Goal: Information Seeking & Learning: Compare options

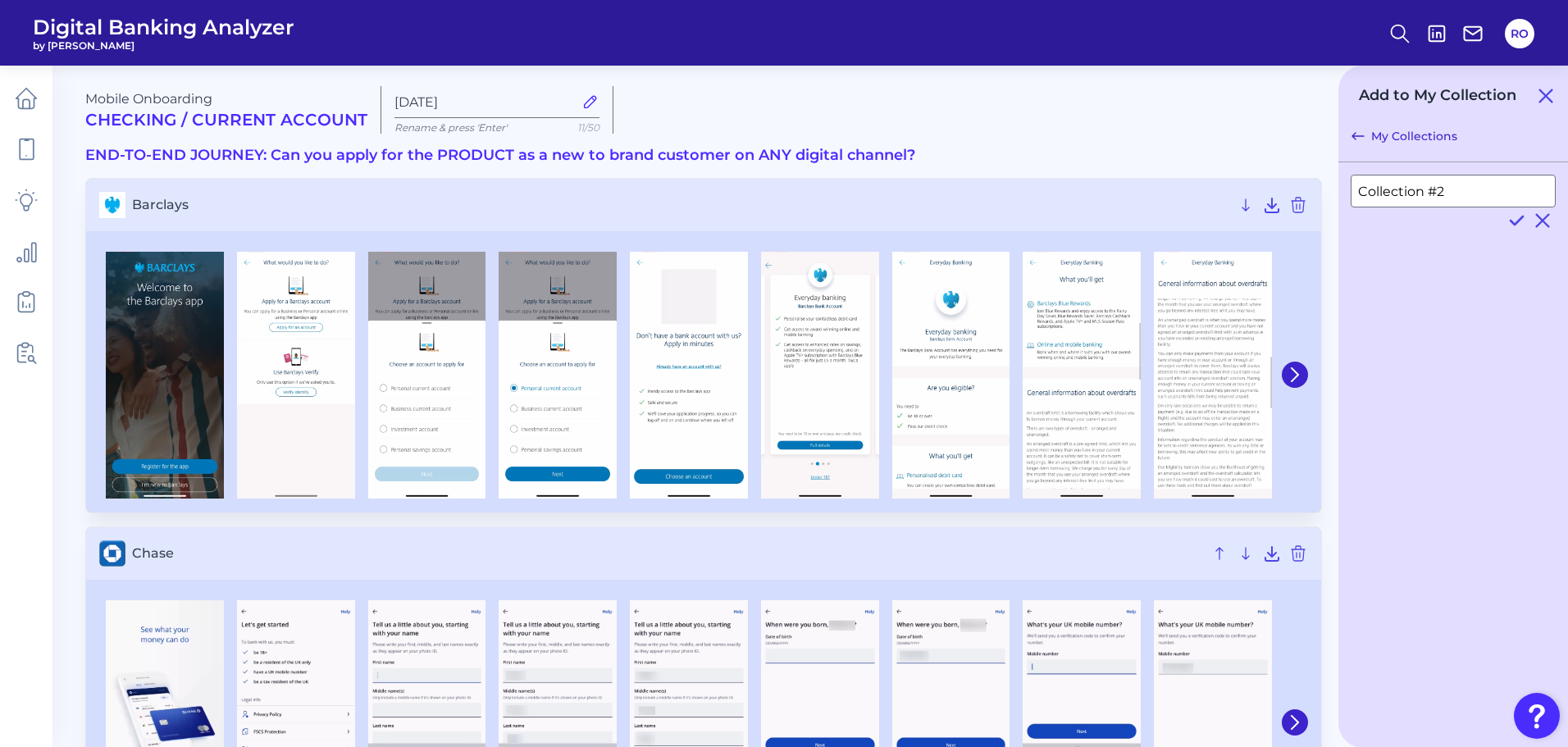
click at [79, 31] on span "Digital Banking Analyzer" at bounding box center [163, 26] width 262 height 24
click at [35, 97] on icon at bounding box center [26, 98] width 21 height 21
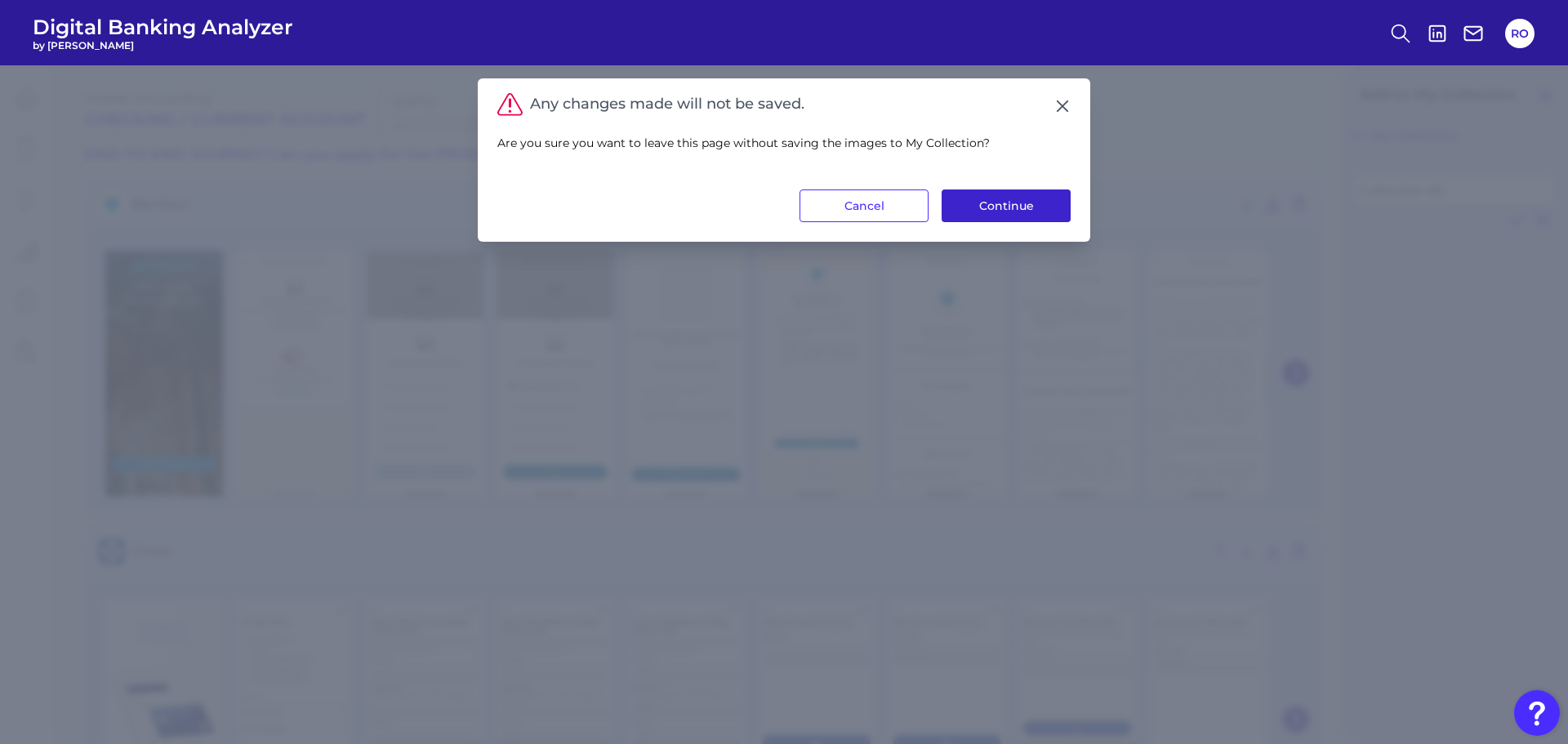
click at [1031, 212] on button "Continue" at bounding box center [1006, 205] width 129 height 32
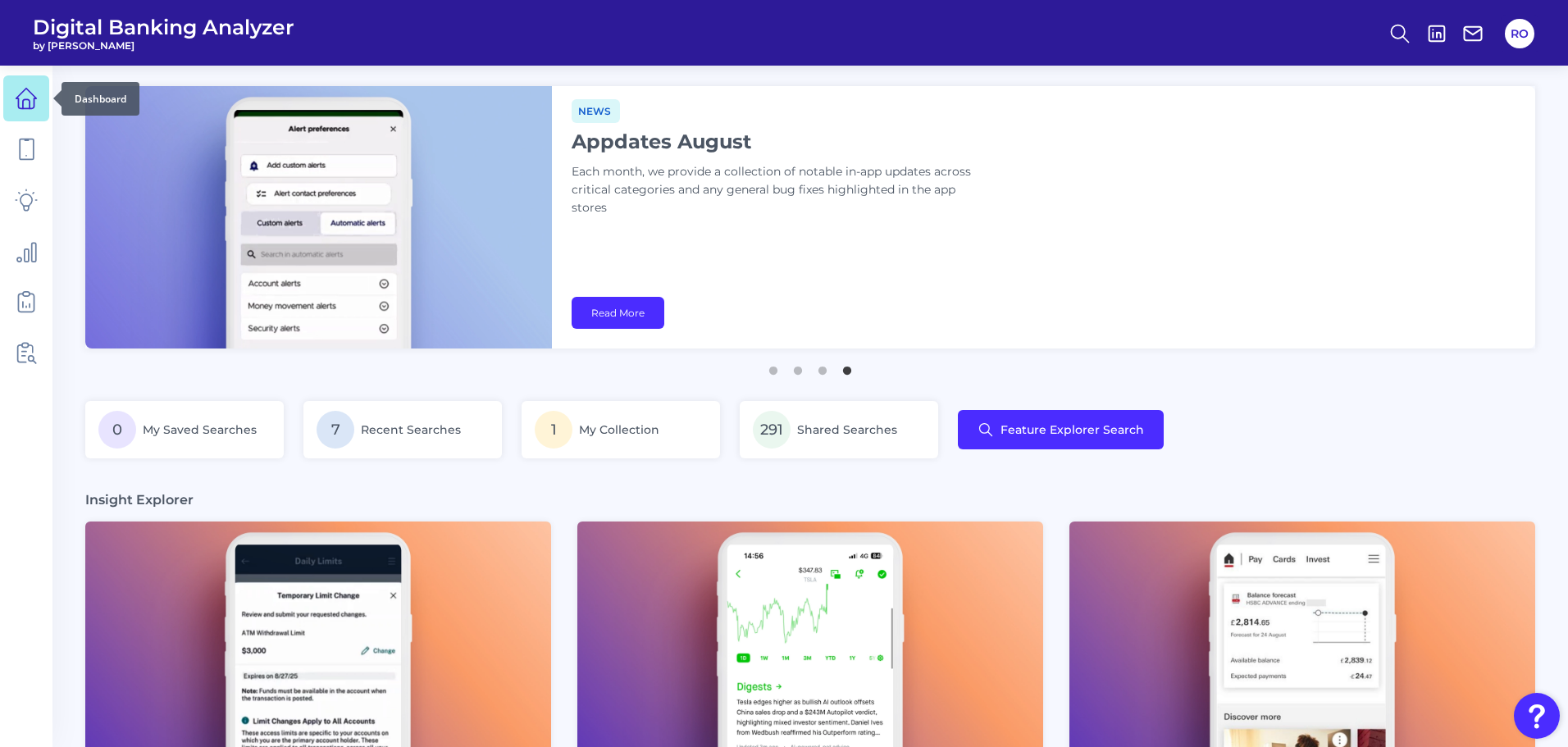
click at [33, 84] on link at bounding box center [26, 98] width 46 height 46
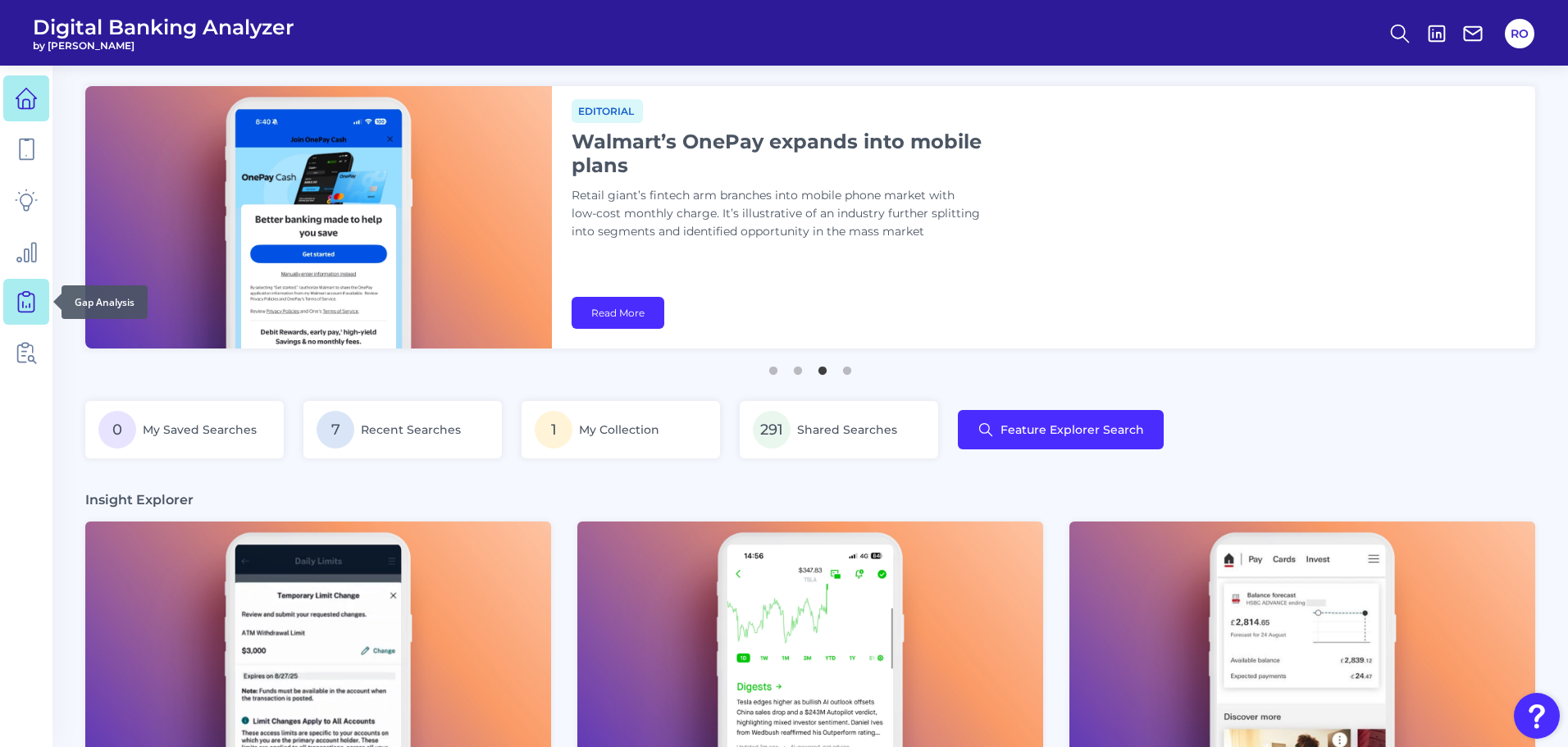
click at [13, 292] on link at bounding box center [26, 302] width 46 height 46
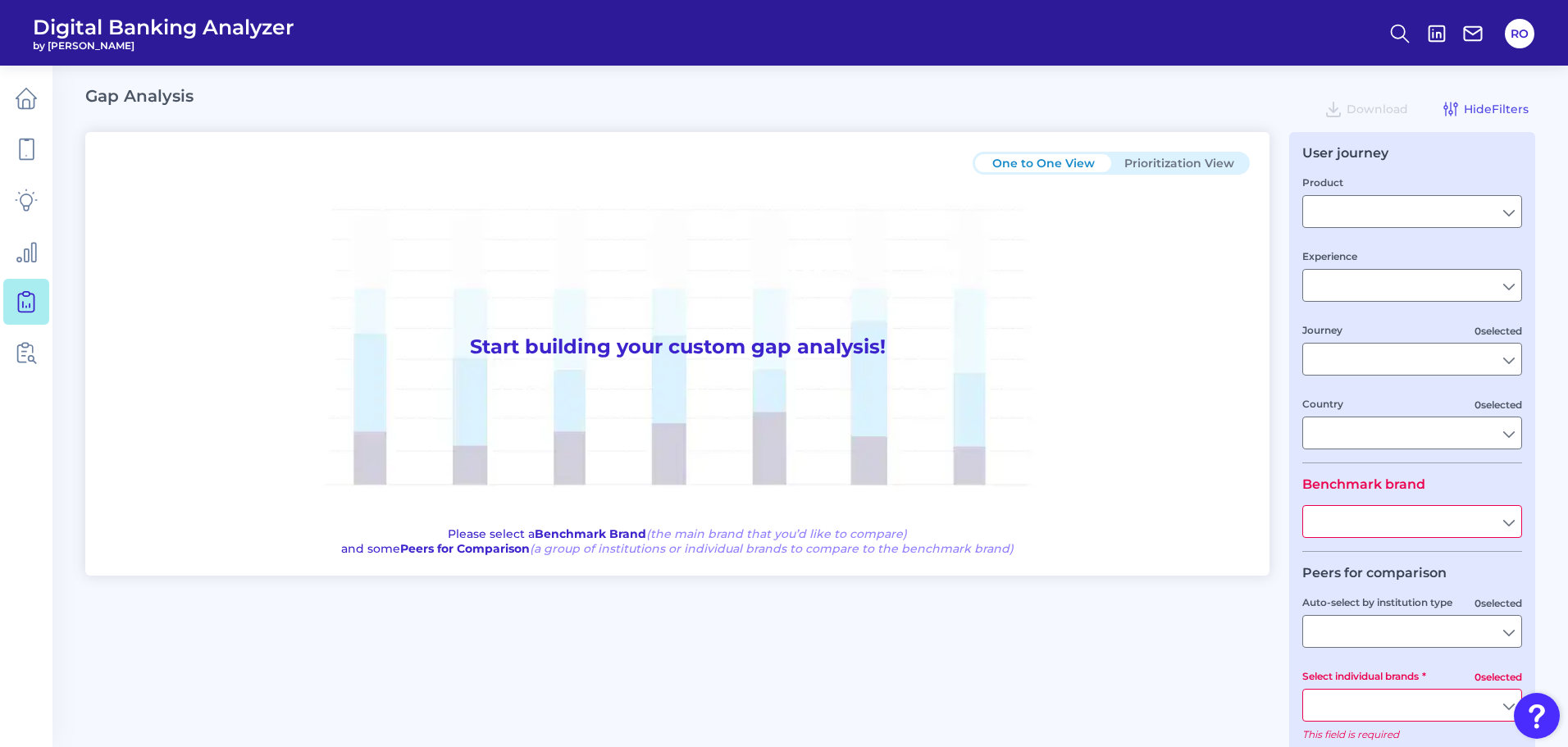
type input "Checking / Current Account"
type input "Mobile Servicing"
type input "Pre-Login Area, New Customer Onboarding, Login & Authentication, Accounts and t…"
type input "[GEOGRAPHIC_DATA]"
type input "All Select individual brands"
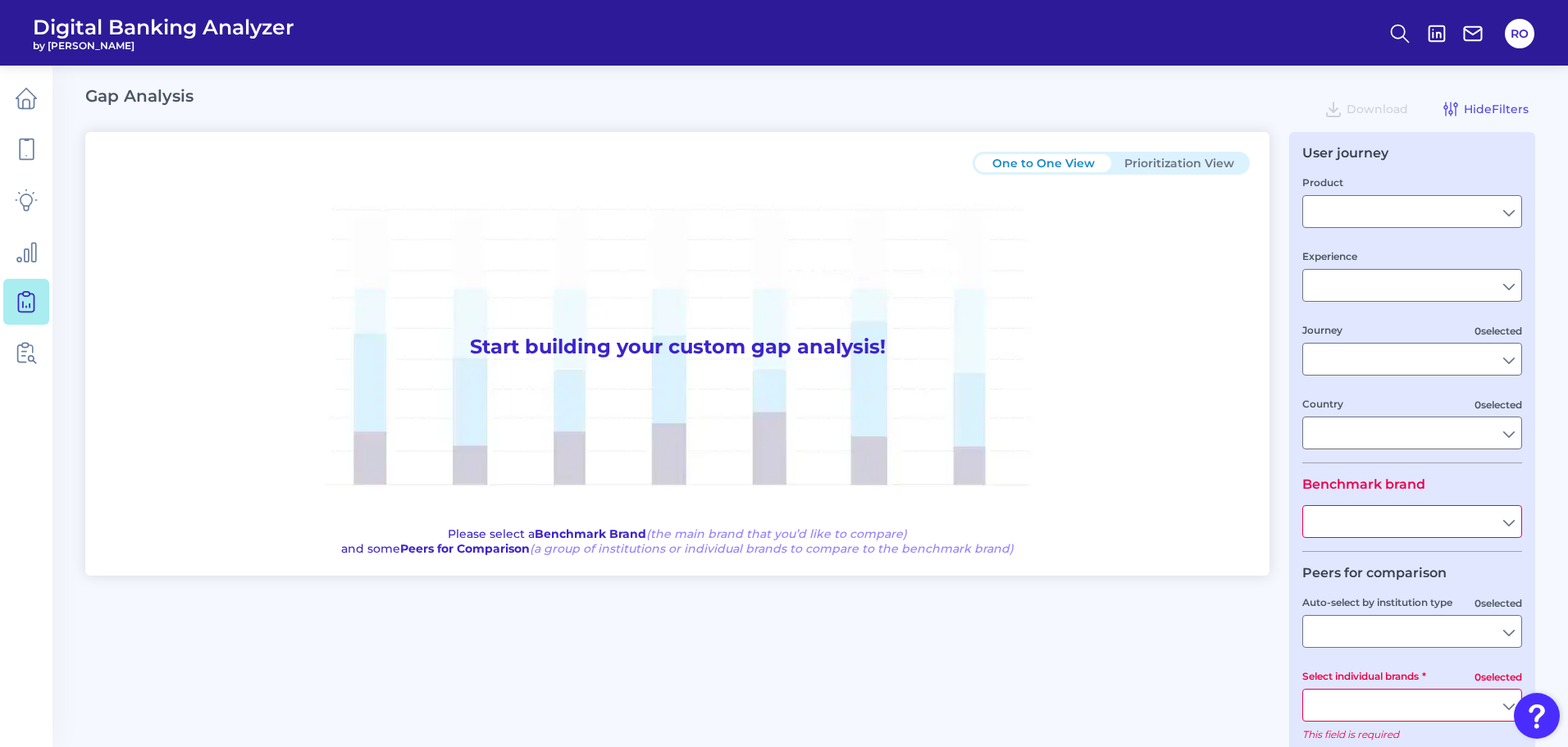
type input "All Journeys"
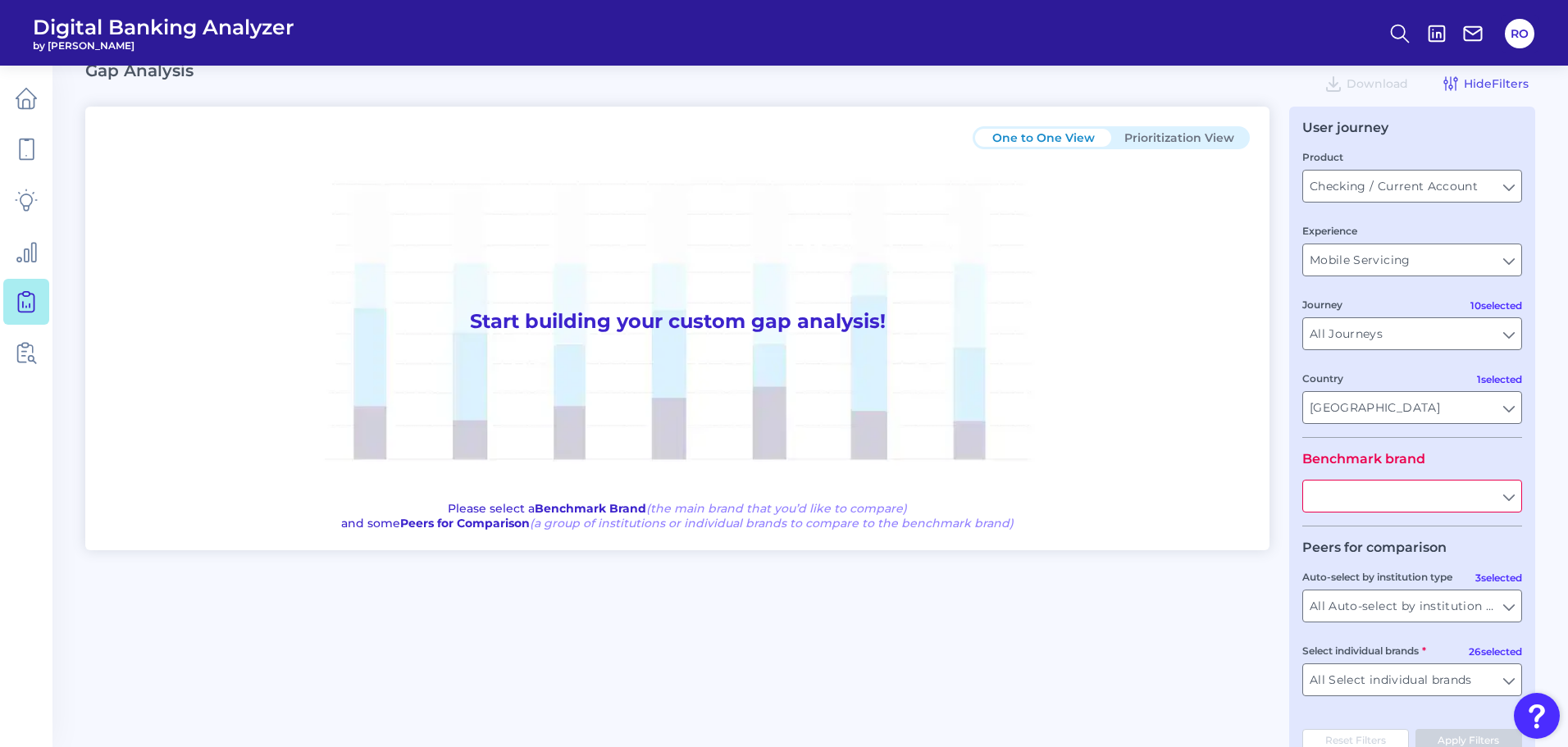
scroll to position [68, 0]
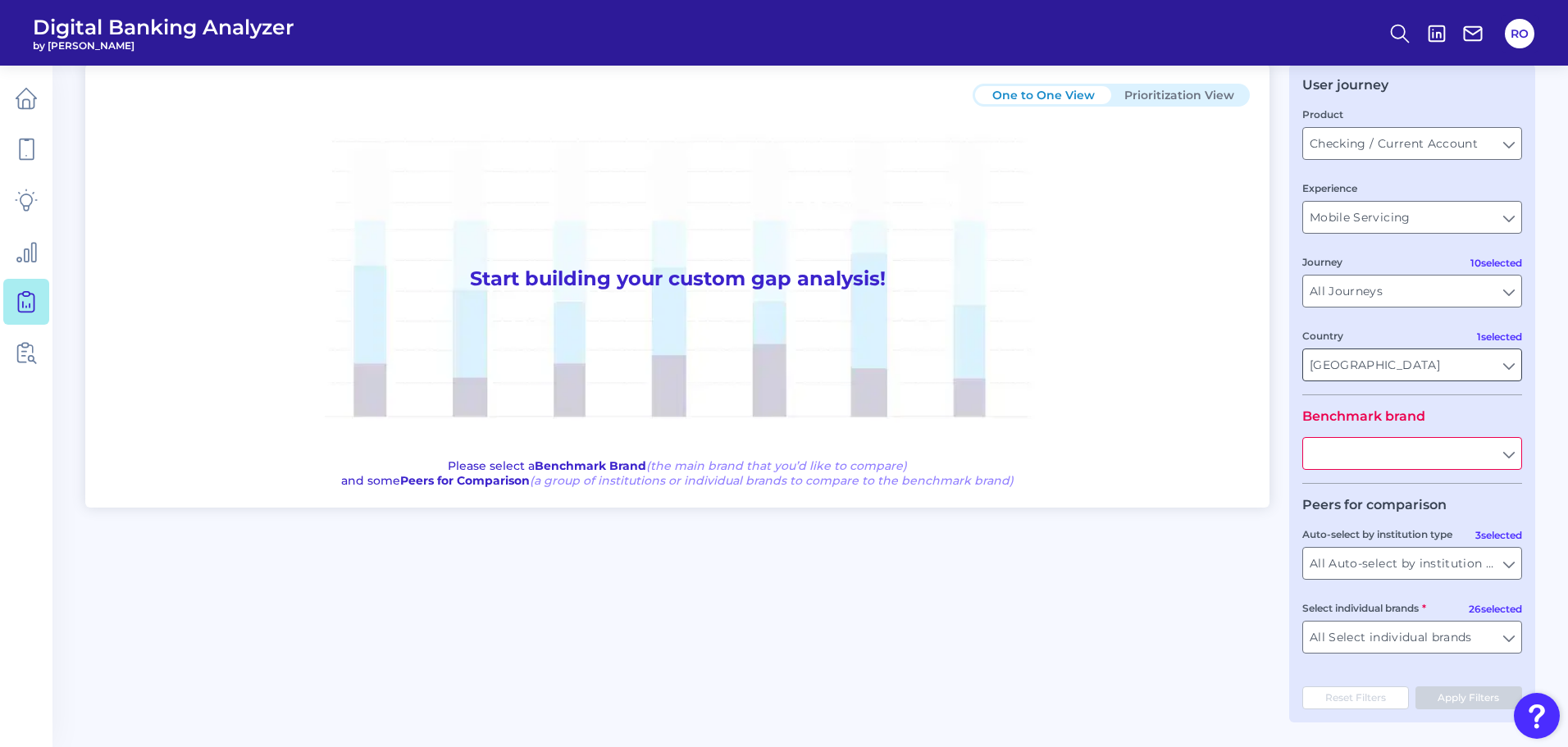
click at [1438, 364] on input "[GEOGRAPHIC_DATA]" at bounding box center [1411, 364] width 218 height 32
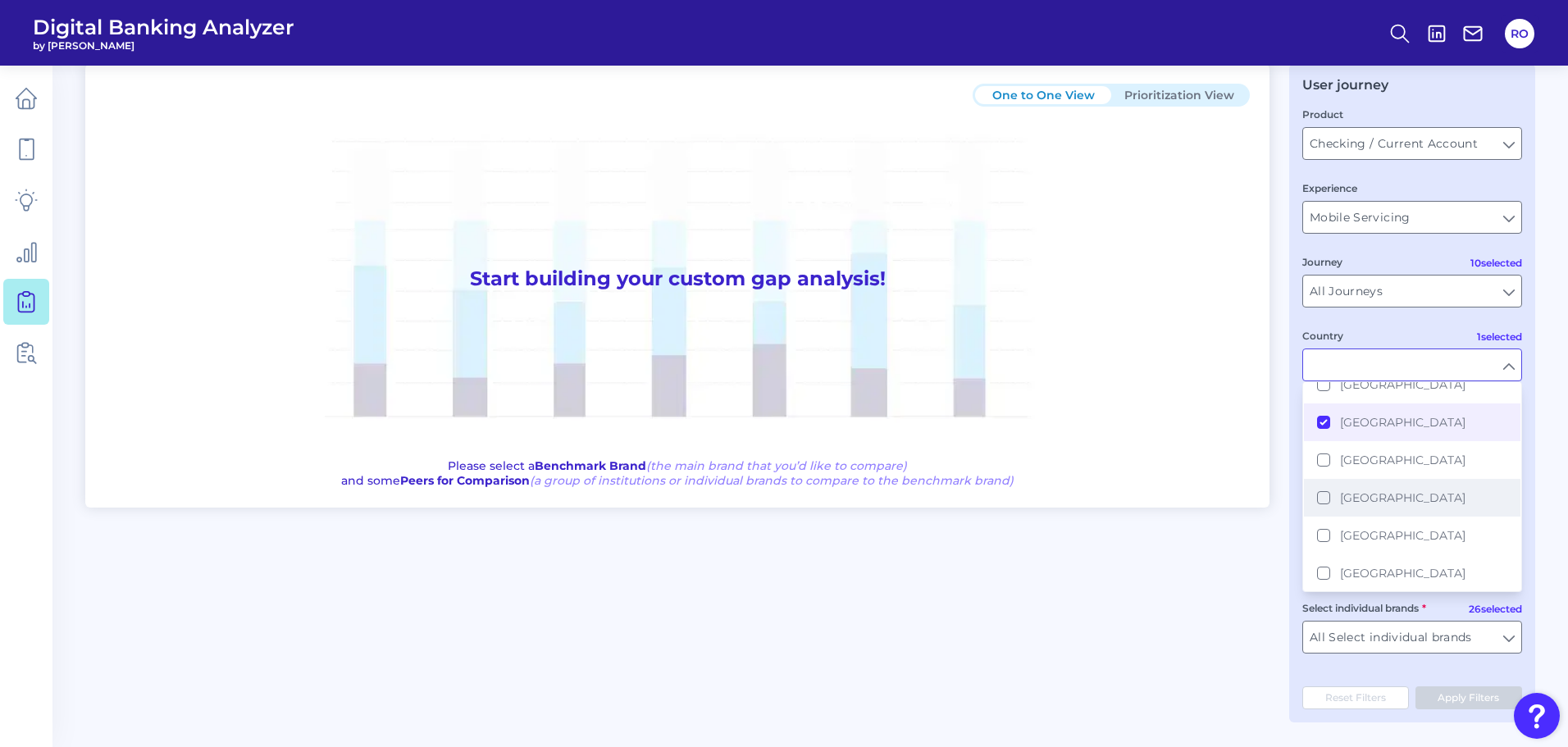
scroll to position [328, 0]
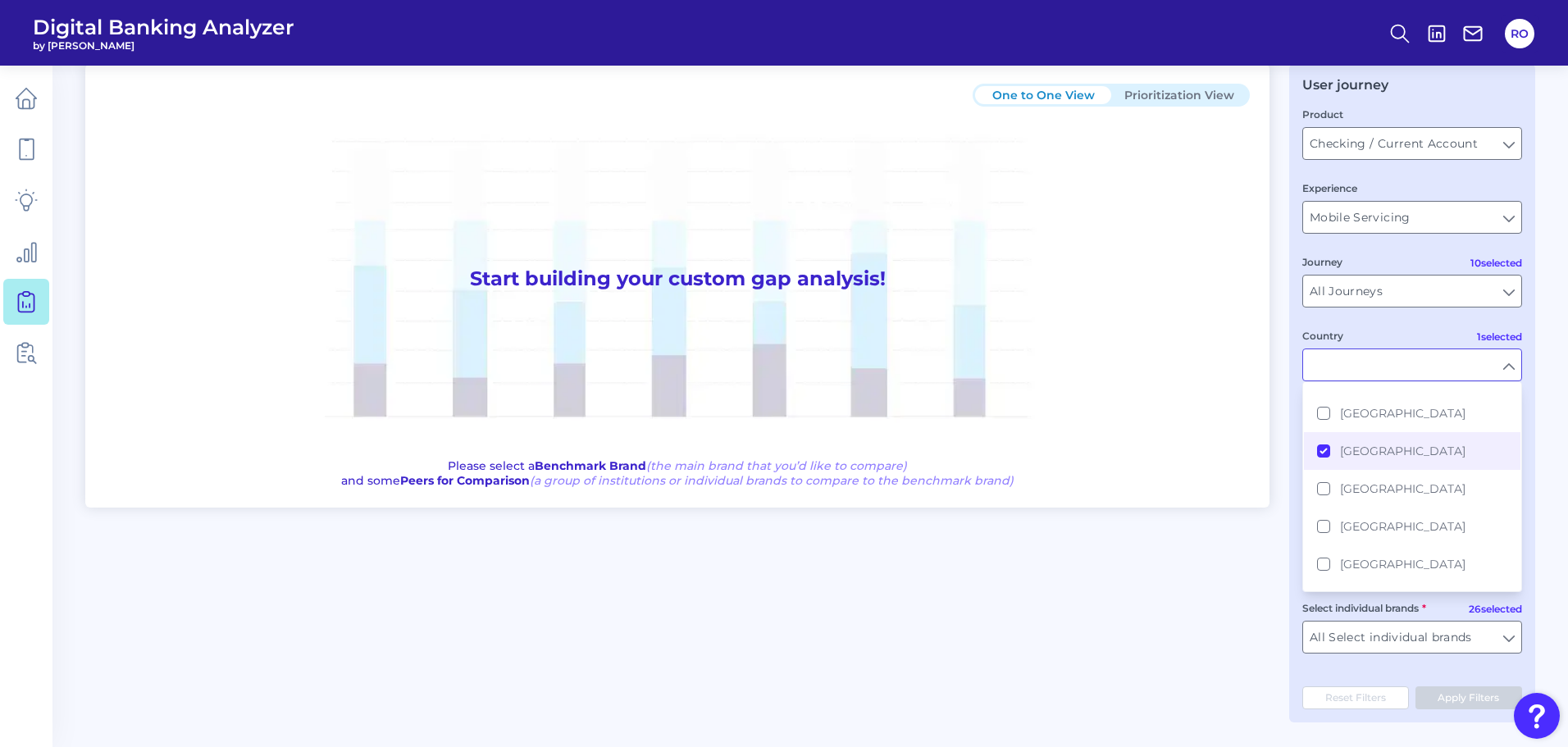
click at [1397, 334] on div "Country" at bounding box center [1411, 355] width 220 height 54
click at [1394, 449] on span "[GEOGRAPHIC_DATA]" at bounding box center [1402, 451] width 125 height 14
click at [1534, 479] on div "User journey Product Checking / Current Account Checking / Current Account Expe…" at bounding box center [1411, 393] width 246 height 659
type input "[GEOGRAPHIC_DATA]"
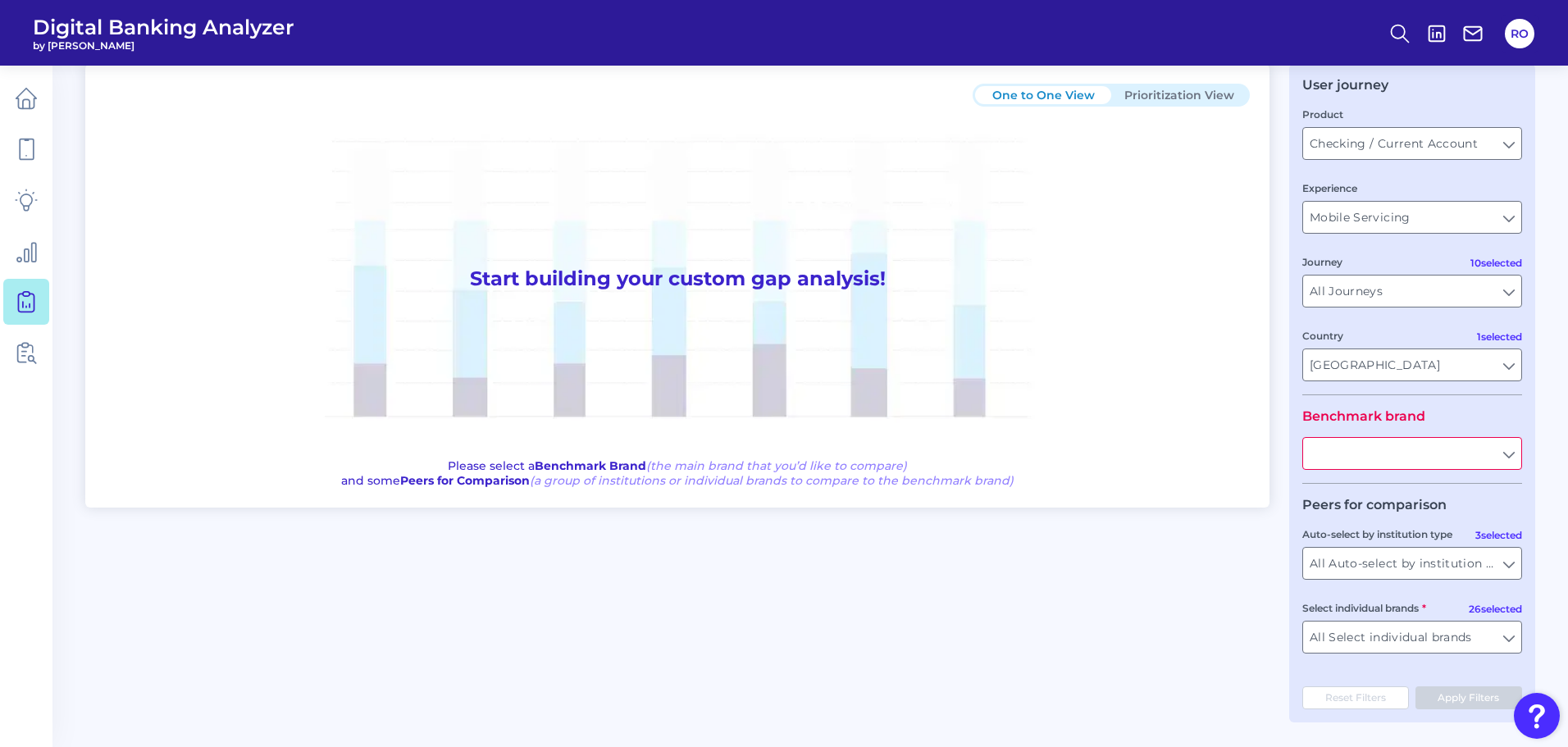
click at [1376, 444] on input "text" at bounding box center [1411, 454] width 218 height 32
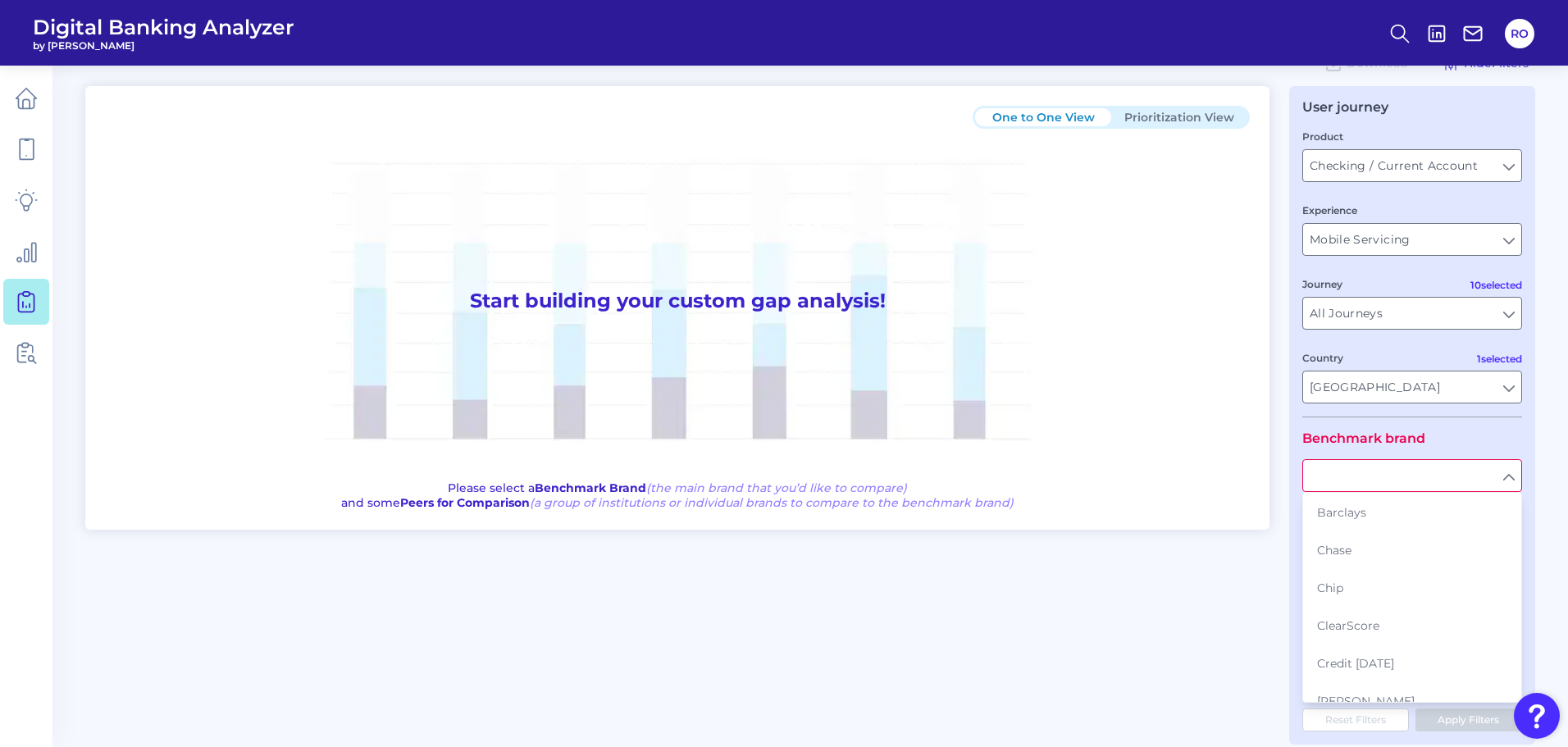
scroll to position [68, 0]
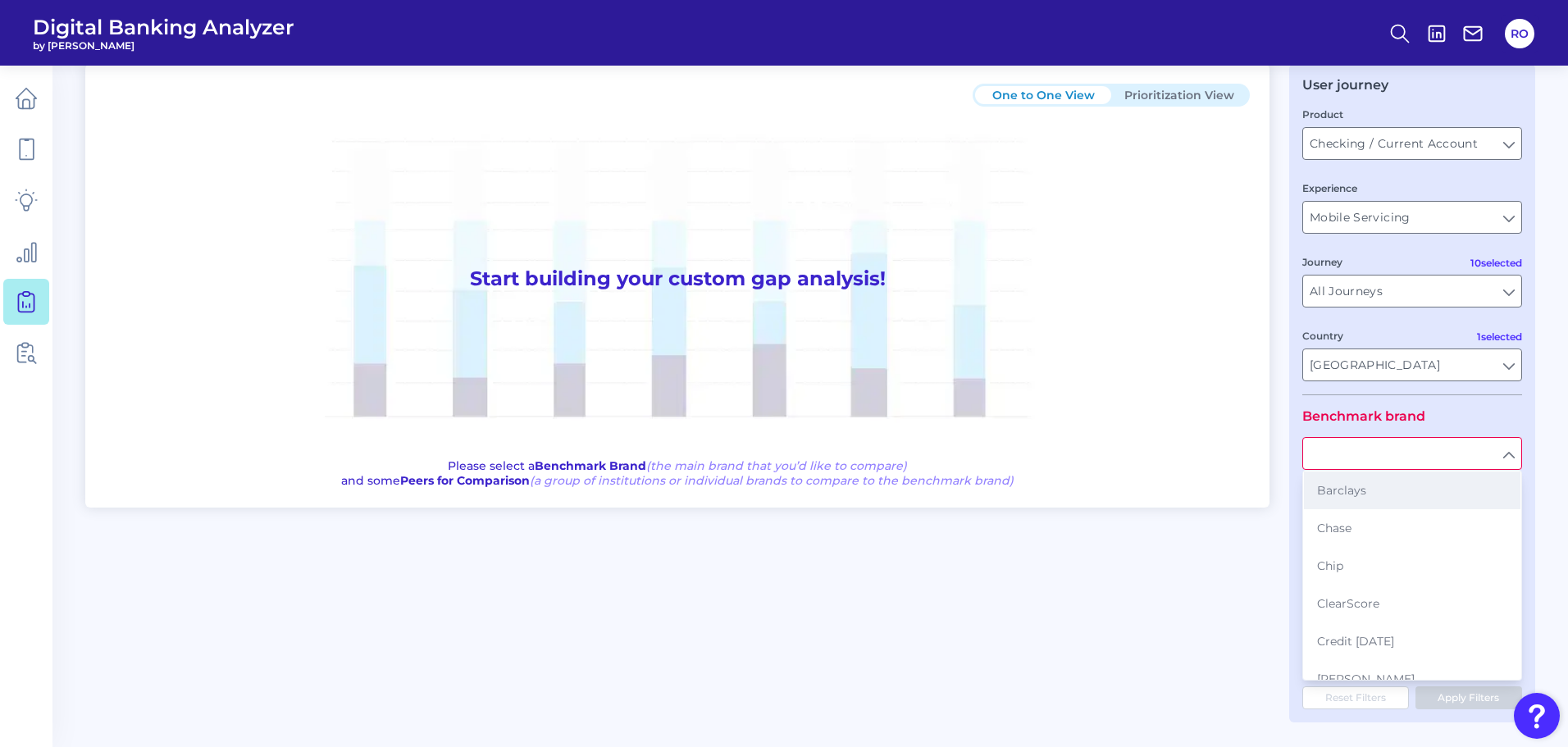
click at [1365, 487] on span "Barclays" at bounding box center [1341, 490] width 49 height 14
type input "Barclays"
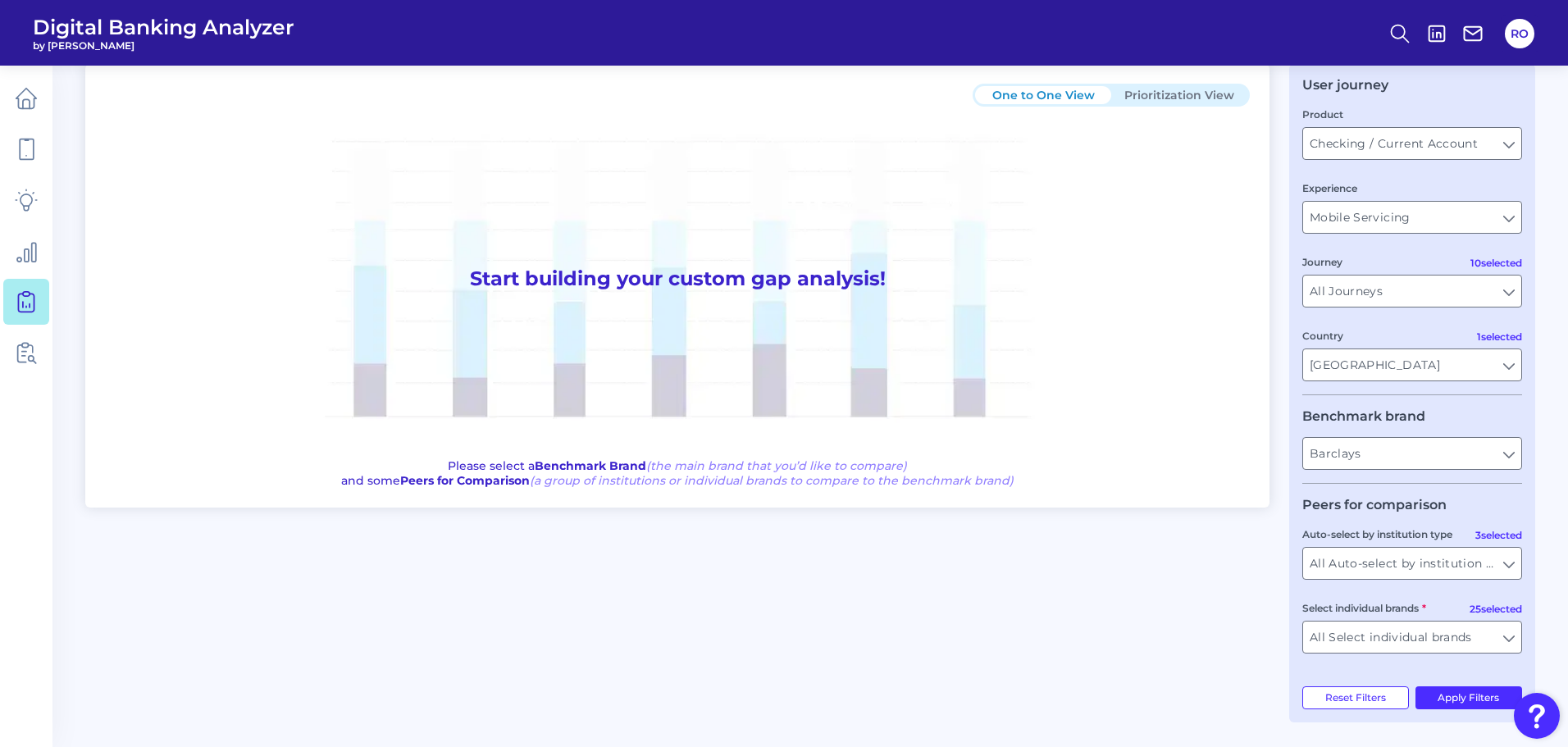
click at [1442, 493] on form "Product Checking / Current Account Checking / Current Account Experience Mobile…" at bounding box center [1411, 386] width 220 height 561
click at [1453, 561] on input "All Auto-select by institution types" at bounding box center [1411, 563] width 218 height 32
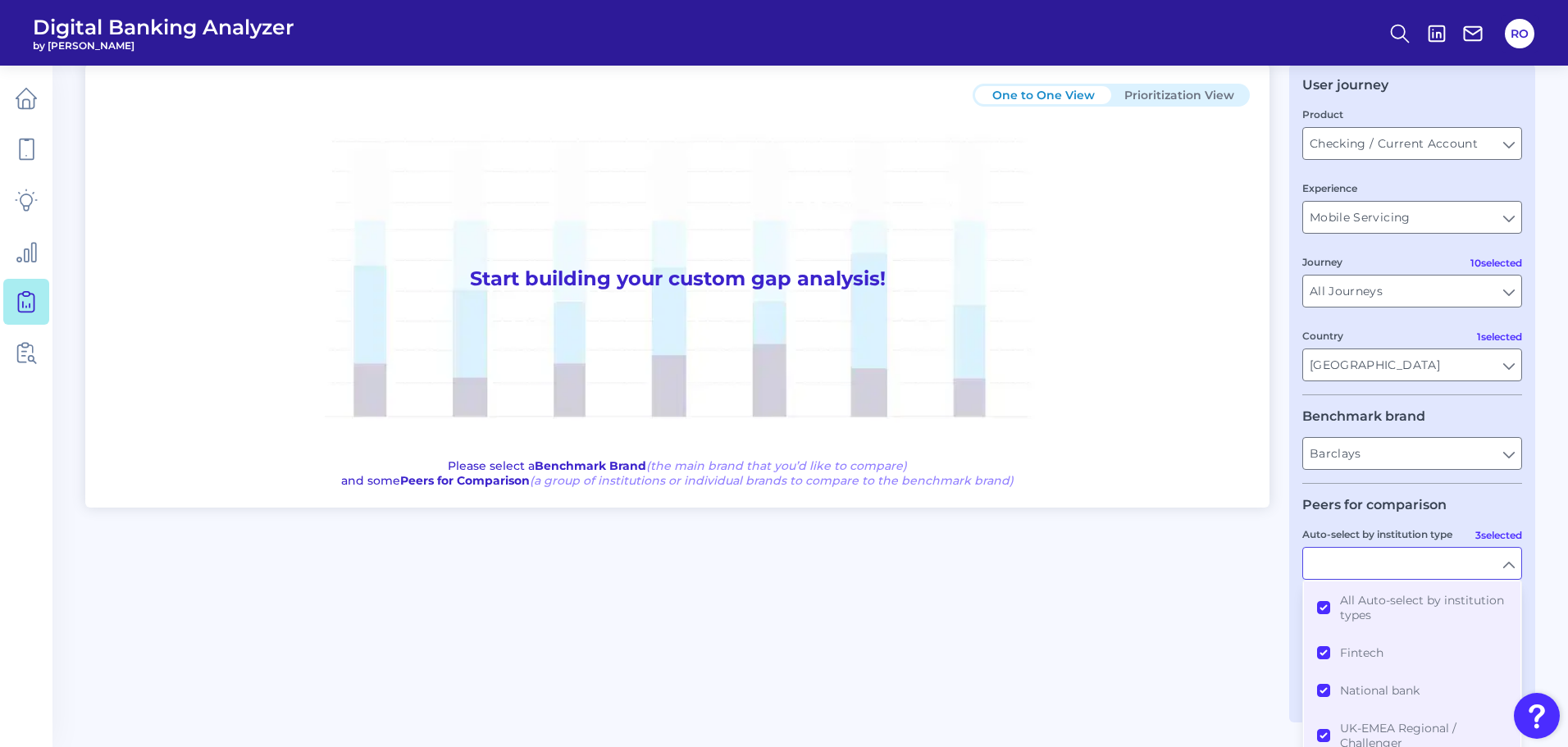
scroll to position [85, 0]
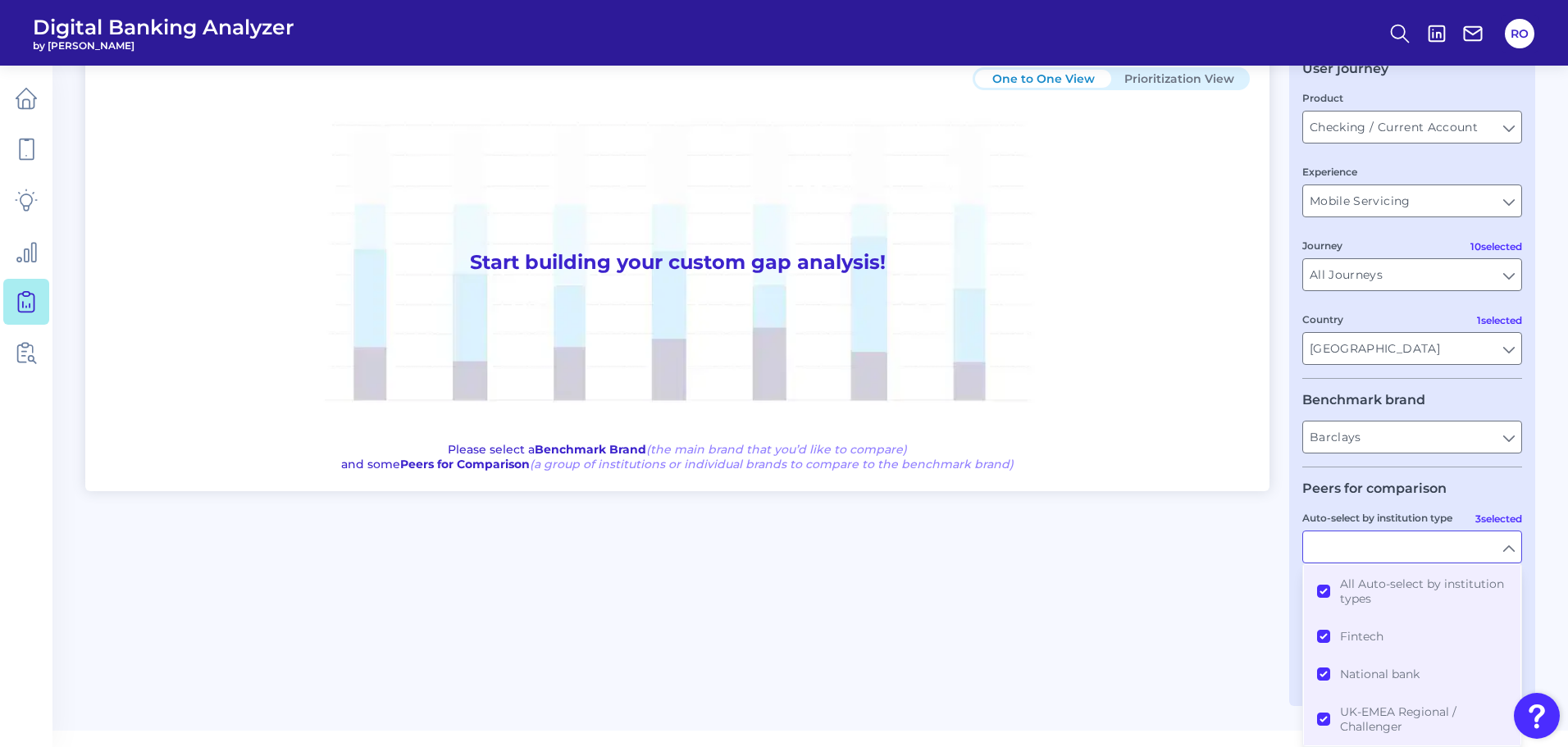
click at [1413, 483] on legend "Peers for comparison" at bounding box center [1374, 488] width 144 height 15
type input "All Auto-select by institution types"
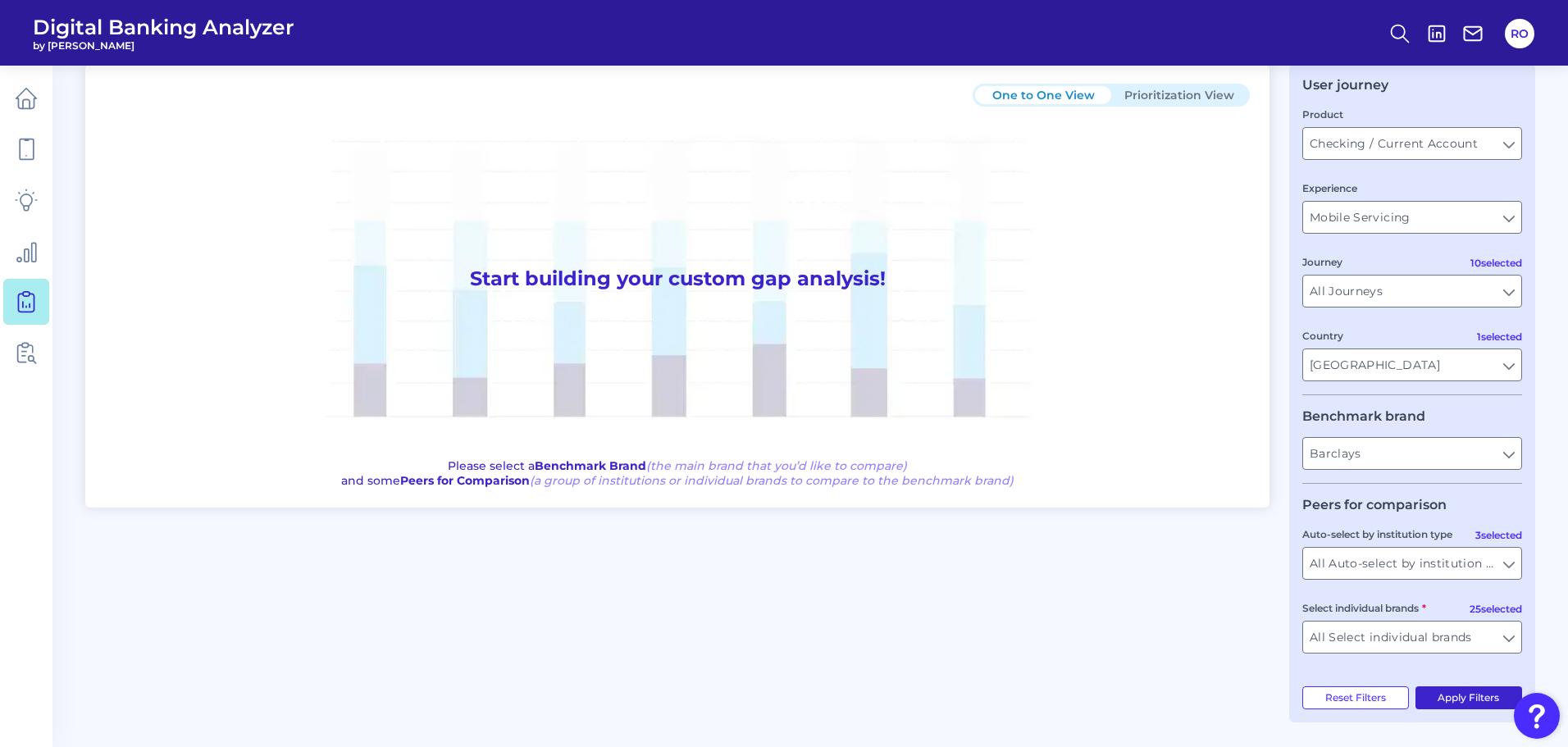
click at [1478, 690] on button "Apply Filters" at bounding box center [1468, 698] width 107 height 23
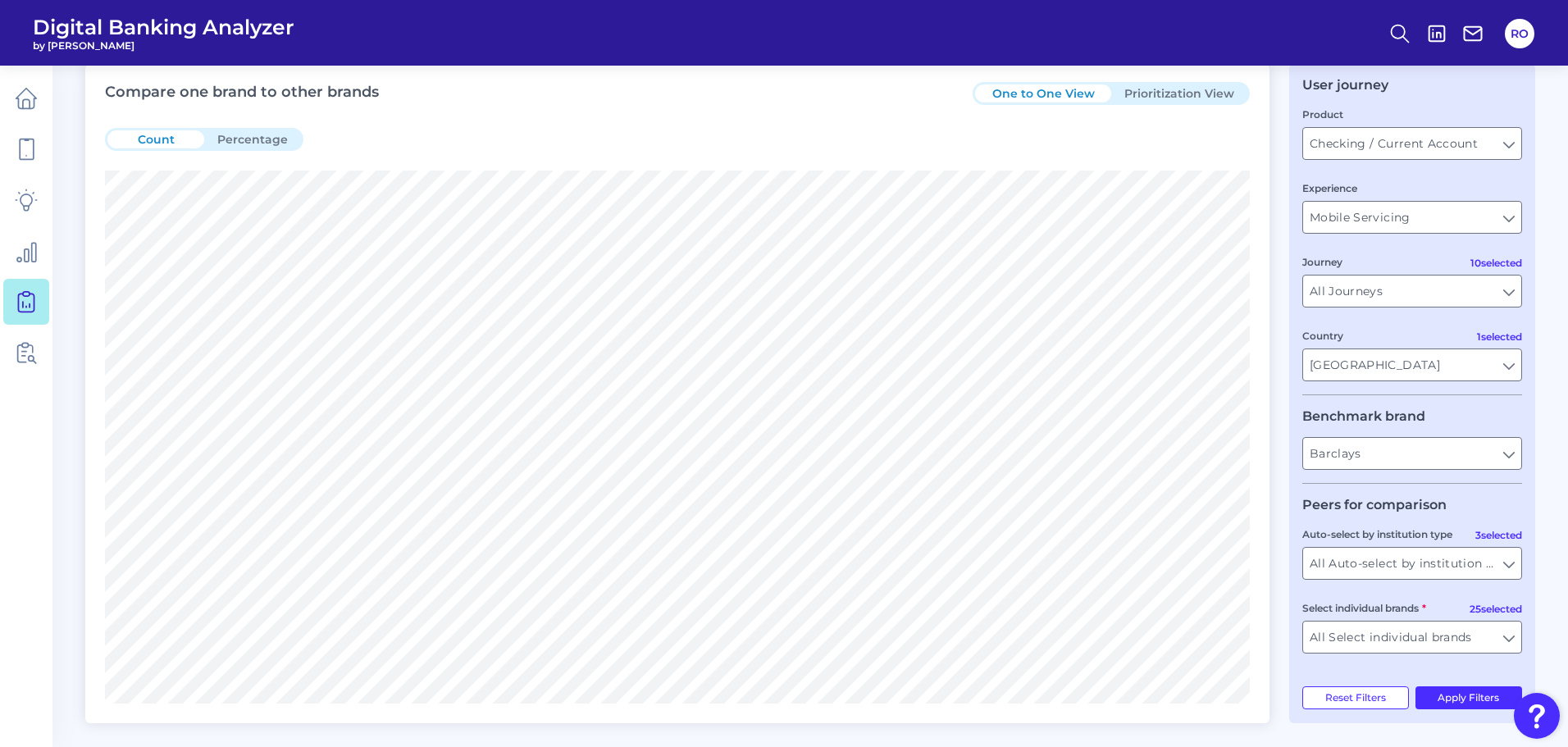
click at [868, 60] on header "Digital Banking Analyzer by [PERSON_NAME]" at bounding box center [784, 32] width 1568 height 66
click at [228, 140] on button "Percentage" at bounding box center [253, 140] width 97 height 18
click at [168, 138] on button "Count" at bounding box center [156, 140] width 97 height 18
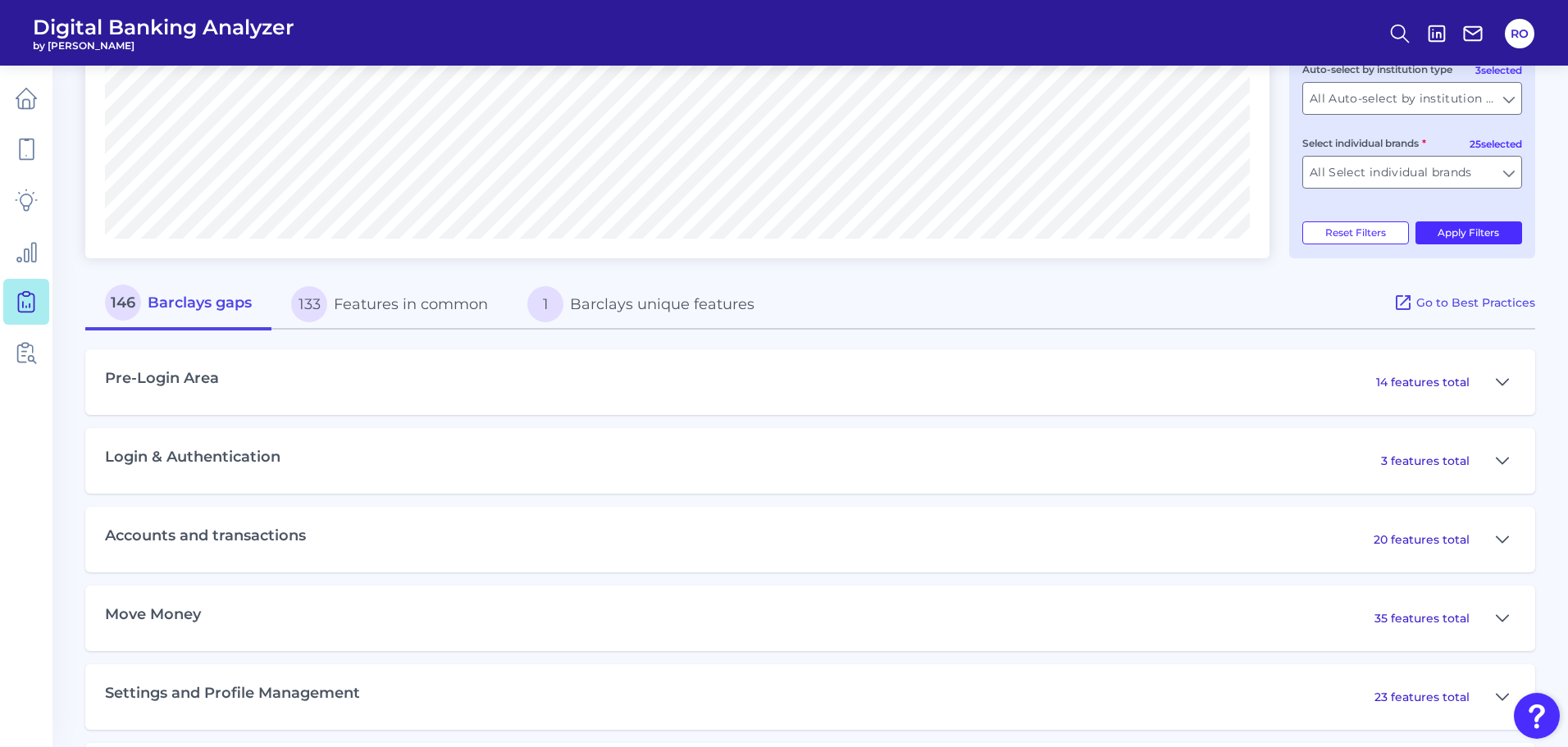
scroll to position [527, 0]
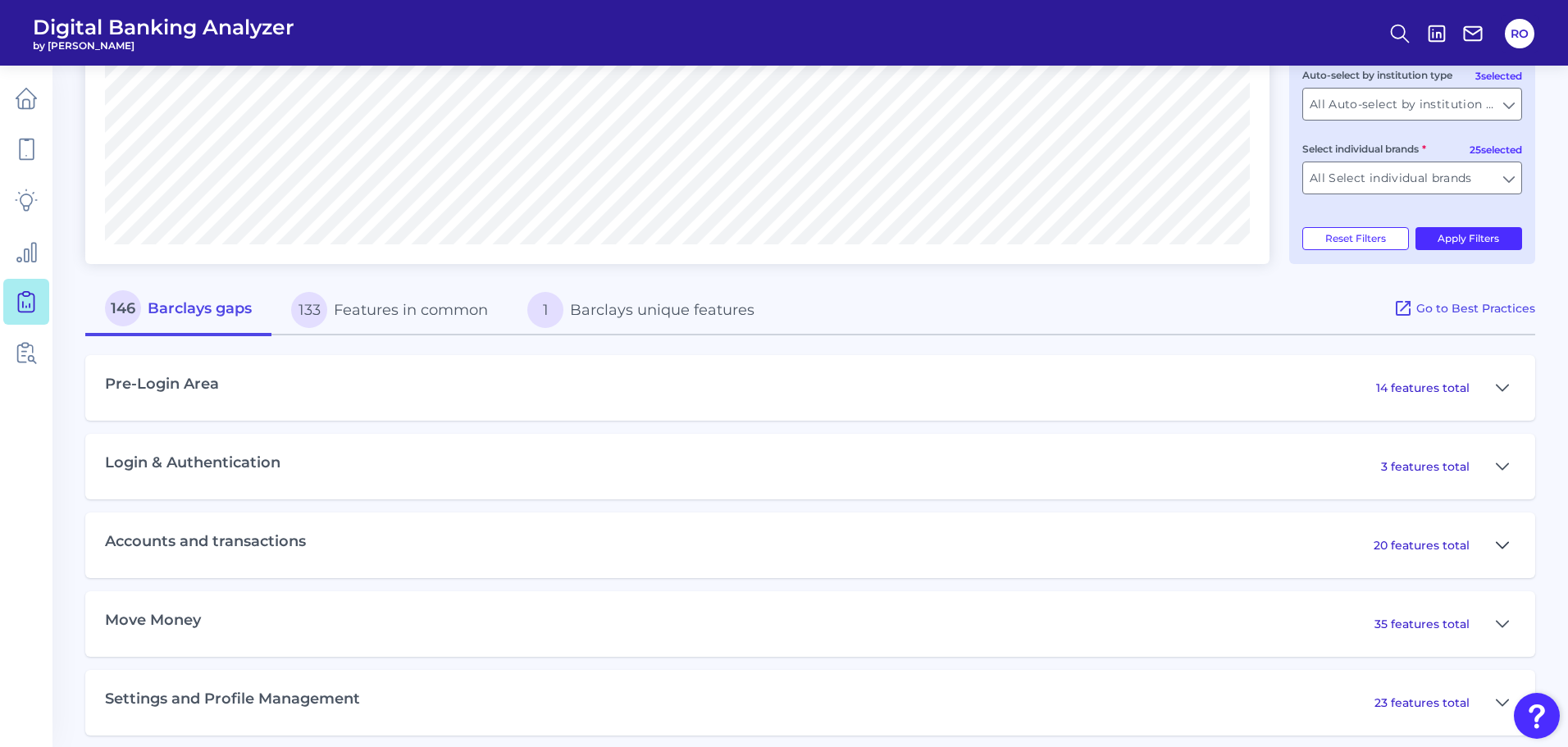
click at [1503, 544] on icon at bounding box center [1502, 545] width 13 height 20
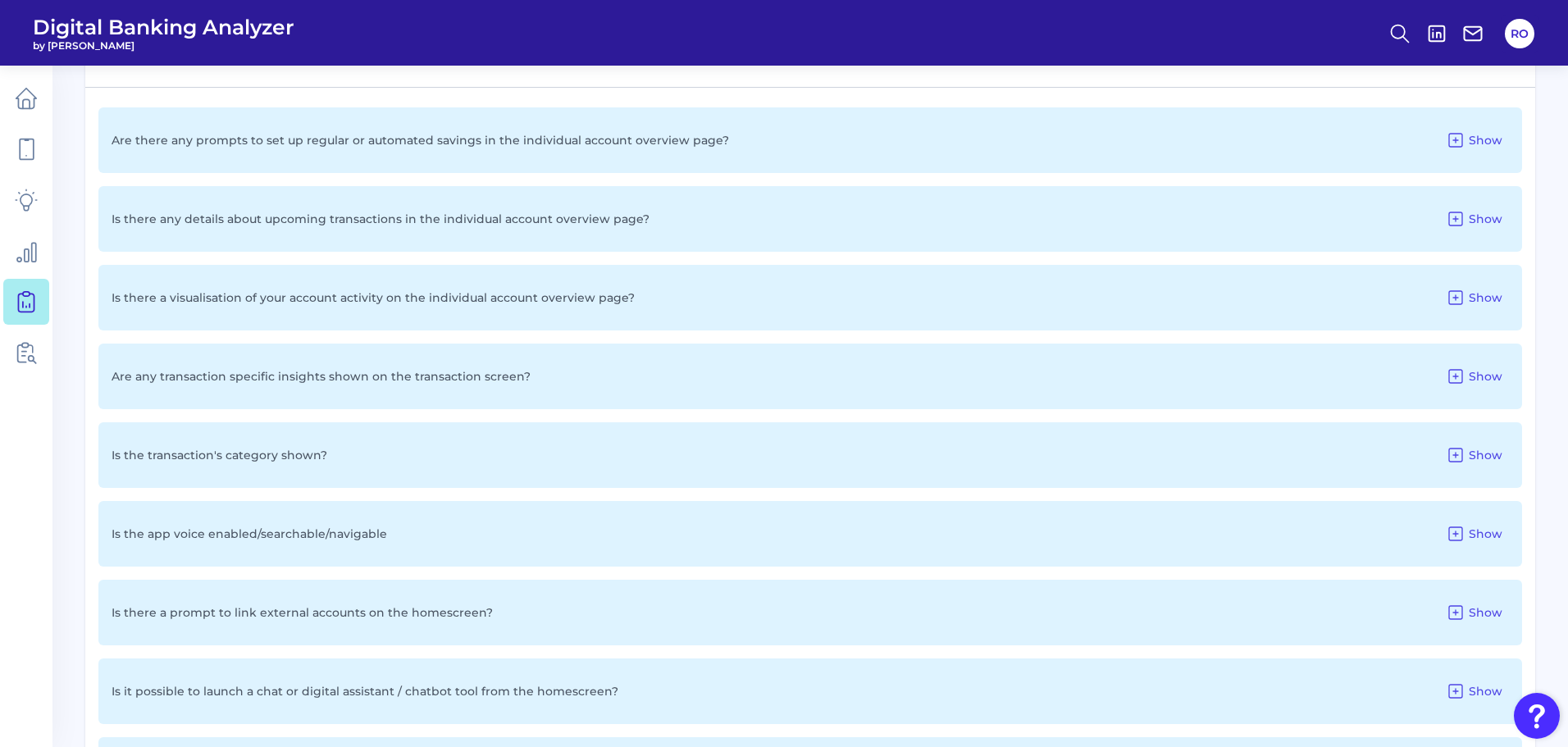
scroll to position [1020, 0]
click at [1481, 140] on span "Show" at bounding box center [1485, 140] width 33 height 14
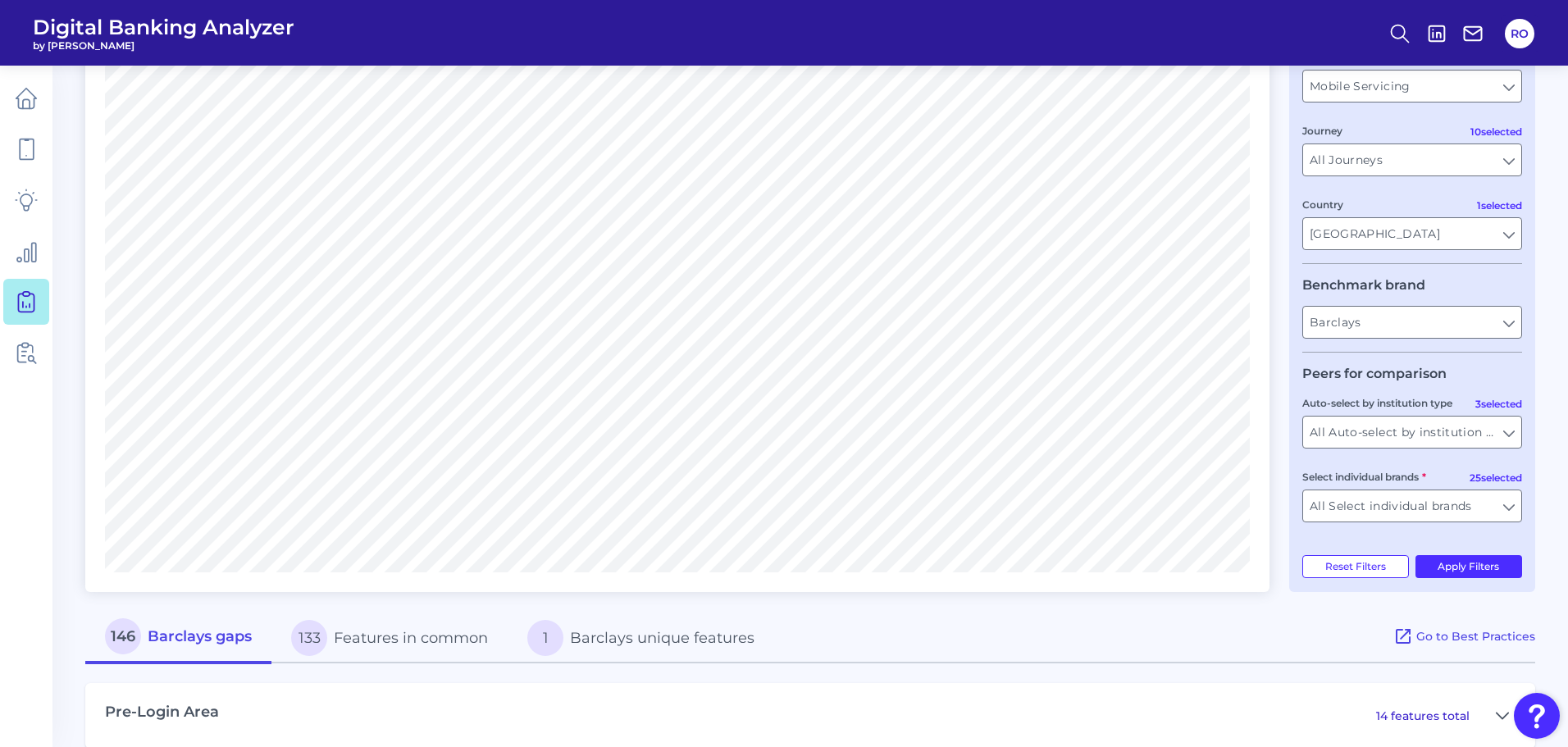
scroll to position [35, 0]
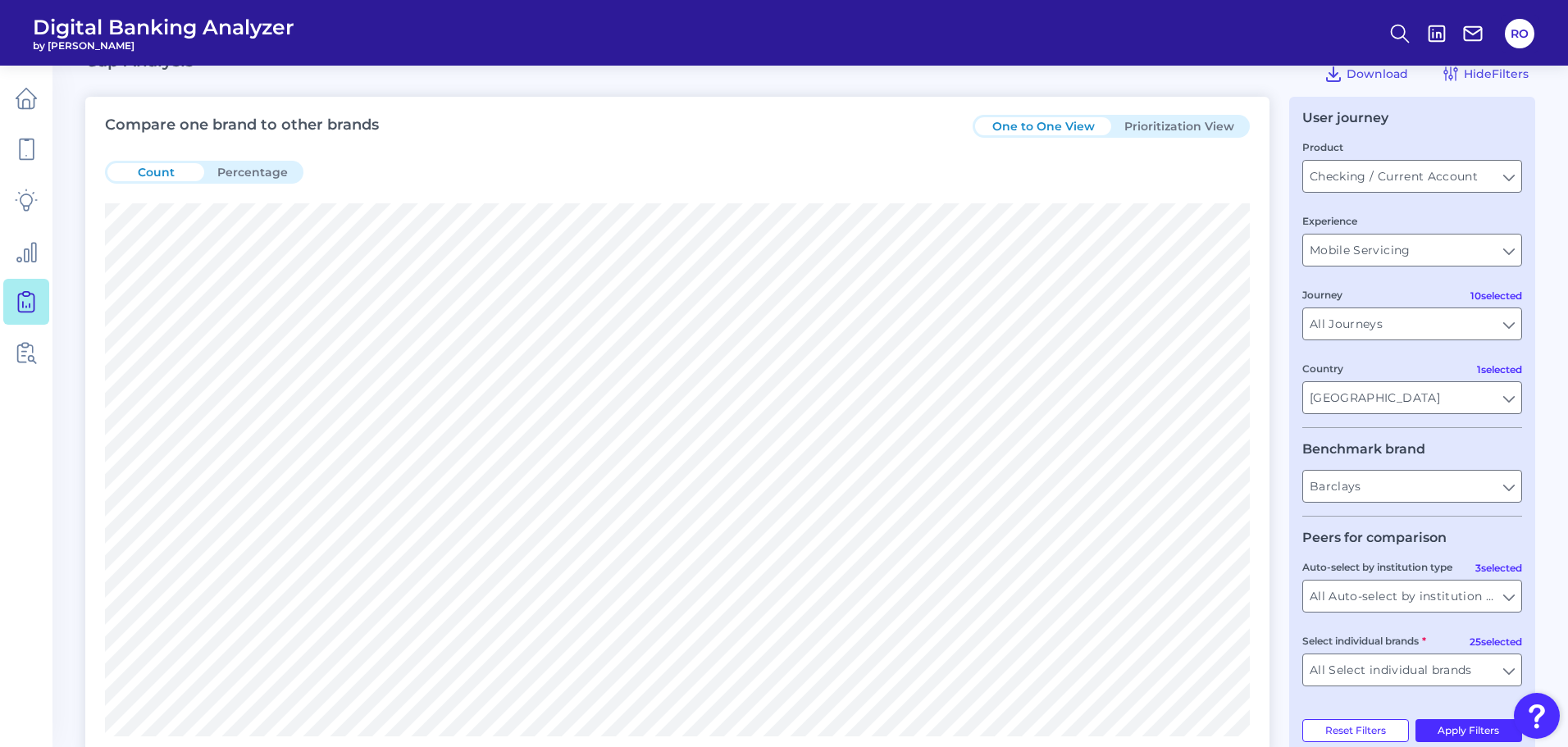
click at [172, 172] on button "Count" at bounding box center [156, 172] width 97 height 18
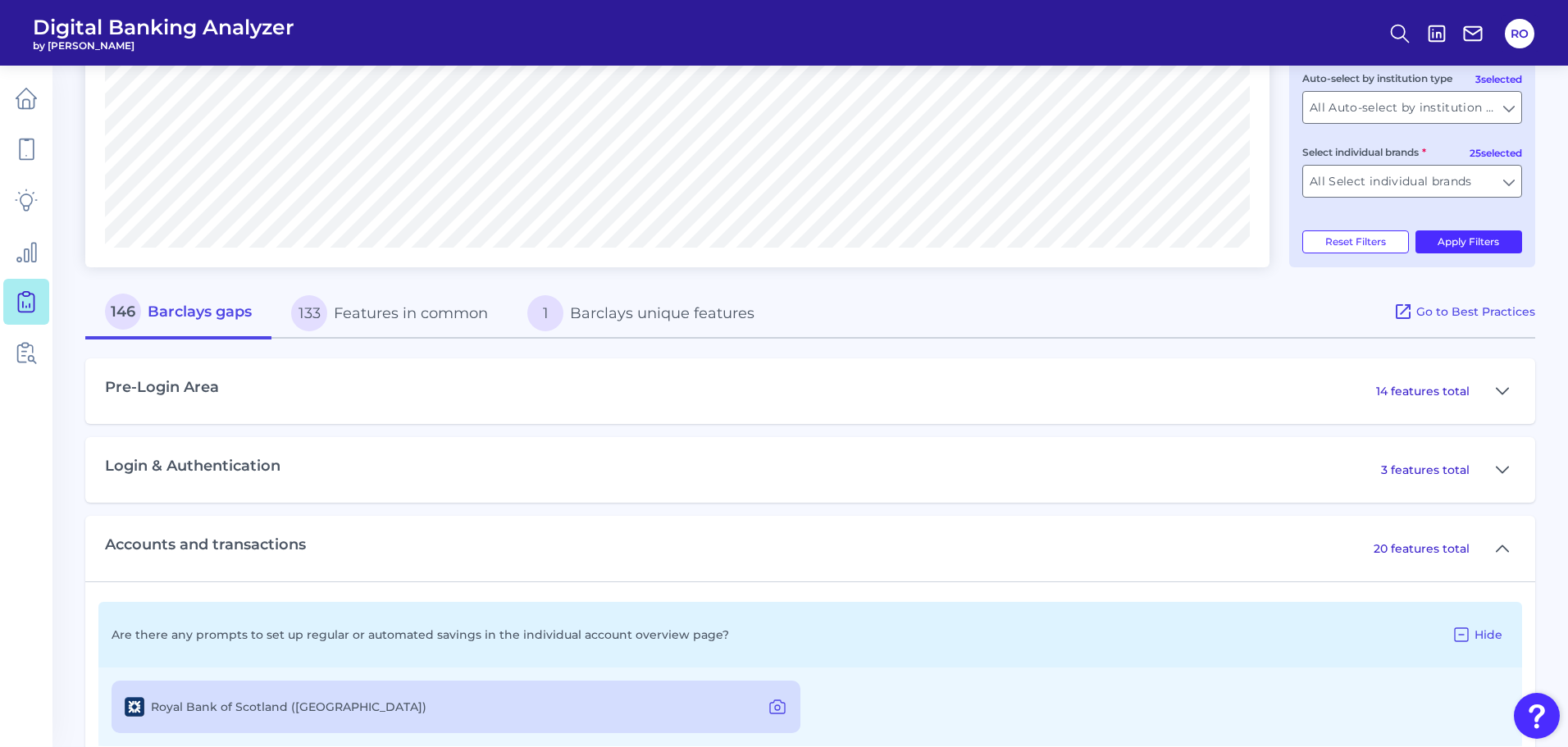
scroll to position [527, 0]
click at [421, 312] on button "133 Features in common" at bounding box center [390, 310] width 237 height 52
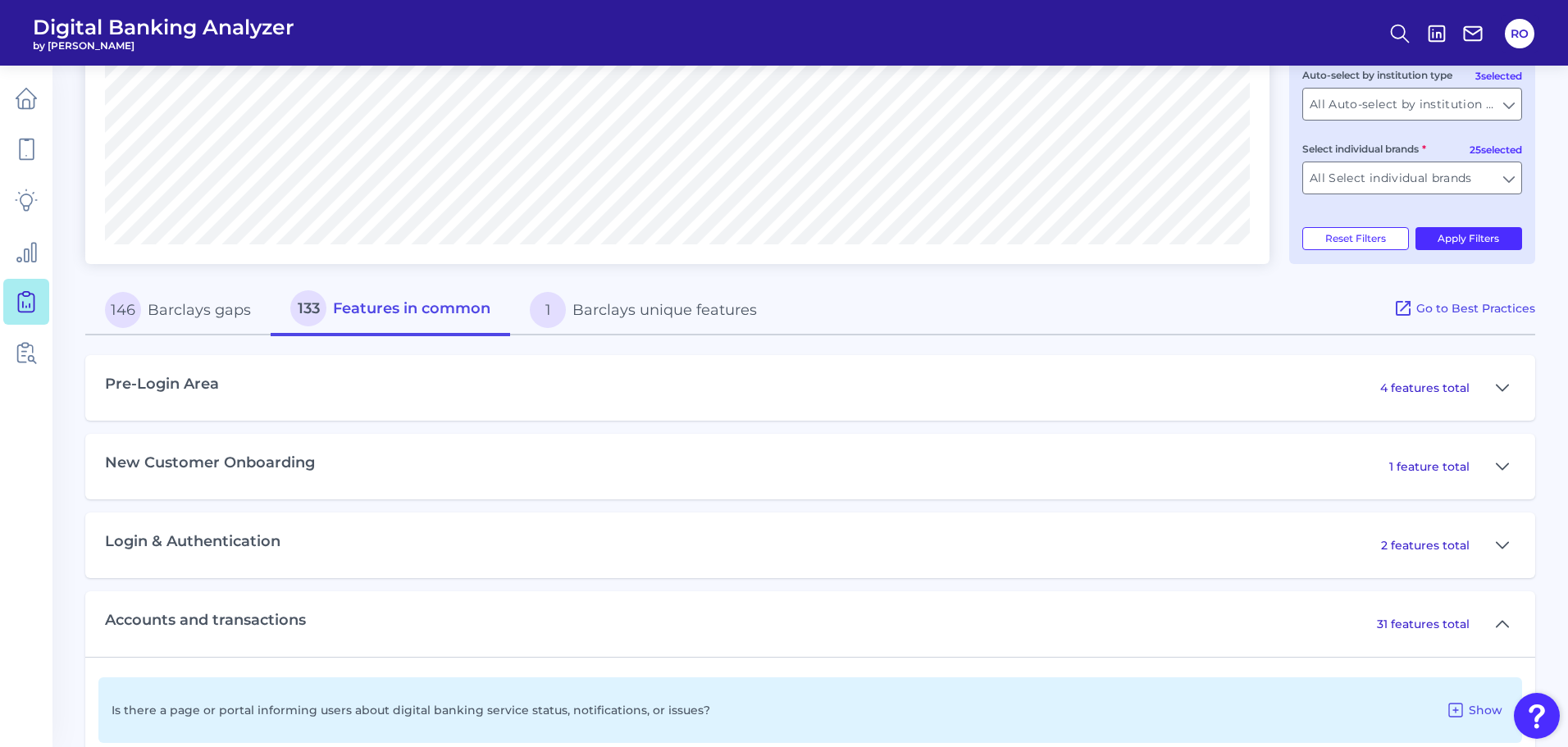
click at [644, 310] on button "1 Barclays unique features" at bounding box center [643, 310] width 266 height 52
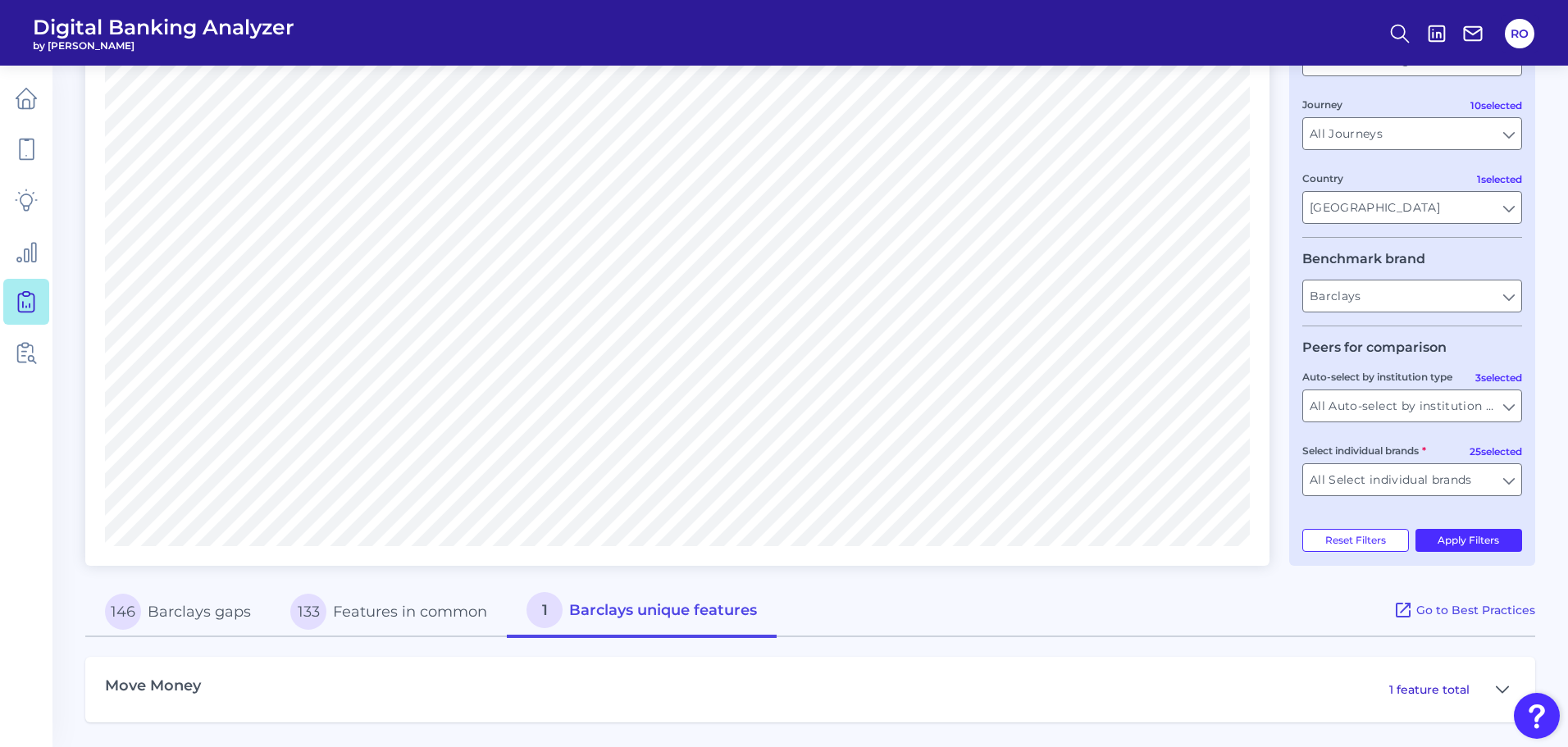
click at [180, 615] on button "146 Barclays gaps" at bounding box center [178, 612] width 185 height 52
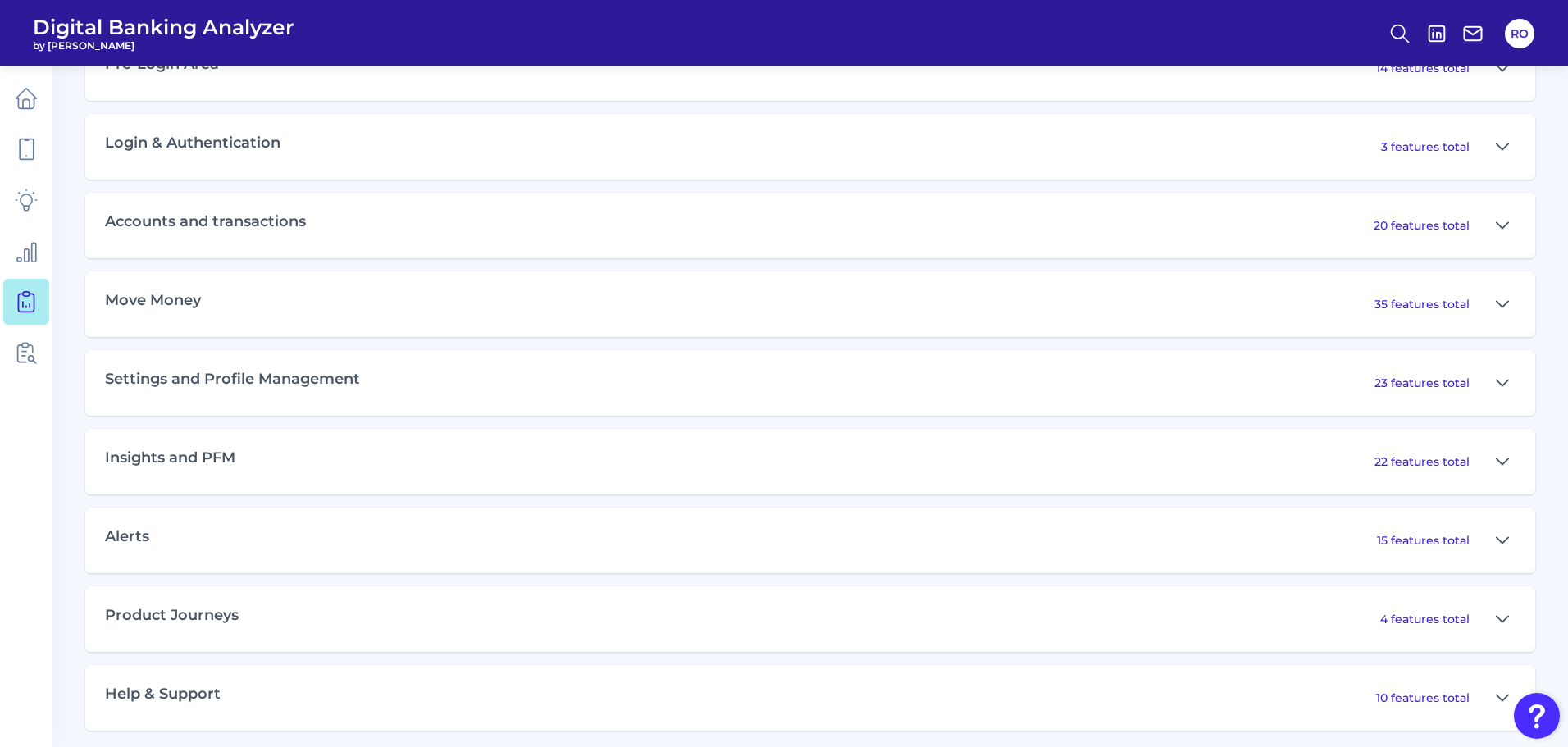
scroll to position [856, 0]
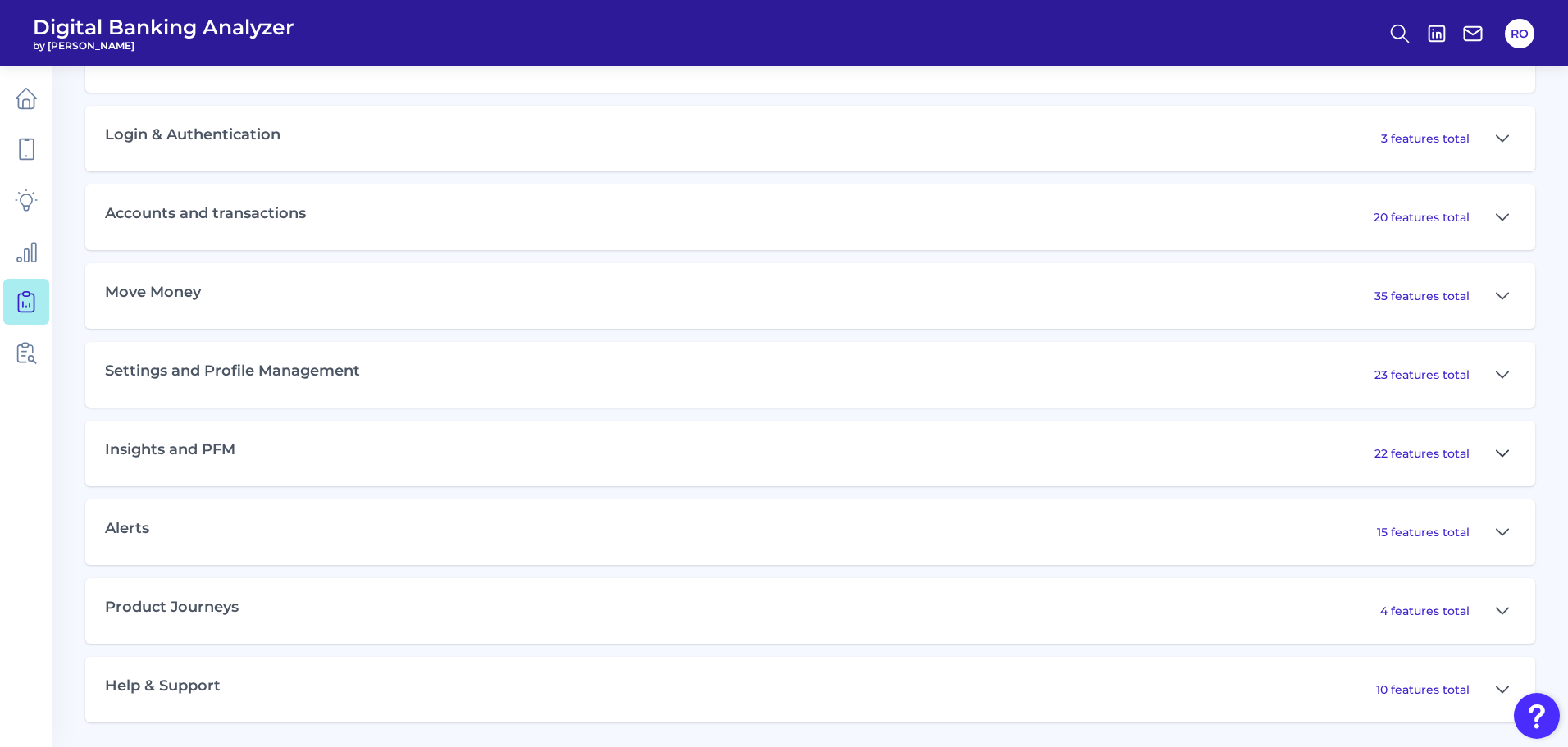
click at [1497, 455] on icon at bounding box center [1502, 454] width 13 height 20
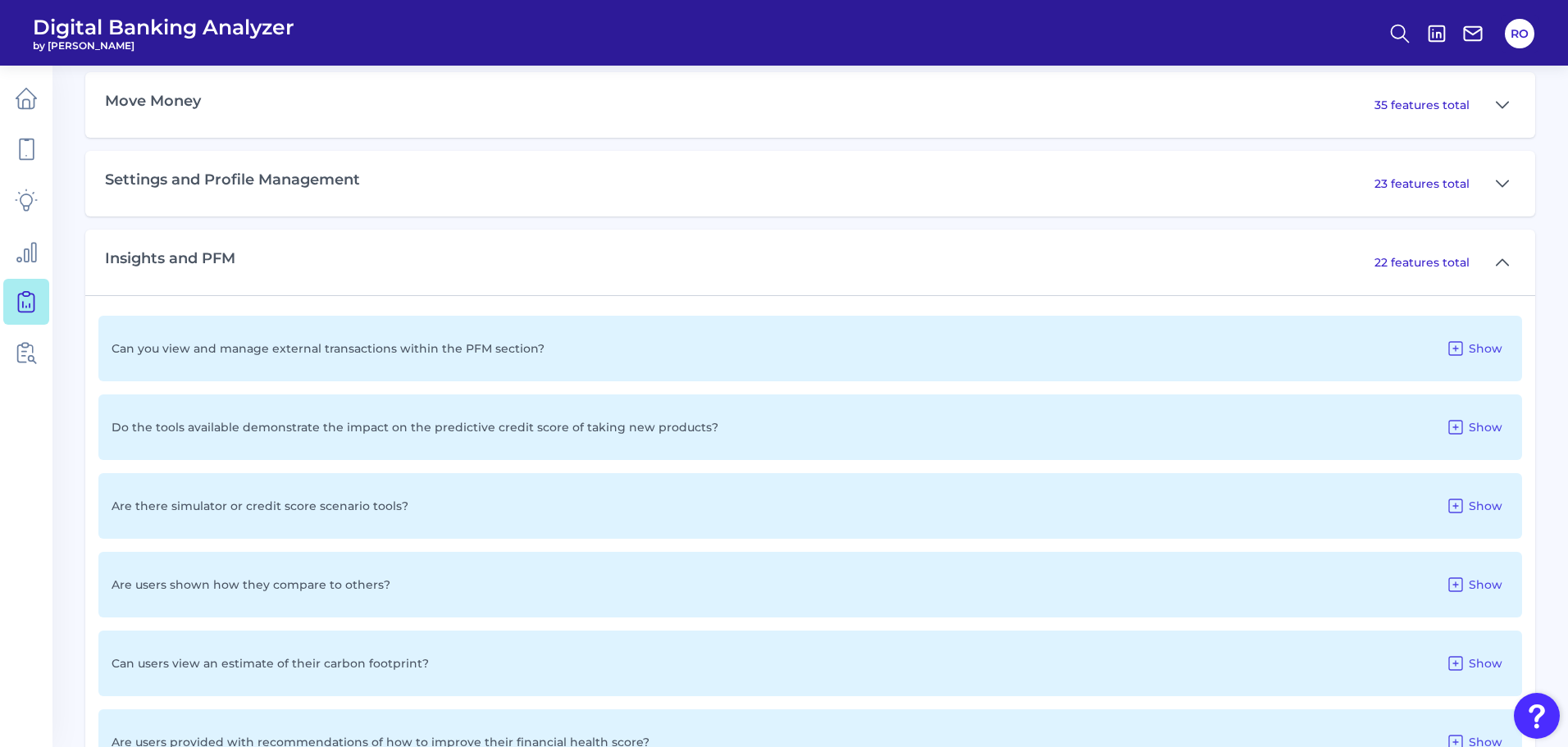
scroll to position [1020, 0]
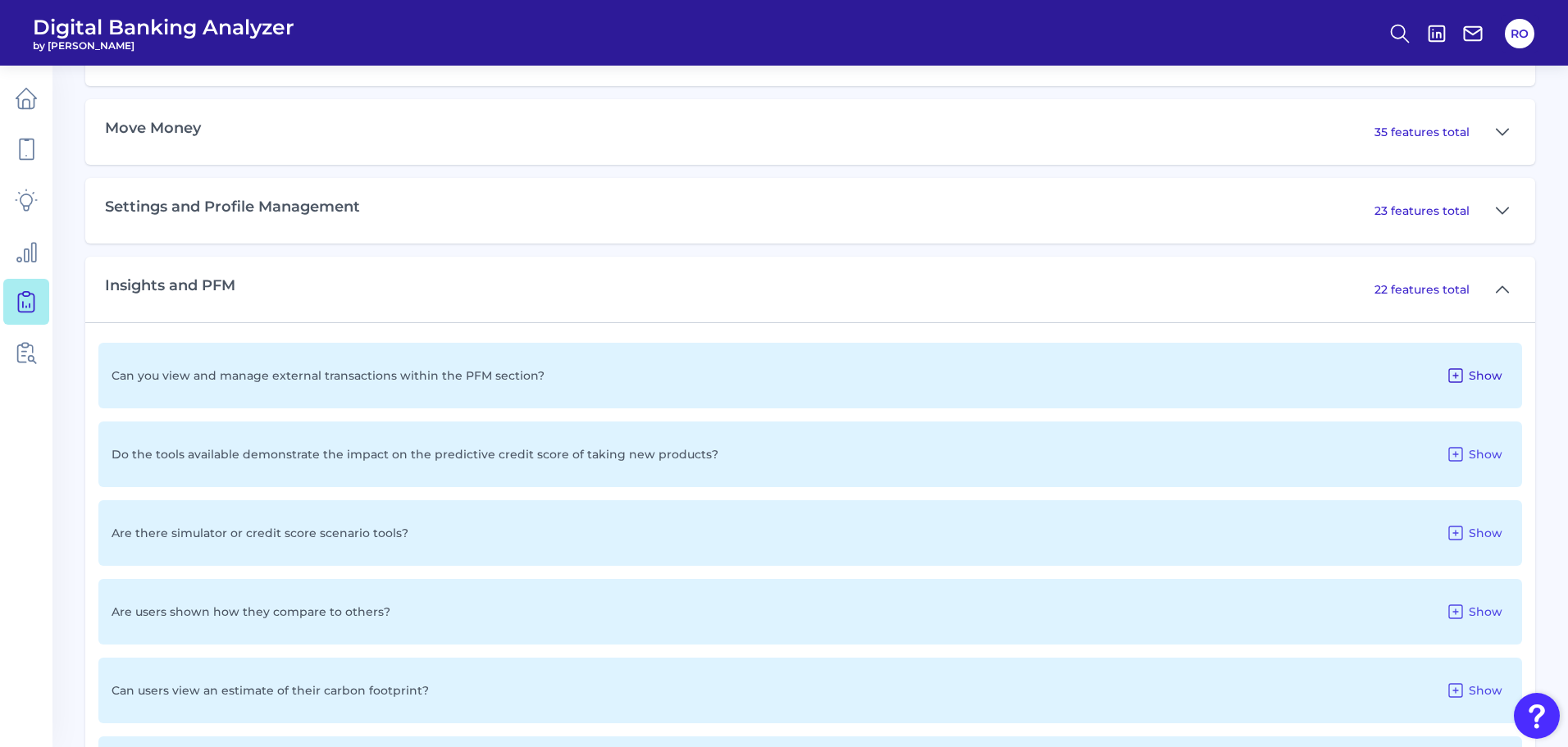
click at [1467, 380] on button "Show" at bounding box center [1474, 375] width 69 height 26
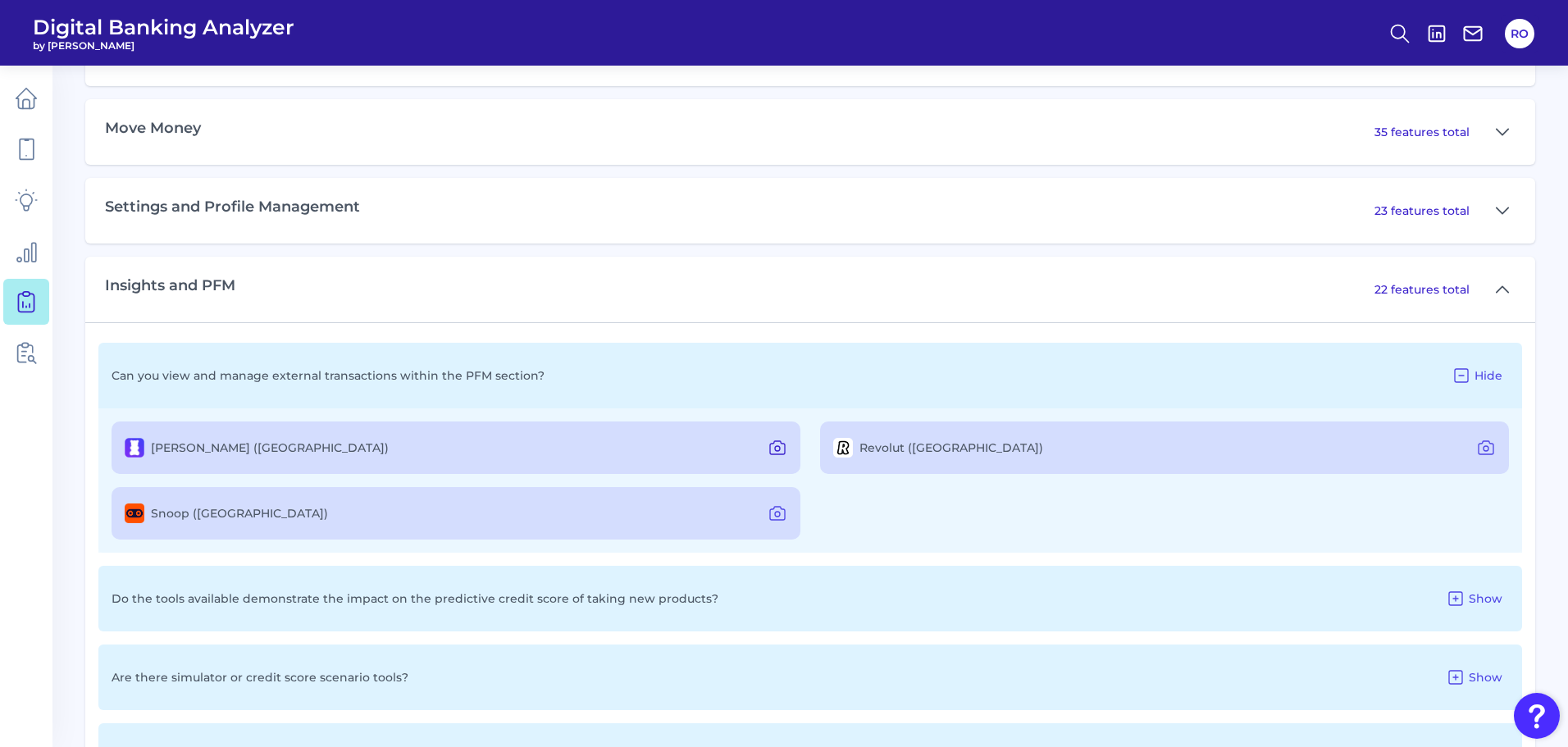
click at [775, 445] on icon at bounding box center [777, 448] width 20 height 20
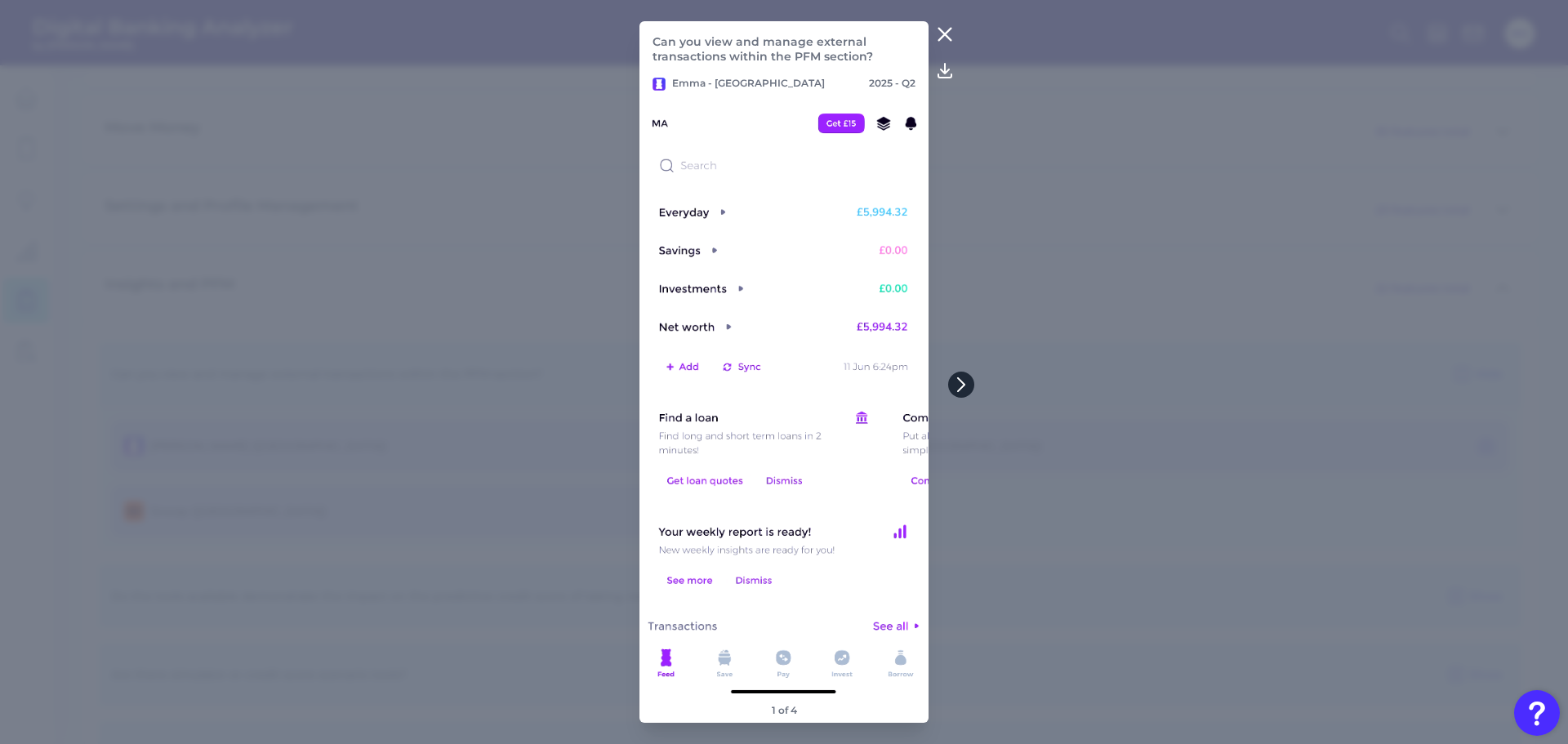
click at [960, 382] on icon at bounding box center [961, 385] width 14 height 14
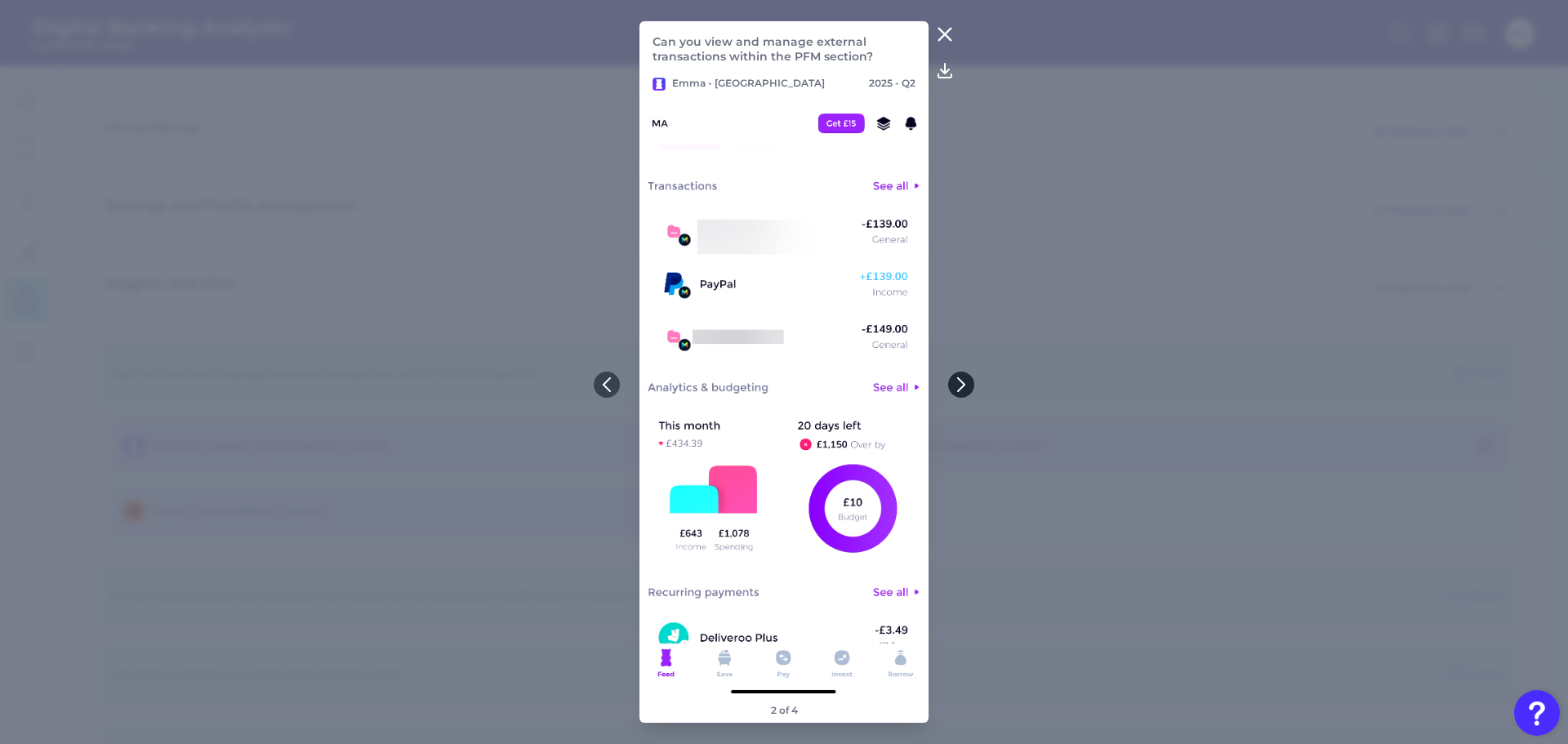
click at [960, 382] on icon at bounding box center [961, 385] width 14 height 14
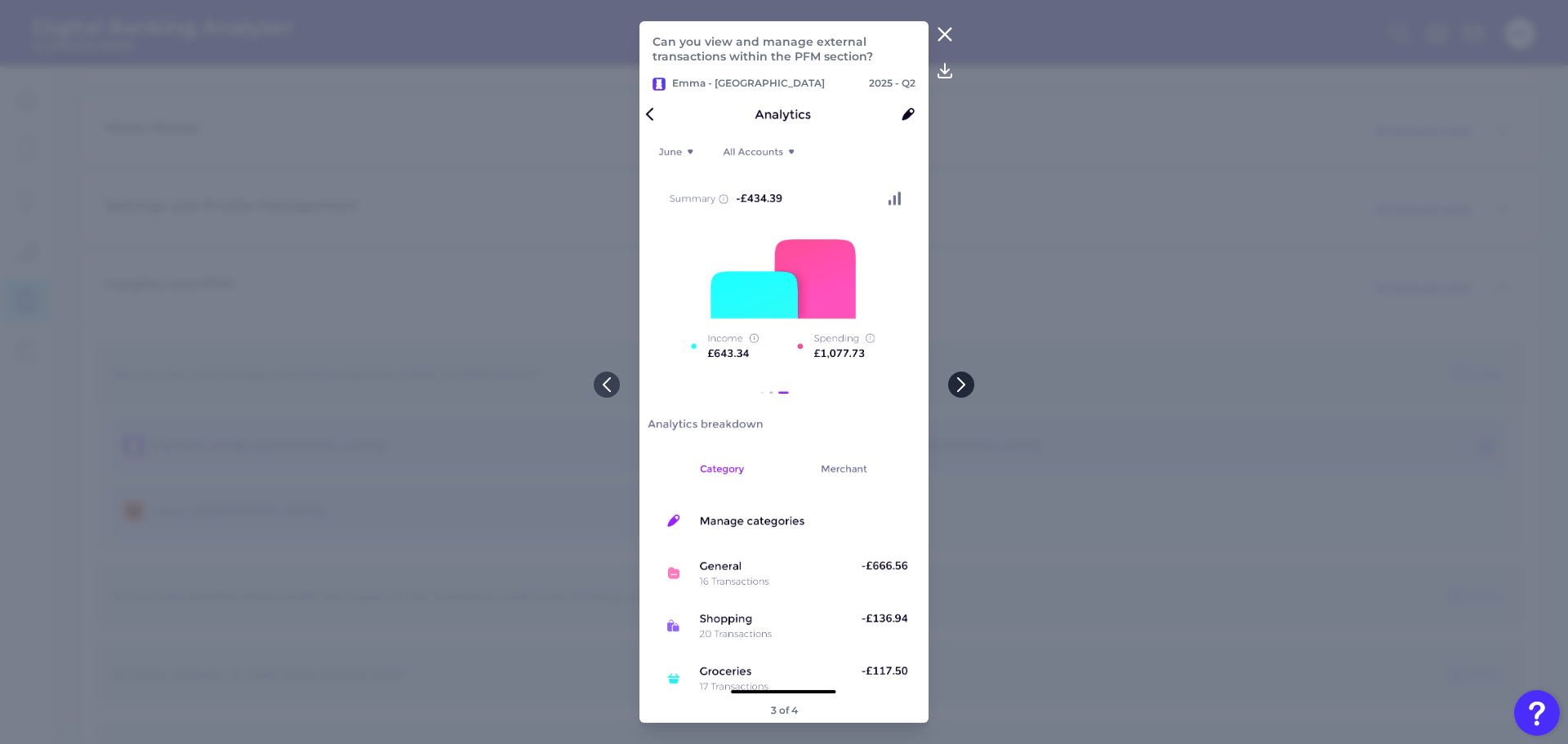
click at [960, 382] on icon at bounding box center [961, 385] width 14 height 14
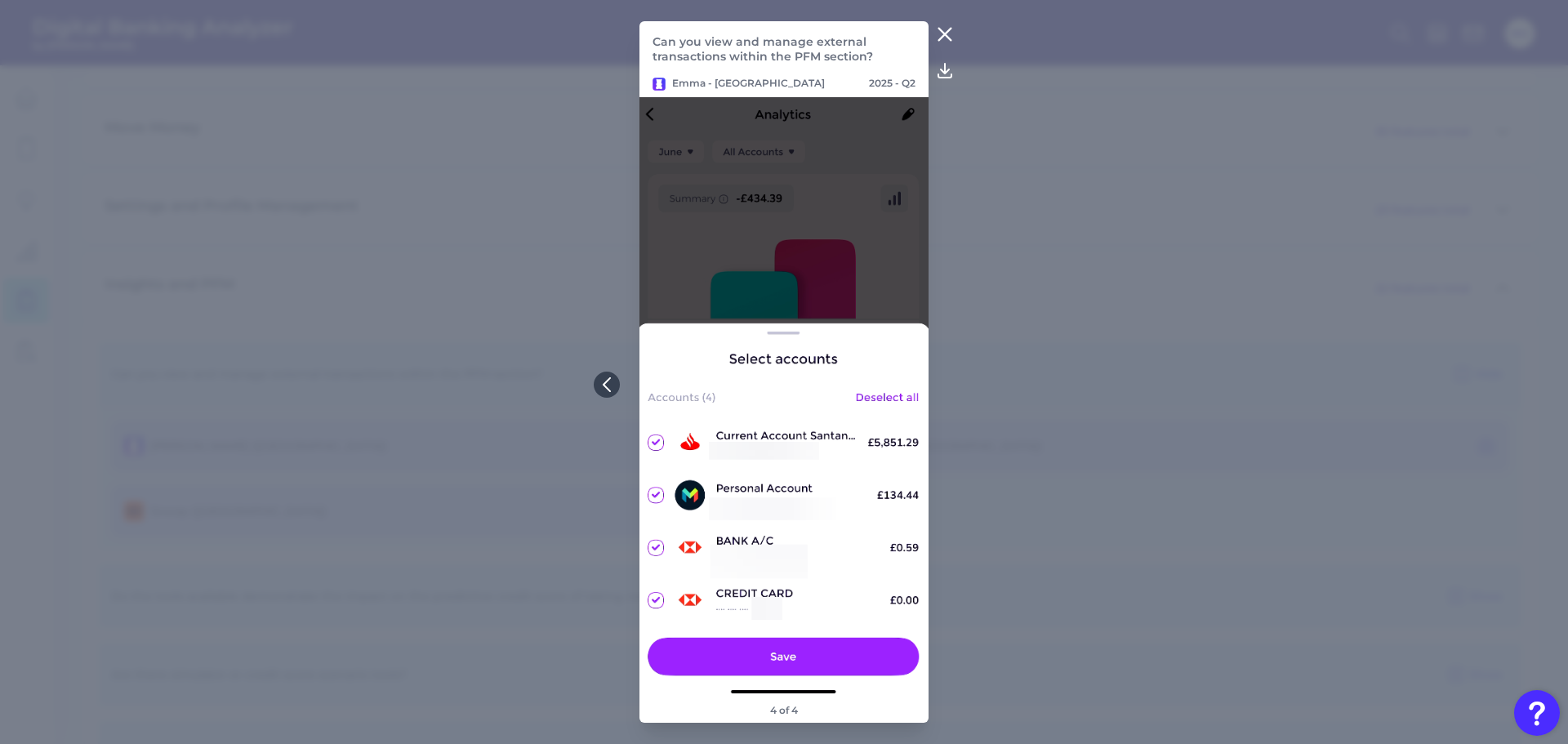
click at [944, 31] on icon at bounding box center [945, 34] width 20 height 20
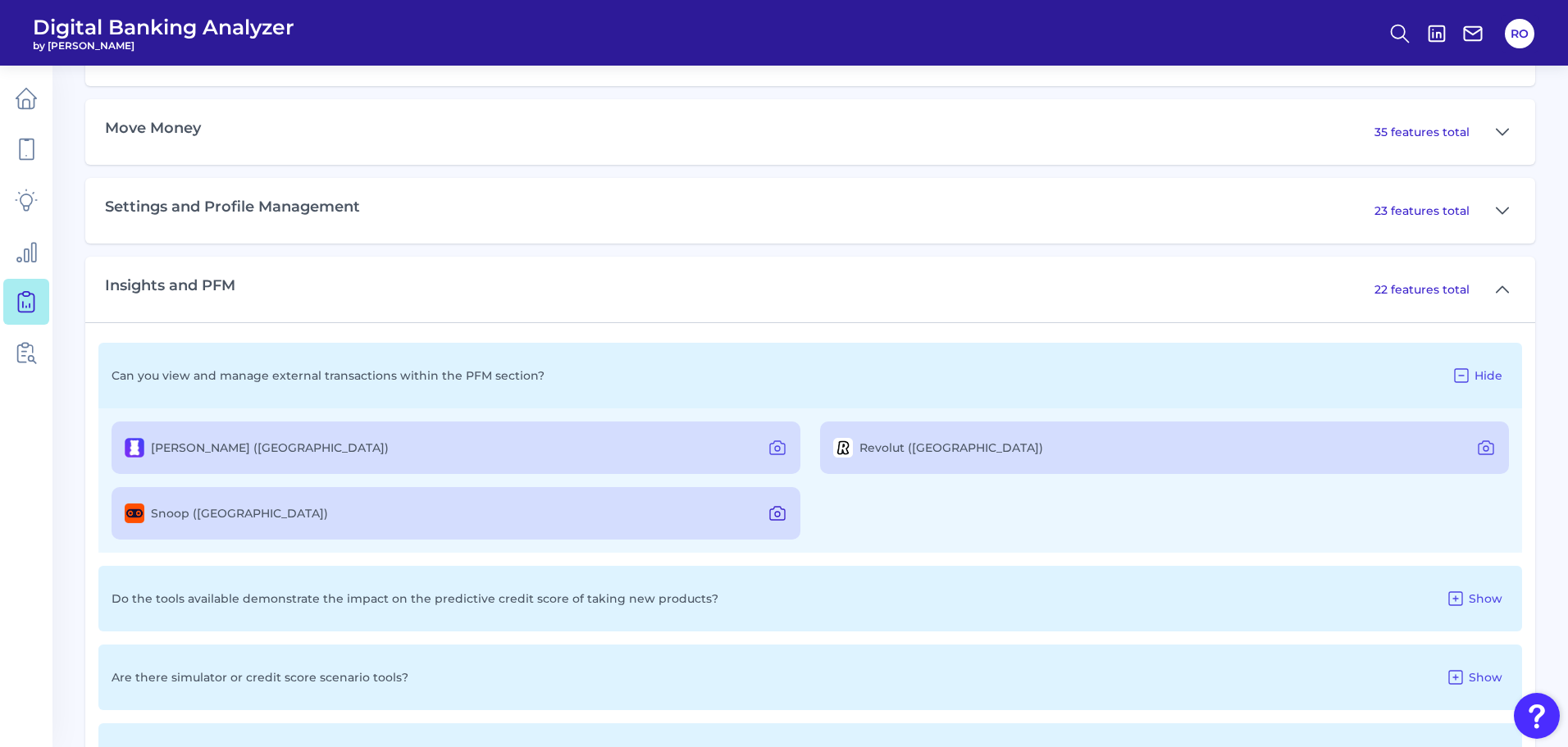
click at [780, 515] on icon at bounding box center [776, 514] width 4 height 4
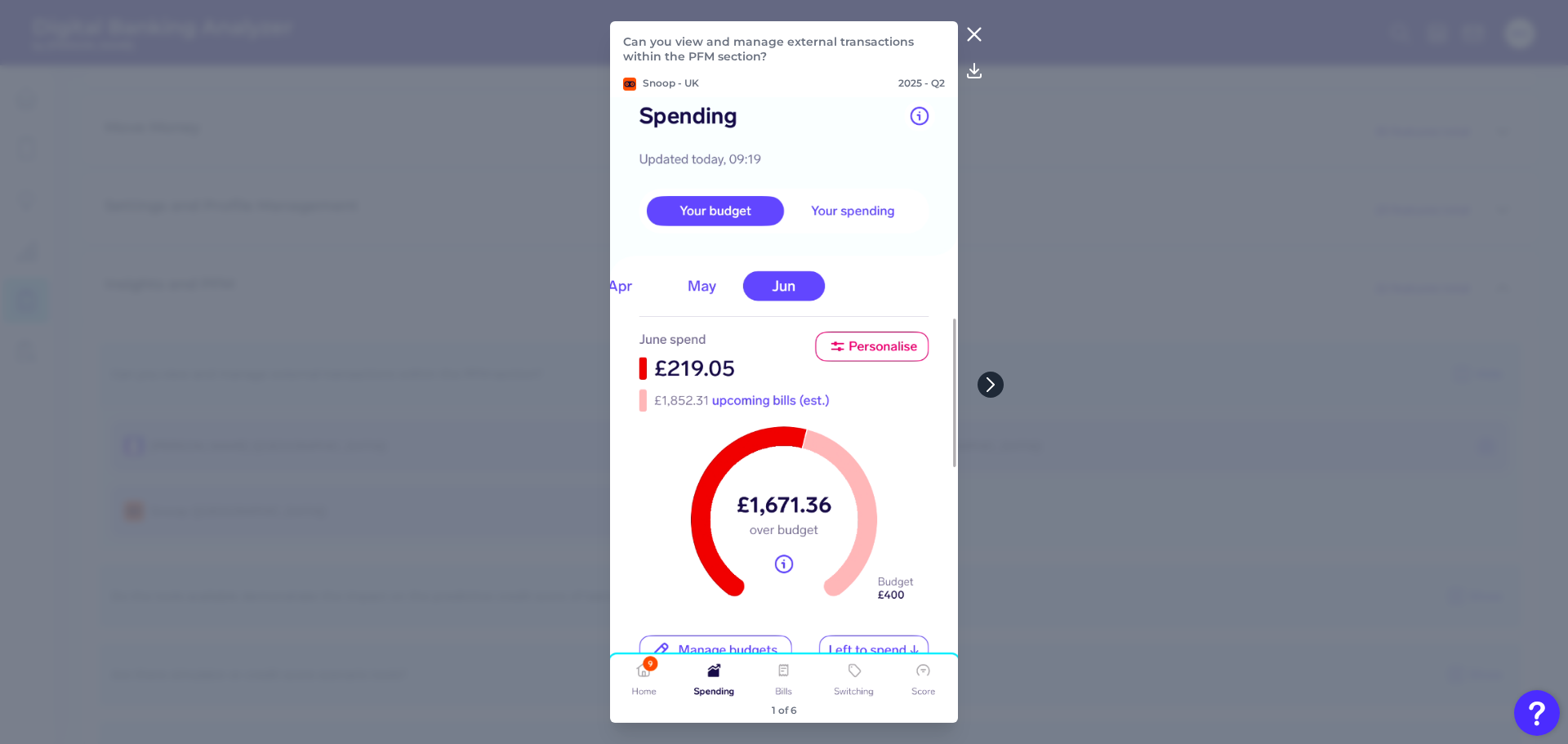
click at [1000, 384] on button at bounding box center [990, 385] width 26 height 26
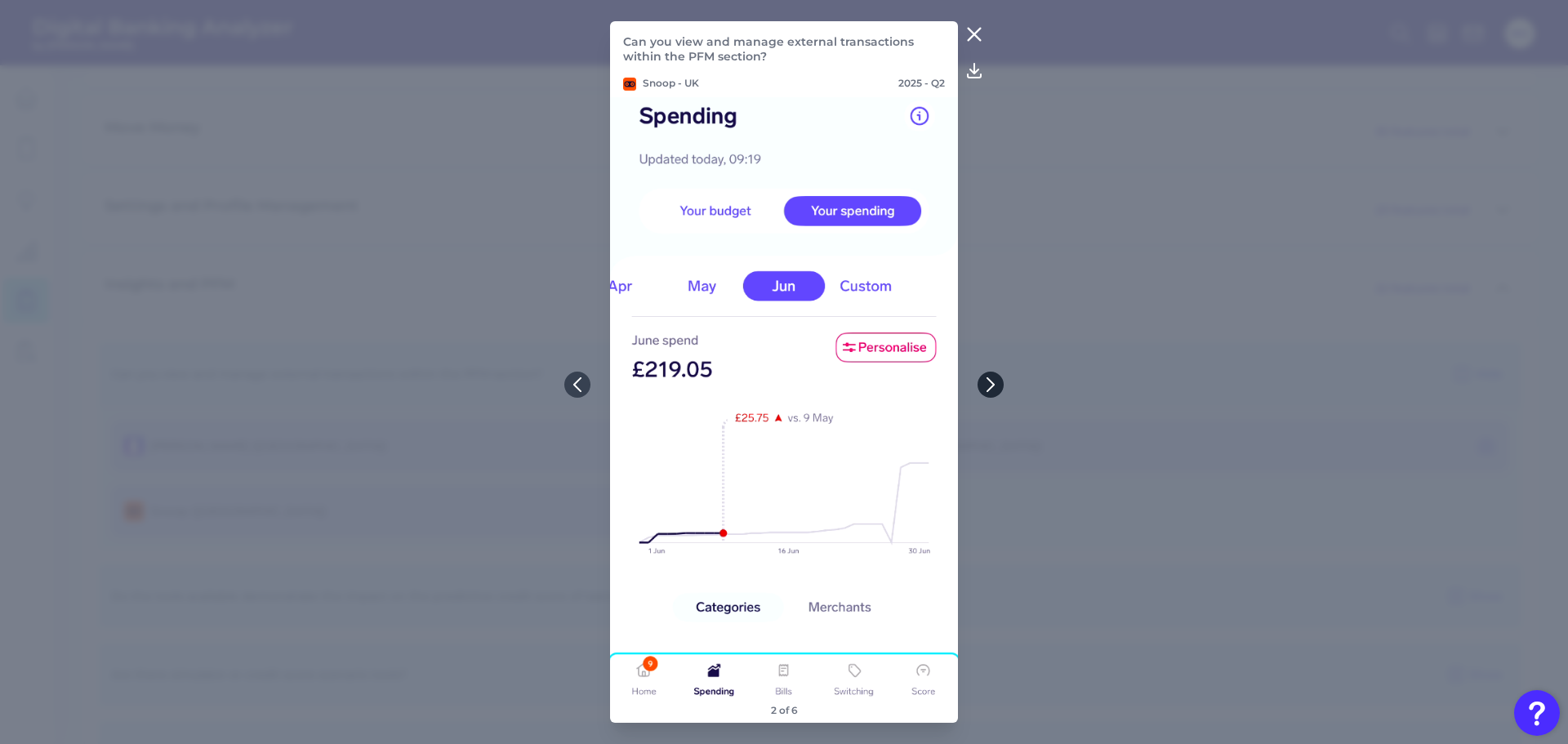
click at [992, 383] on icon at bounding box center [990, 385] width 6 height 13
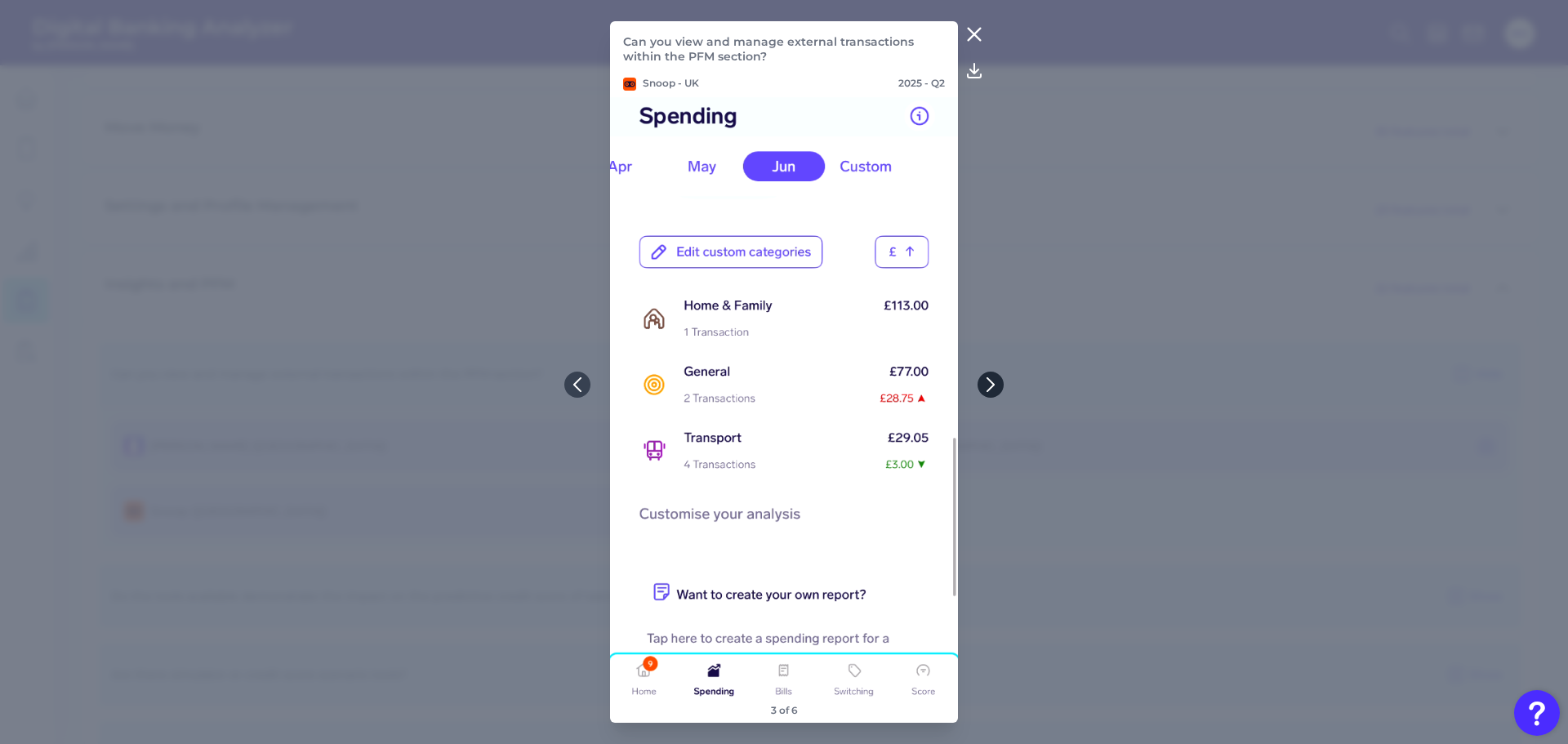
click at [992, 383] on icon at bounding box center [990, 385] width 6 height 13
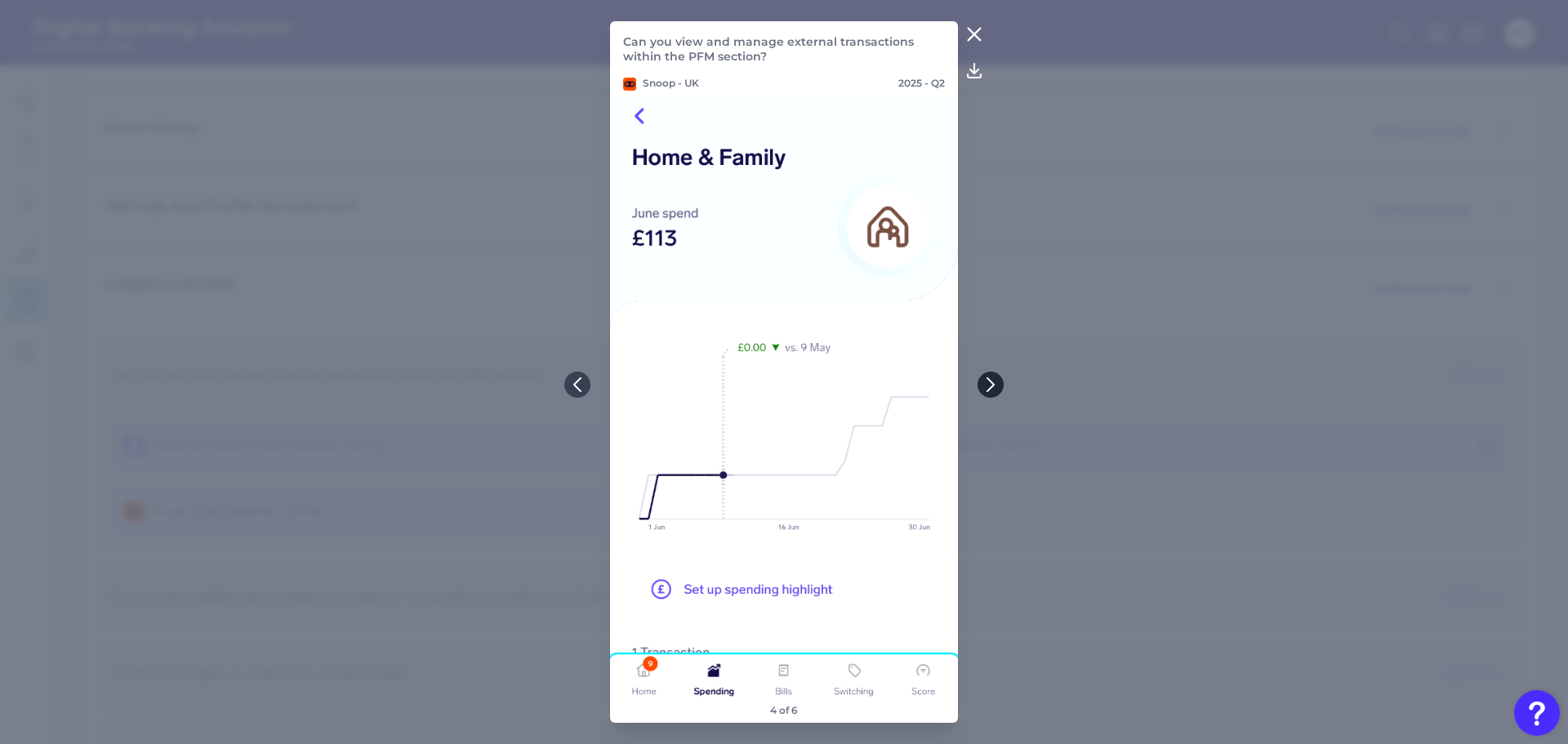
click at [992, 383] on icon at bounding box center [990, 385] width 6 height 13
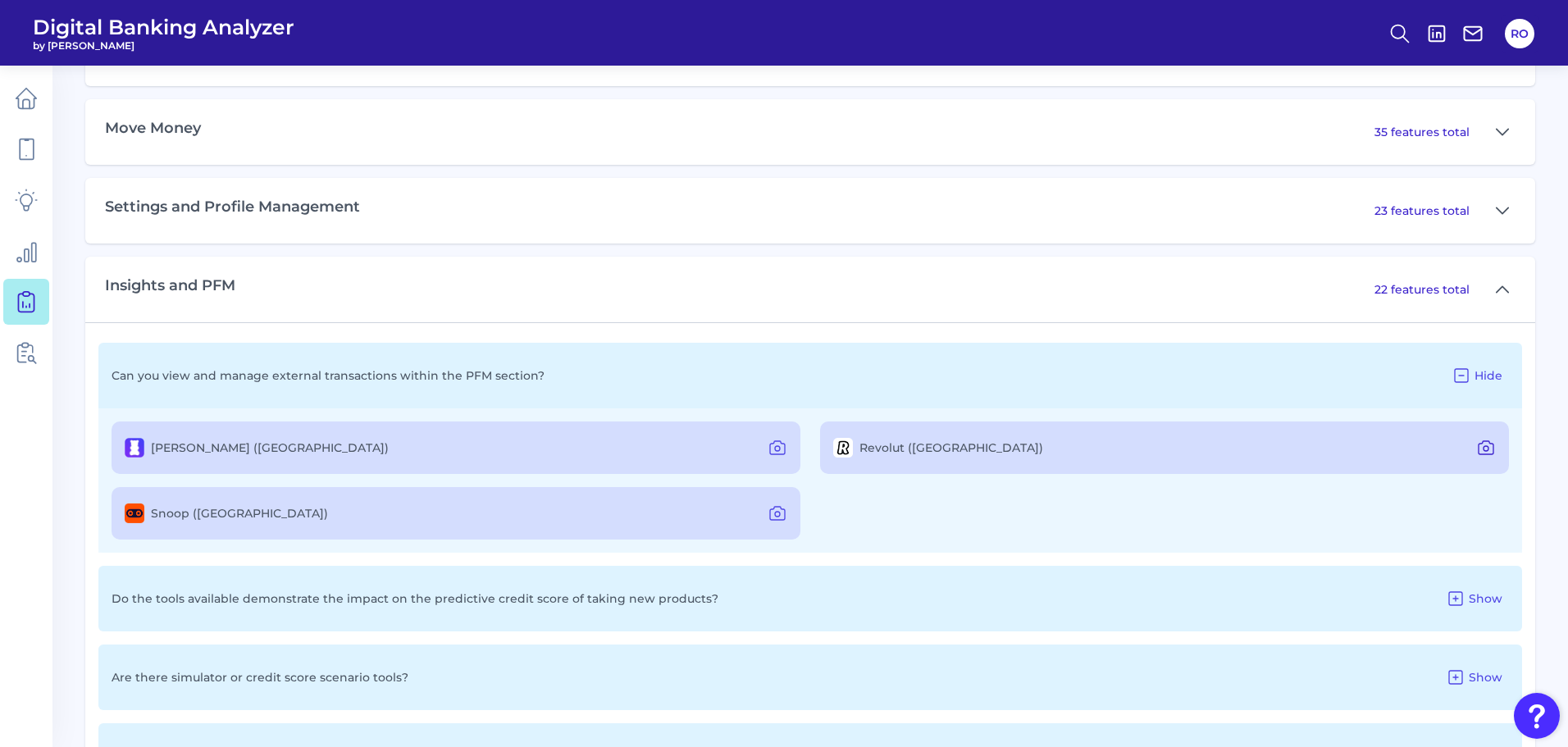
click at [1484, 445] on icon at bounding box center [1486, 448] width 20 height 20
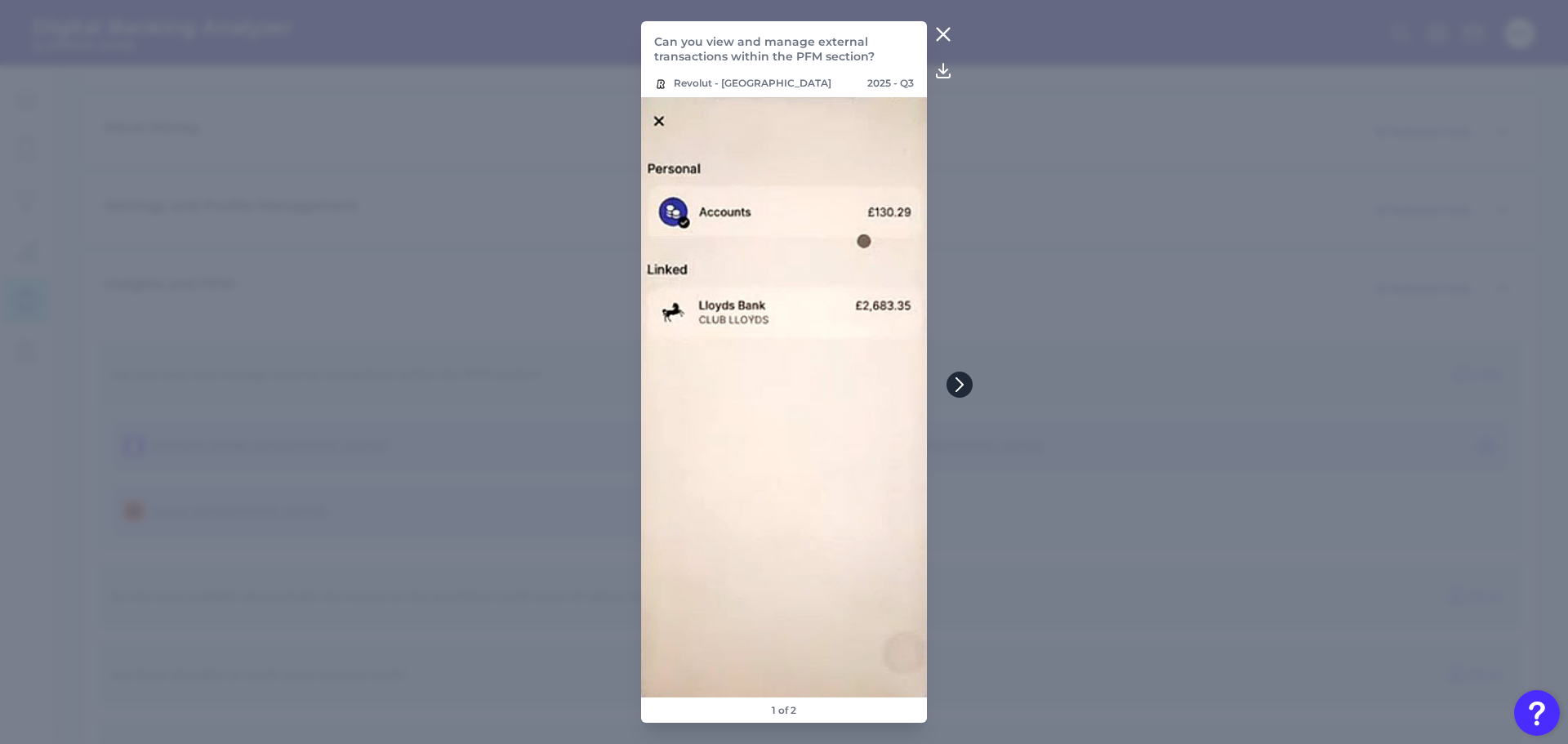
click at [956, 382] on icon at bounding box center [960, 385] width 14 height 14
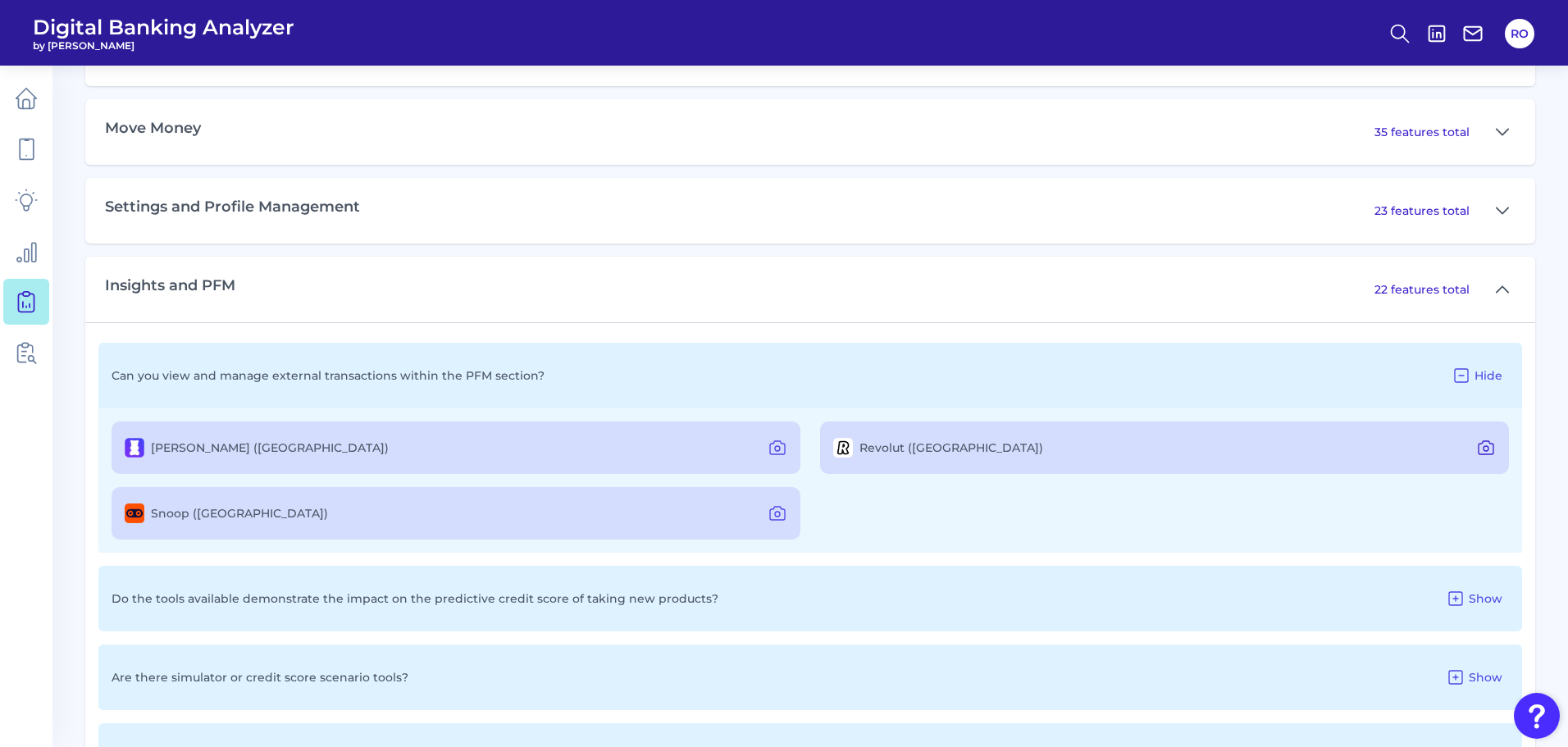
click at [1495, 444] on icon at bounding box center [1486, 448] width 20 height 20
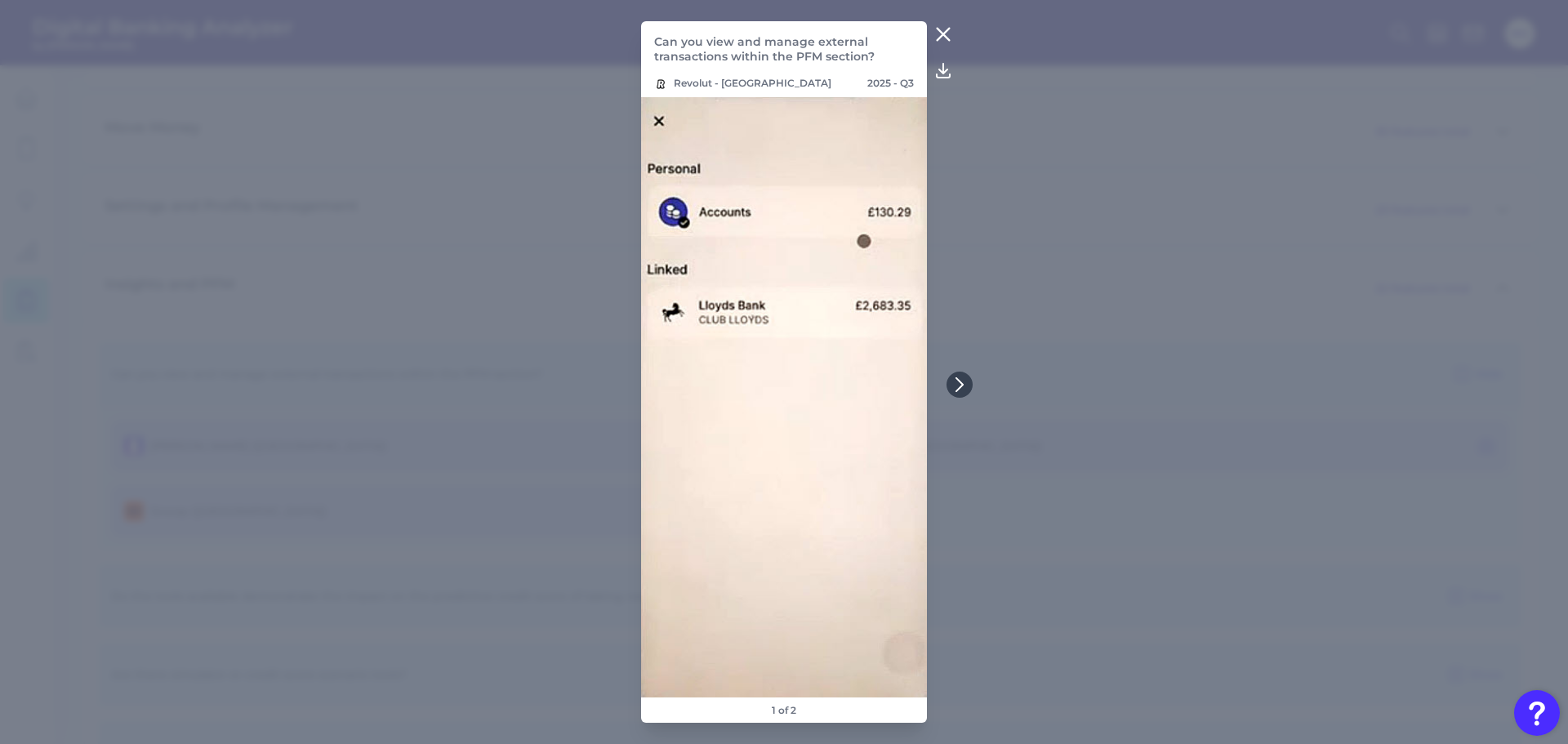
click at [943, 25] on icon at bounding box center [943, 34] width 20 height 20
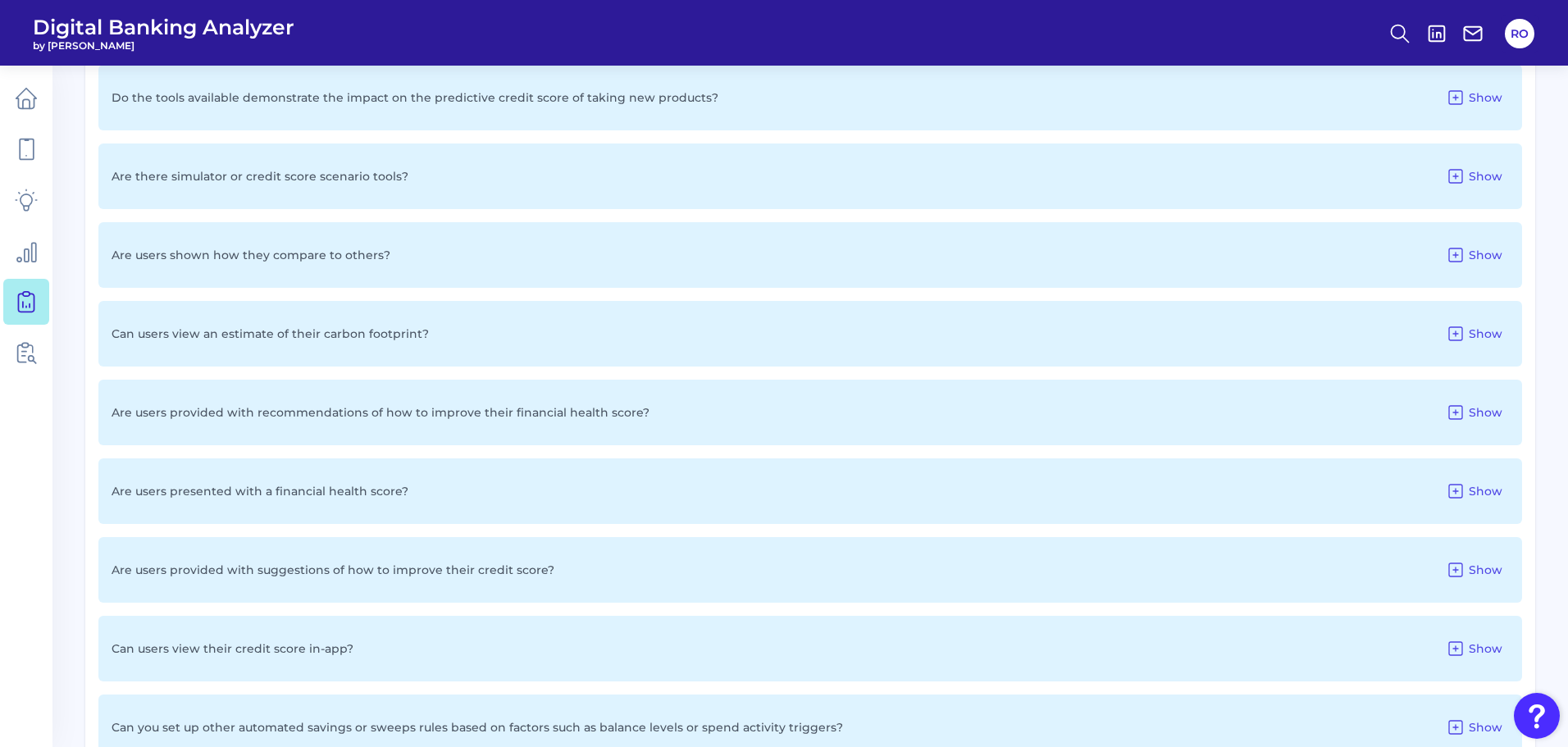
scroll to position [1594, 0]
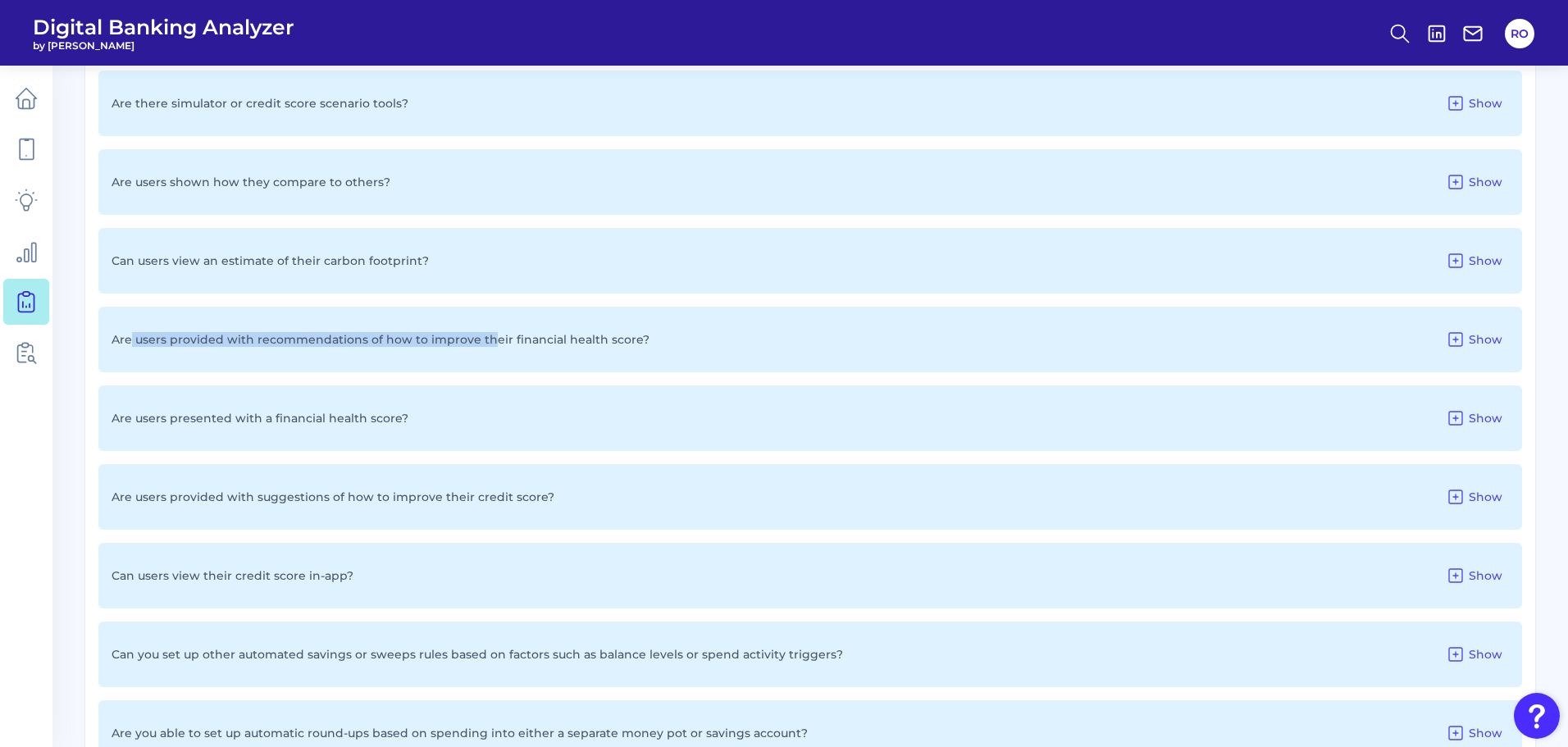
drag, startPoint x: 257, startPoint y: 348, endPoint x: 488, endPoint y: 338, distance: 231.2
click at [487, 338] on p "Are users provided with recommendations of how to improve their financial healt…" at bounding box center [381, 339] width 538 height 14
click at [490, 338] on p "Are users provided with recommendations of how to improve their financial healt…" at bounding box center [381, 339] width 538 height 14
click at [1474, 342] on span "Show" at bounding box center [1485, 339] width 33 height 14
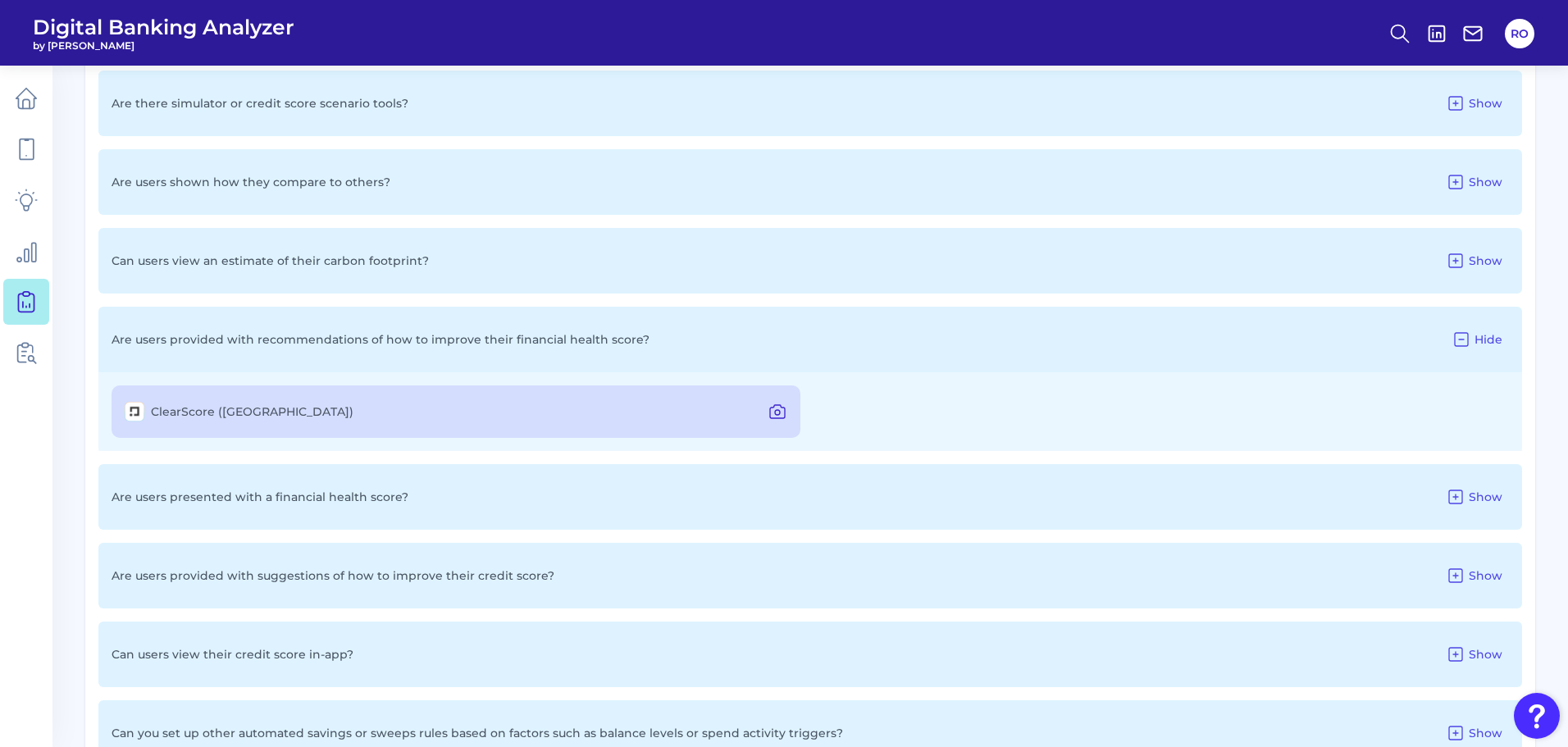
click at [783, 407] on icon at bounding box center [777, 411] width 14 height 14
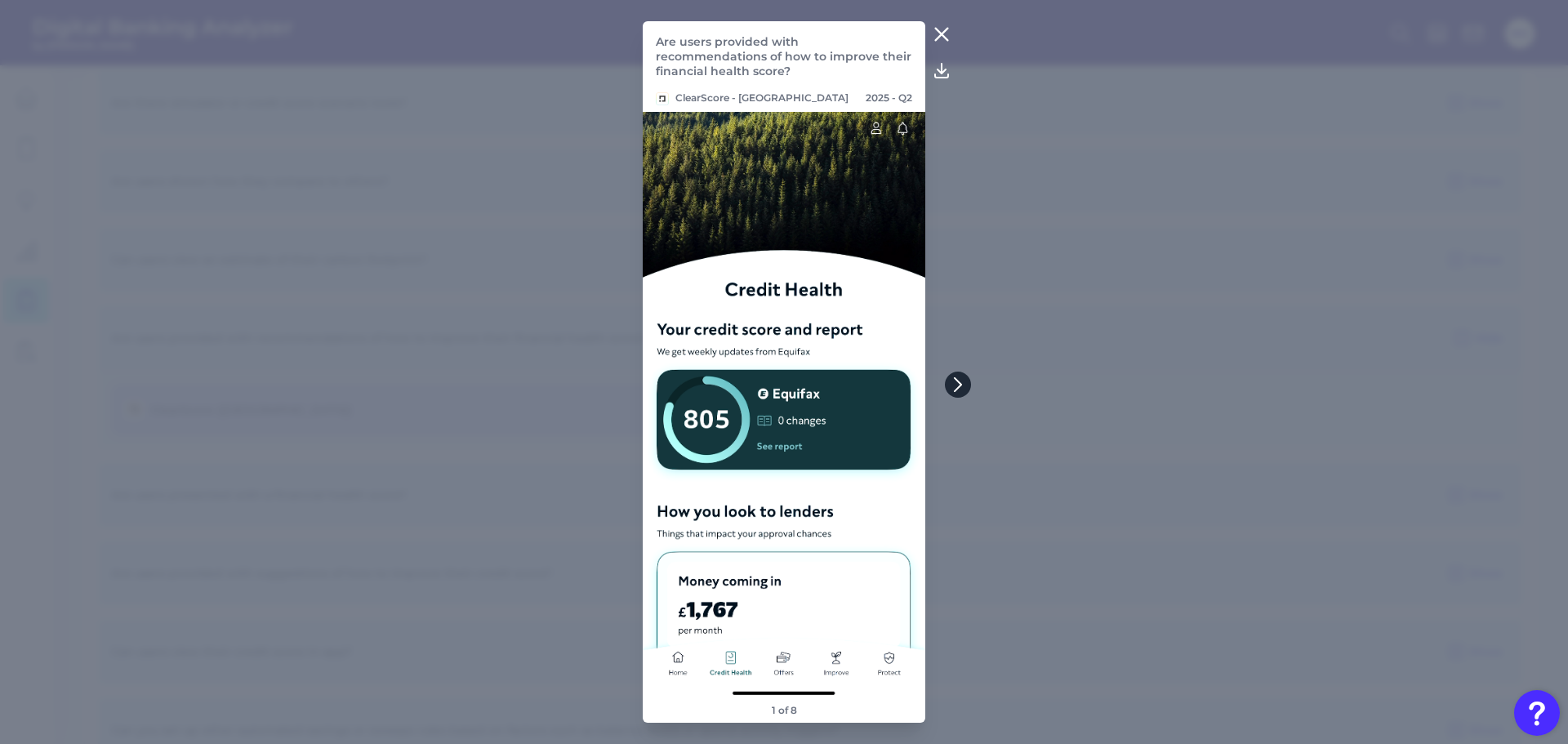
click at [953, 383] on icon at bounding box center [958, 385] width 14 height 14
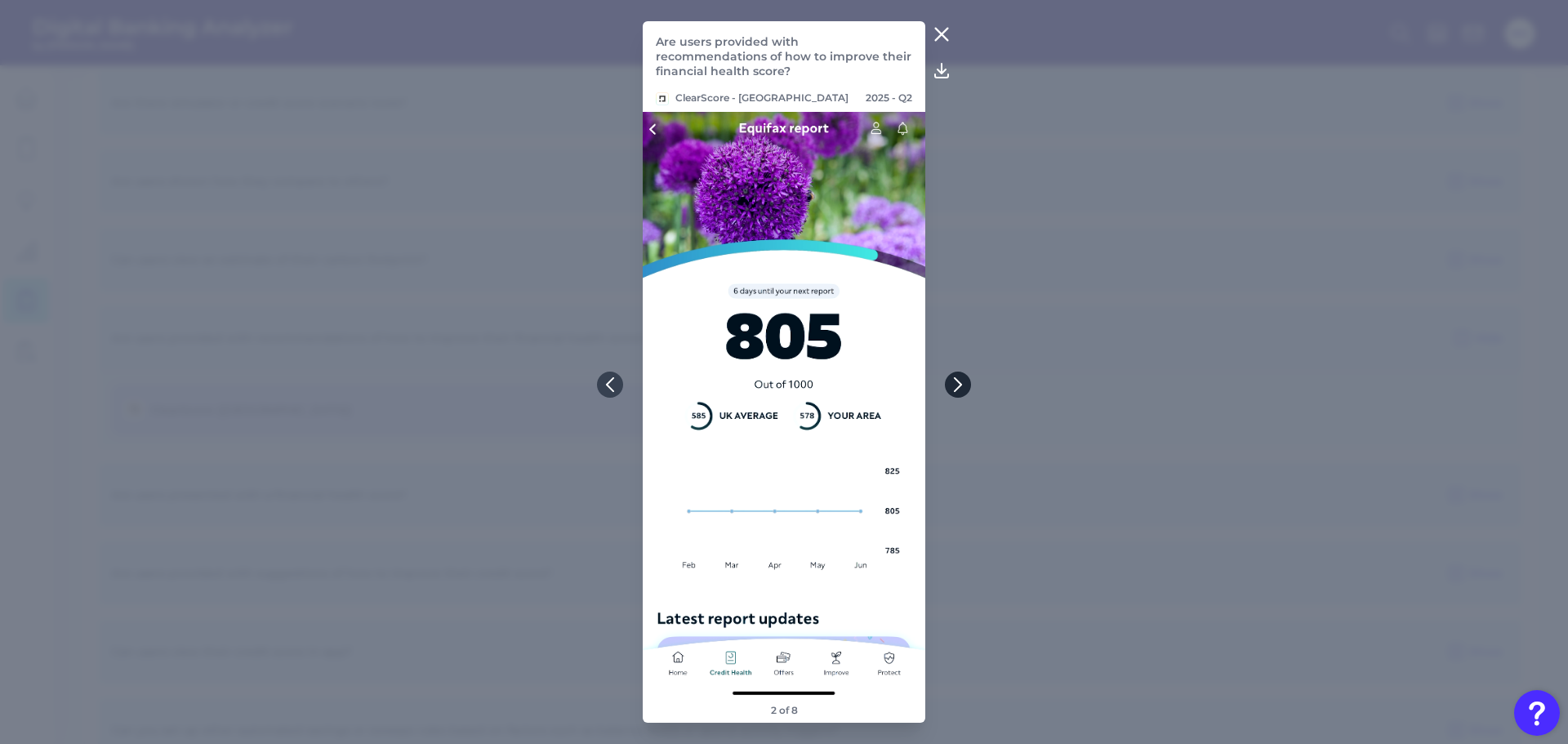
click at [953, 383] on icon at bounding box center [958, 385] width 14 height 14
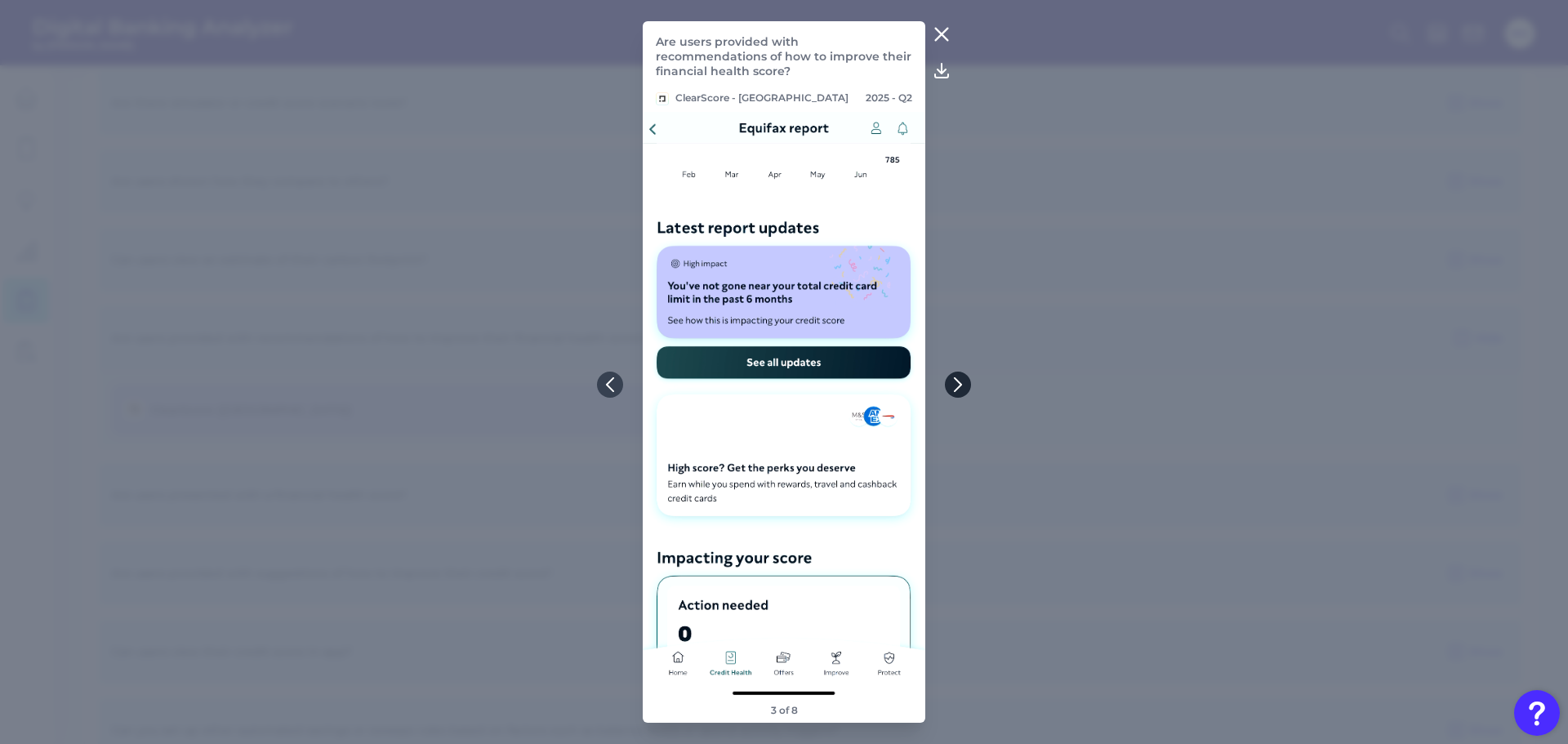
click at [953, 383] on icon at bounding box center [958, 385] width 14 height 14
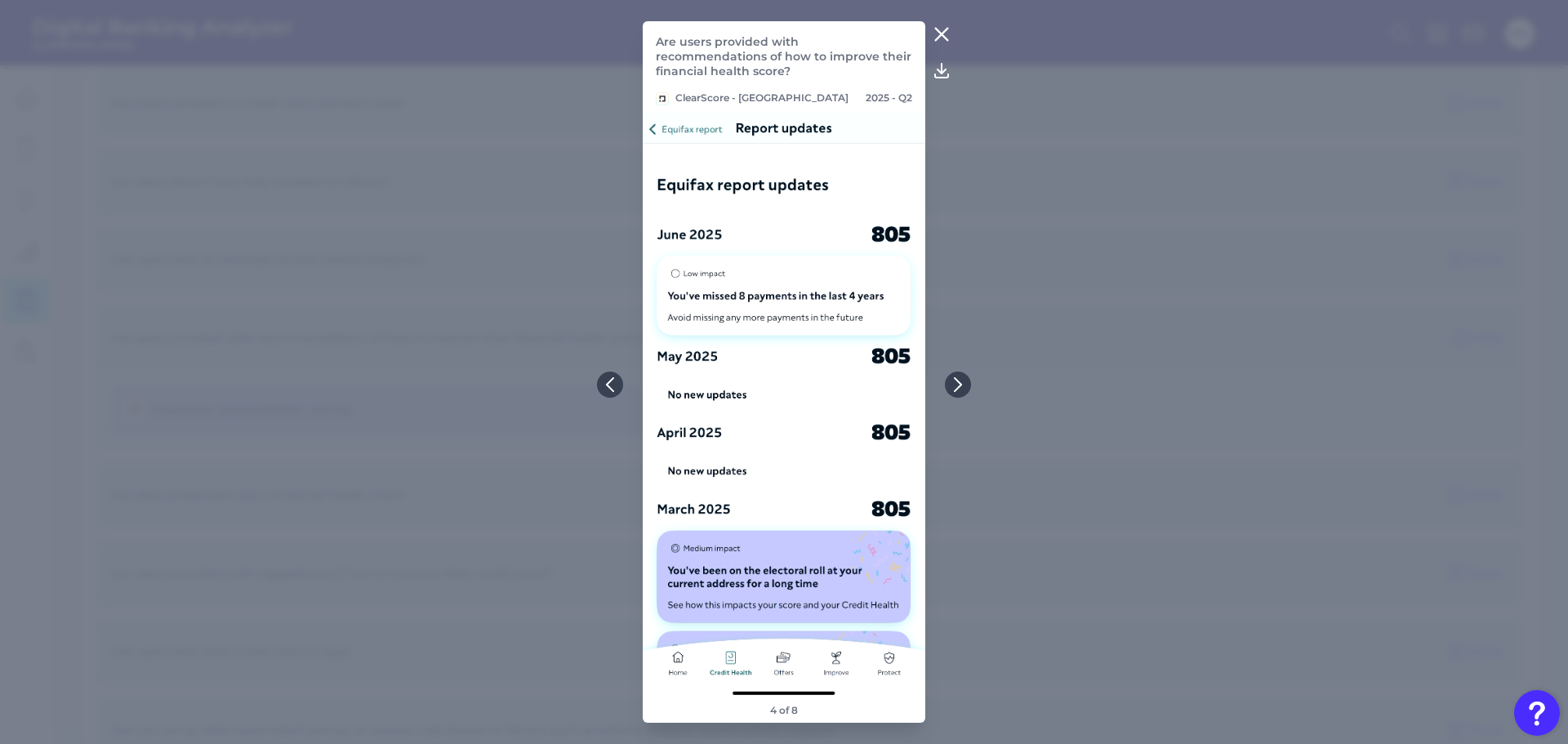
click at [931, 32] on button at bounding box center [942, 34] width 32 height 26
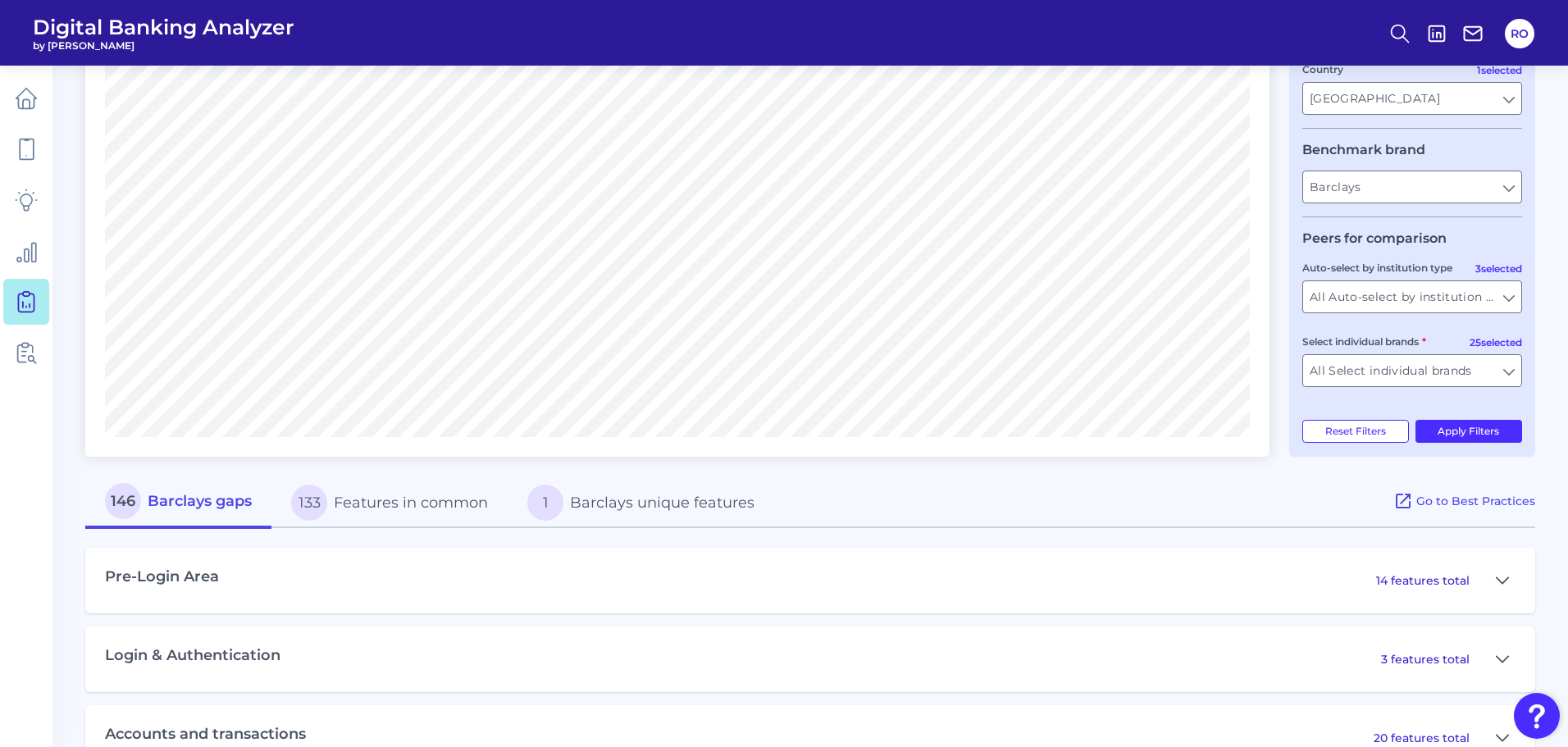
scroll to position [364, 0]
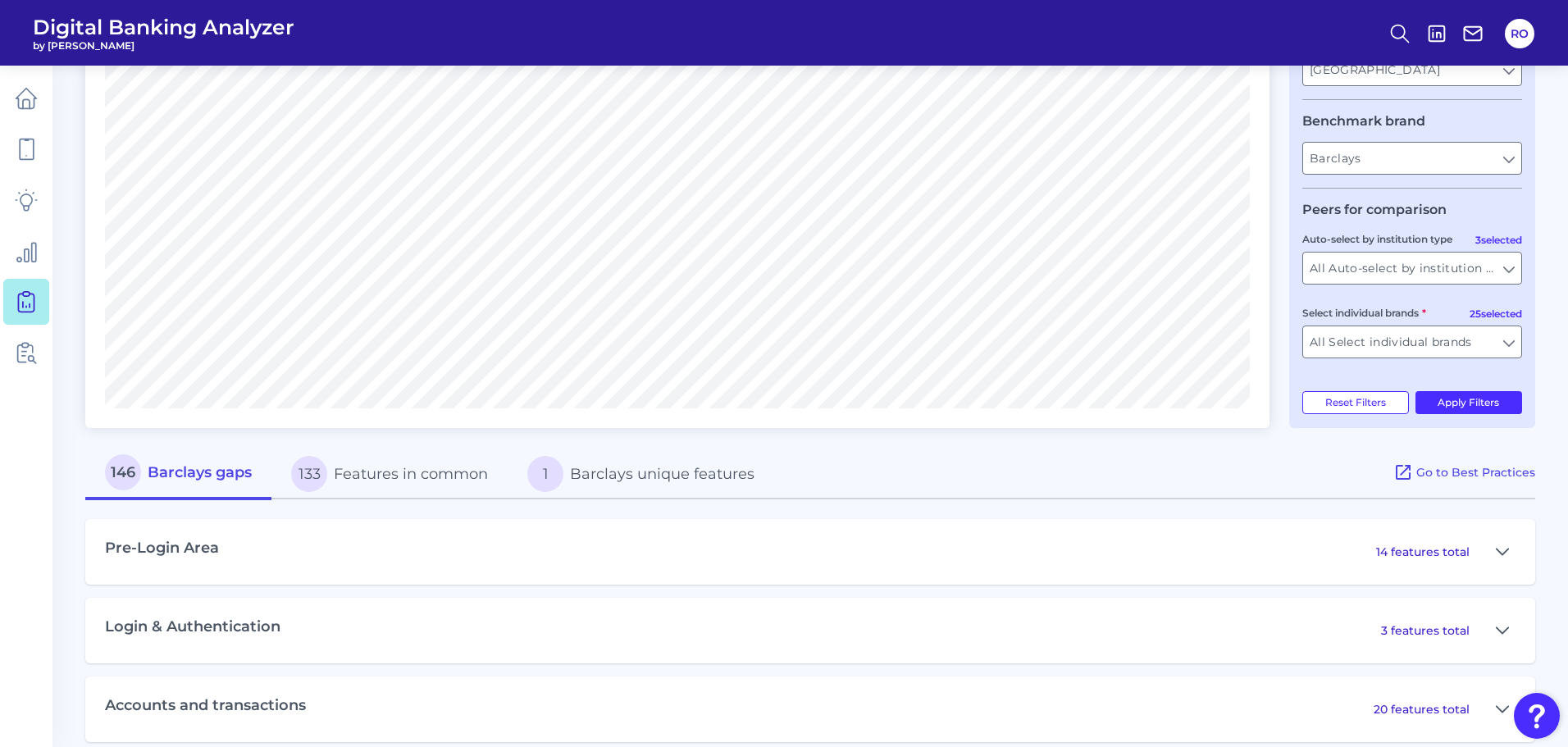
click at [412, 469] on button "133 Features in common" at bounding box center [390, 474] width 237 height 52
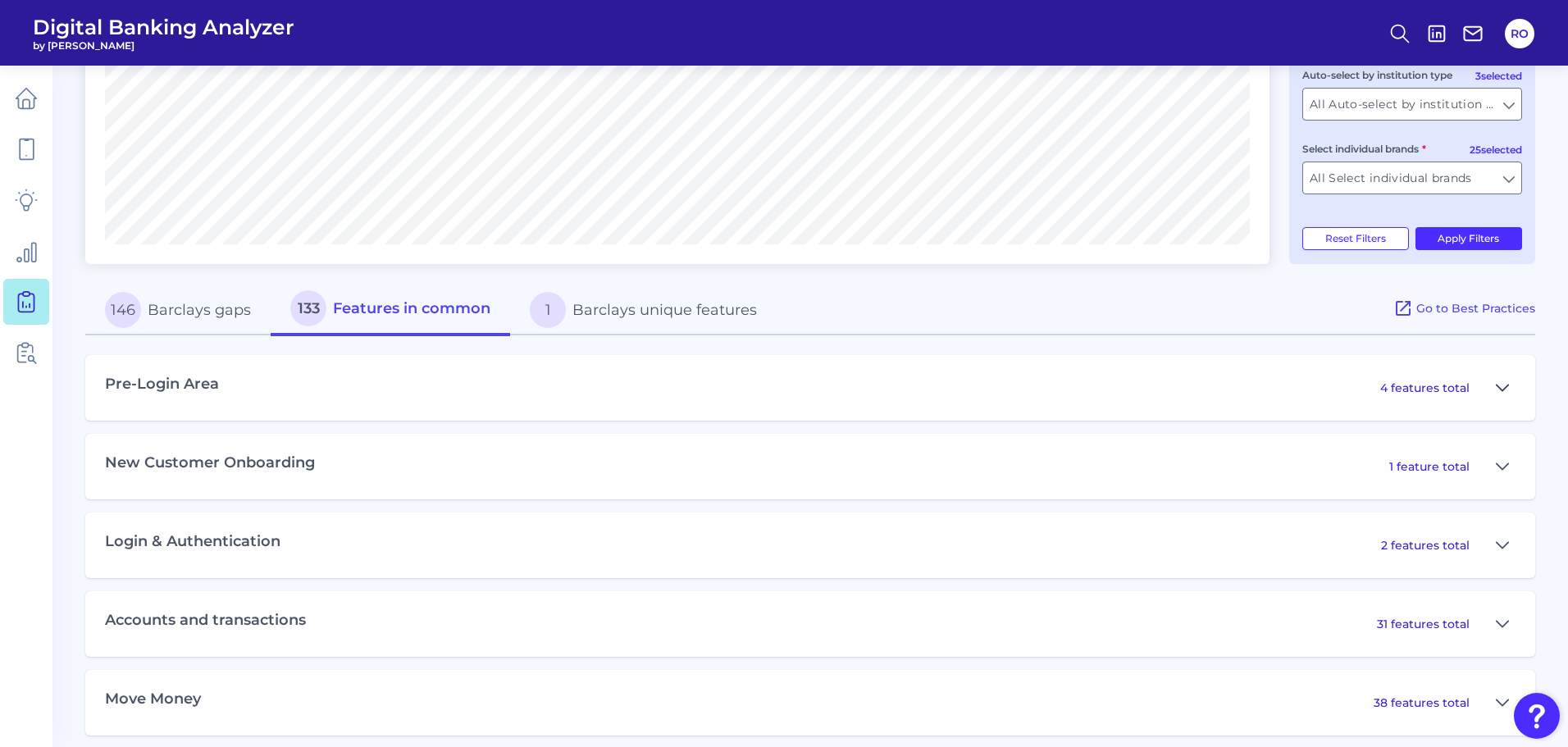
click at [1501, 394] on icon at bounding box center [1502, 388] width 13 height 20
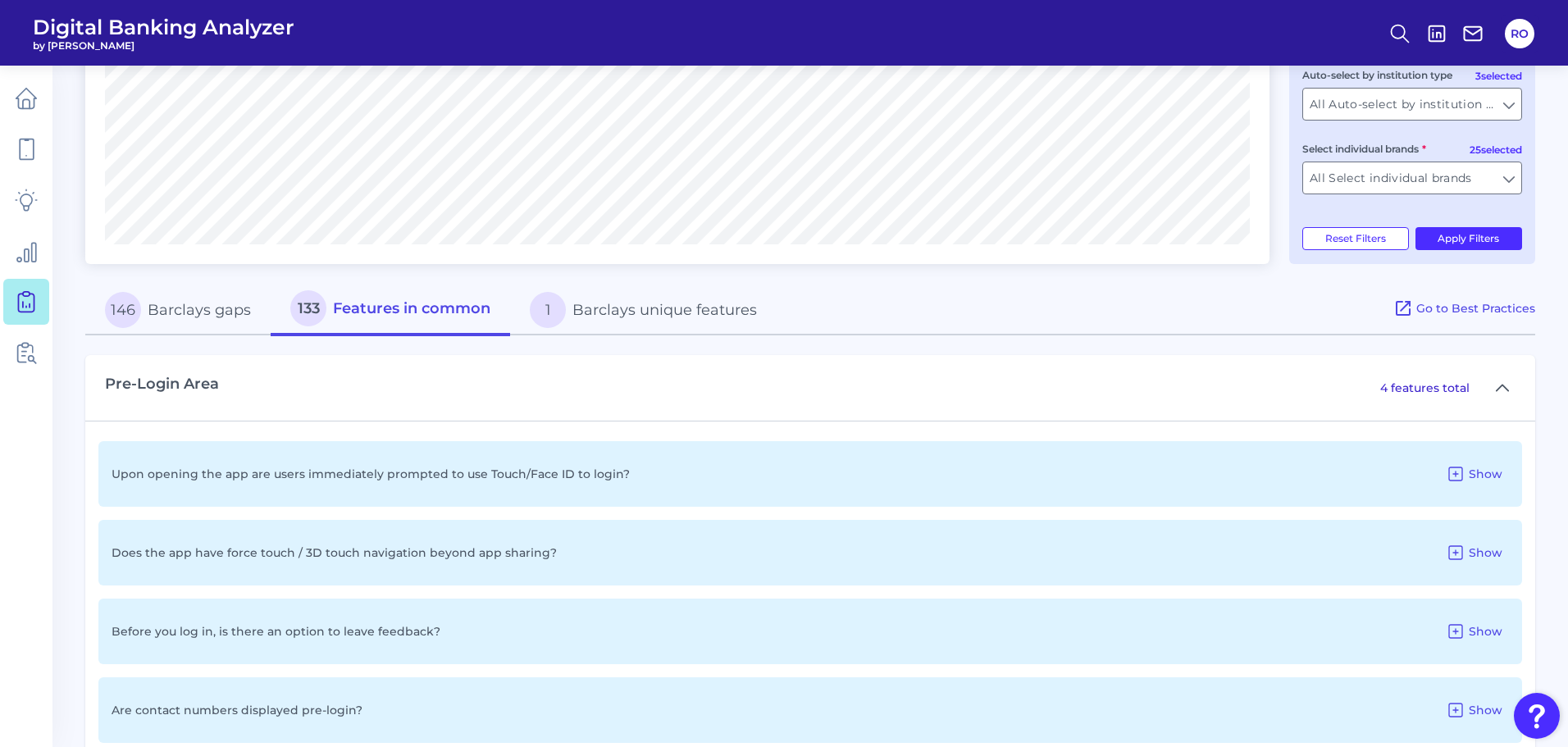
drag, startPoint x: 1486, startPoint y: 478, endPoint x: 1151, endPoint y: 468, distance: 335.1
click at [1451, 478] on button "Show" at bounding box center [1474, 473] width 69 height 26
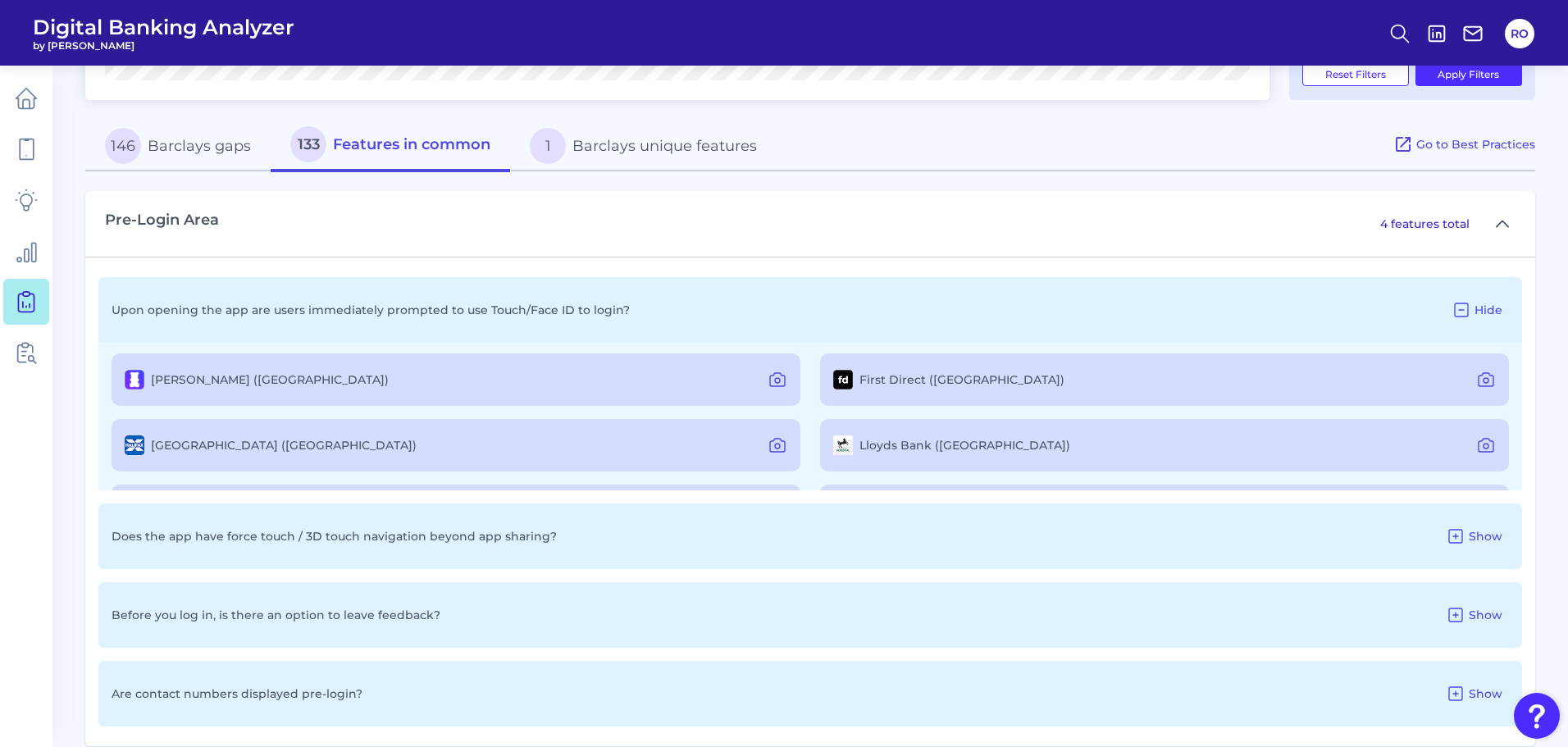
scroll to position [0, 0]
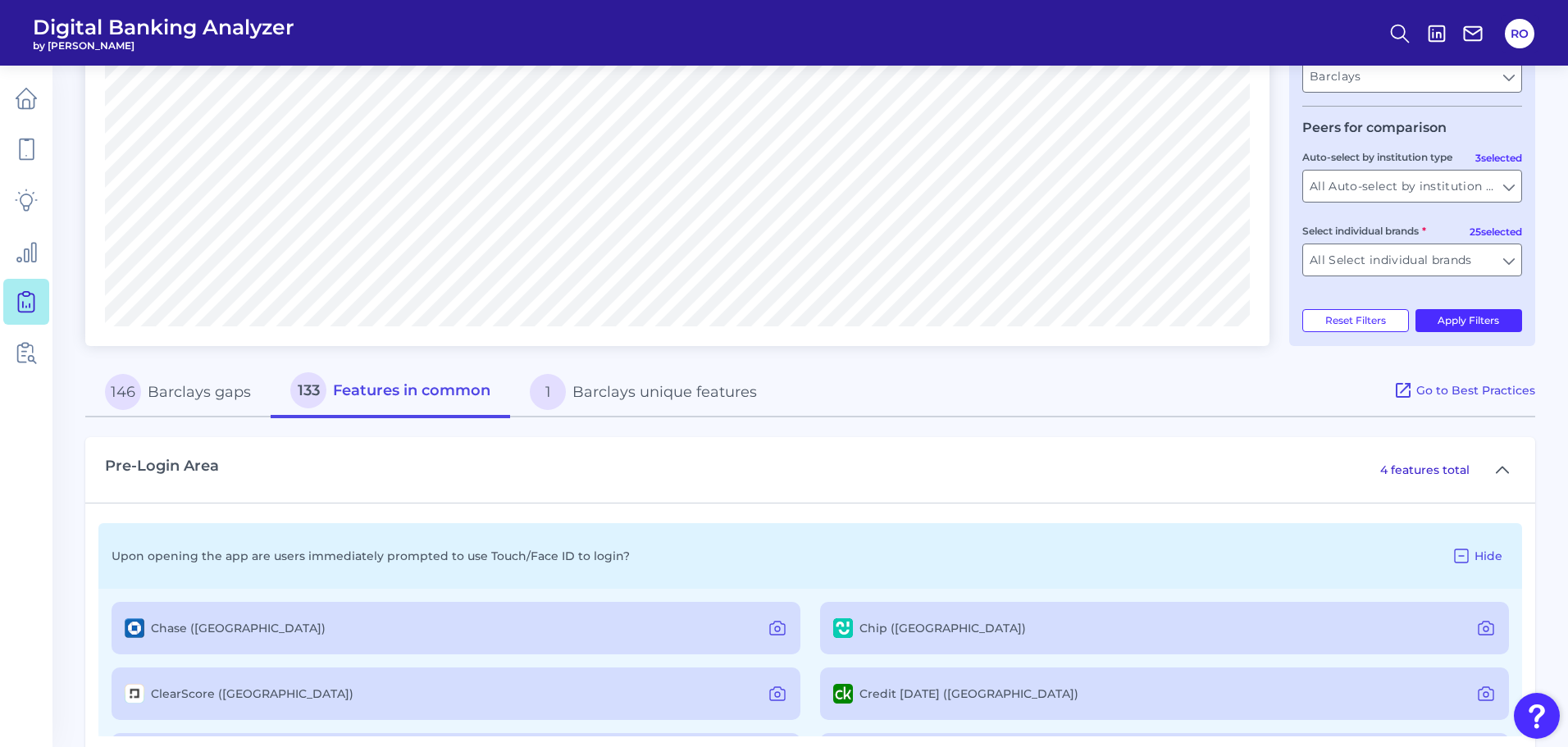
click at [667, 393] on button "1 Barclays unique features" at bounding box center [643, 392] width 266 height 52
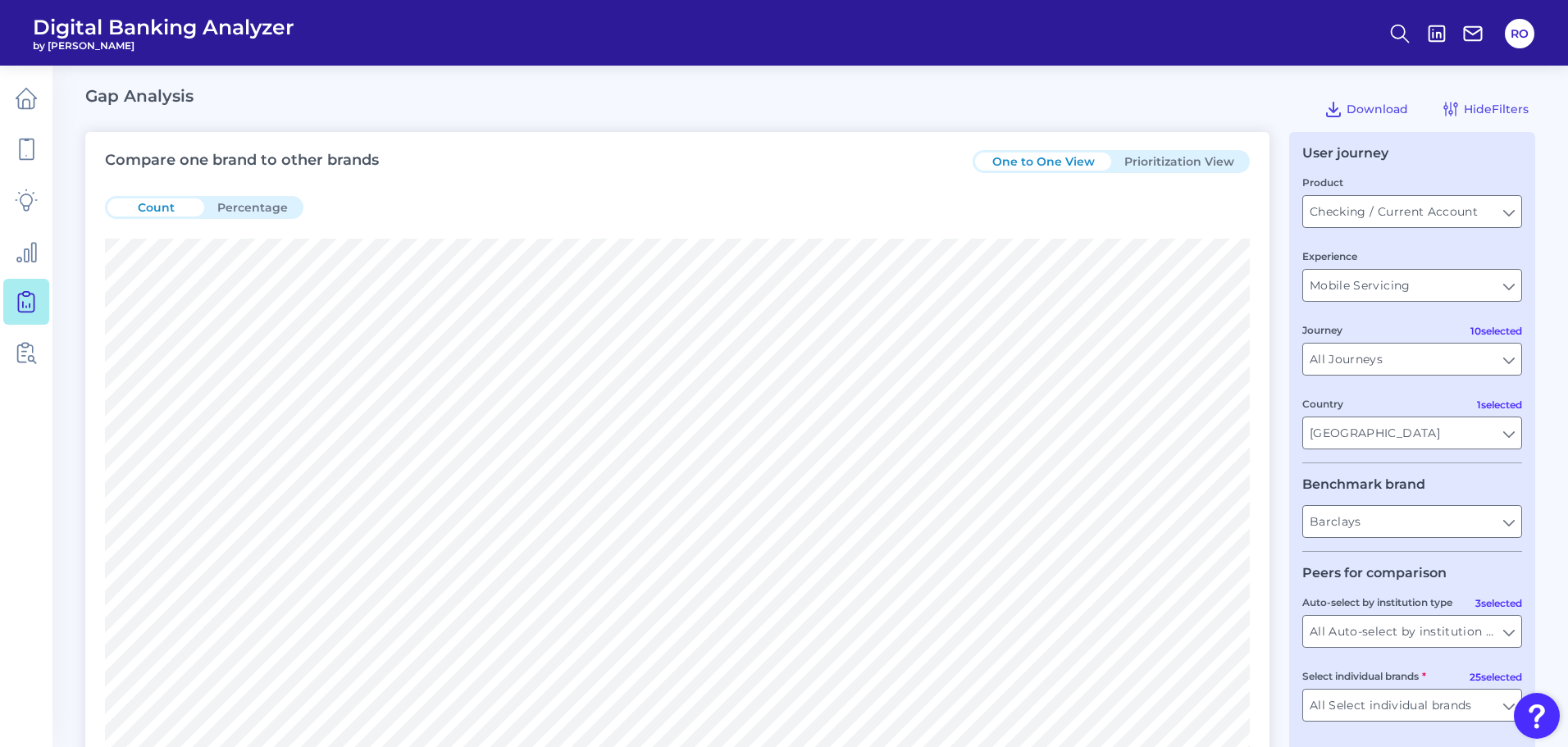
click at [1212, 155] on button "Prioritization View" at bounding box center [1178, 162] width 136 height 18
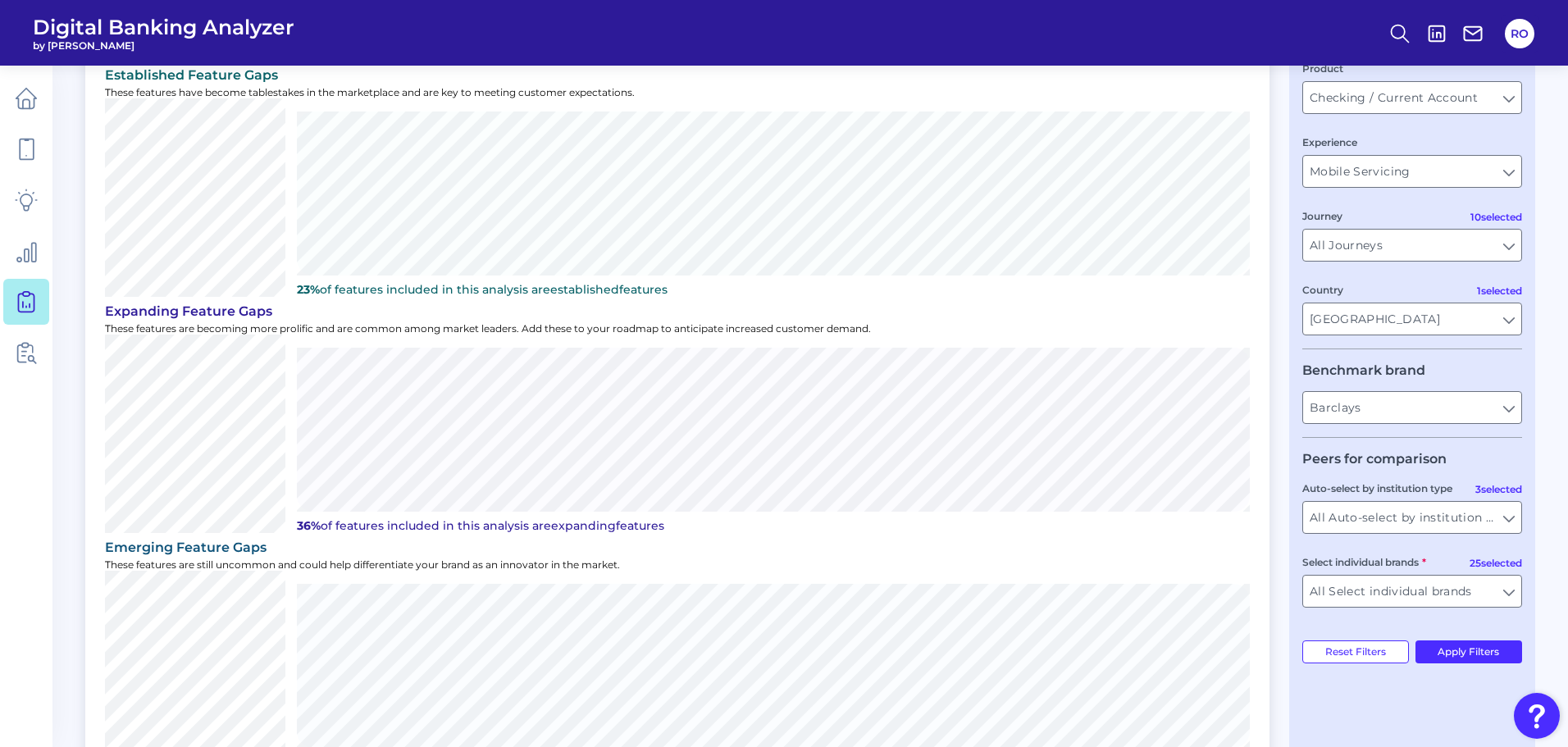
scroll to position [164, 0]
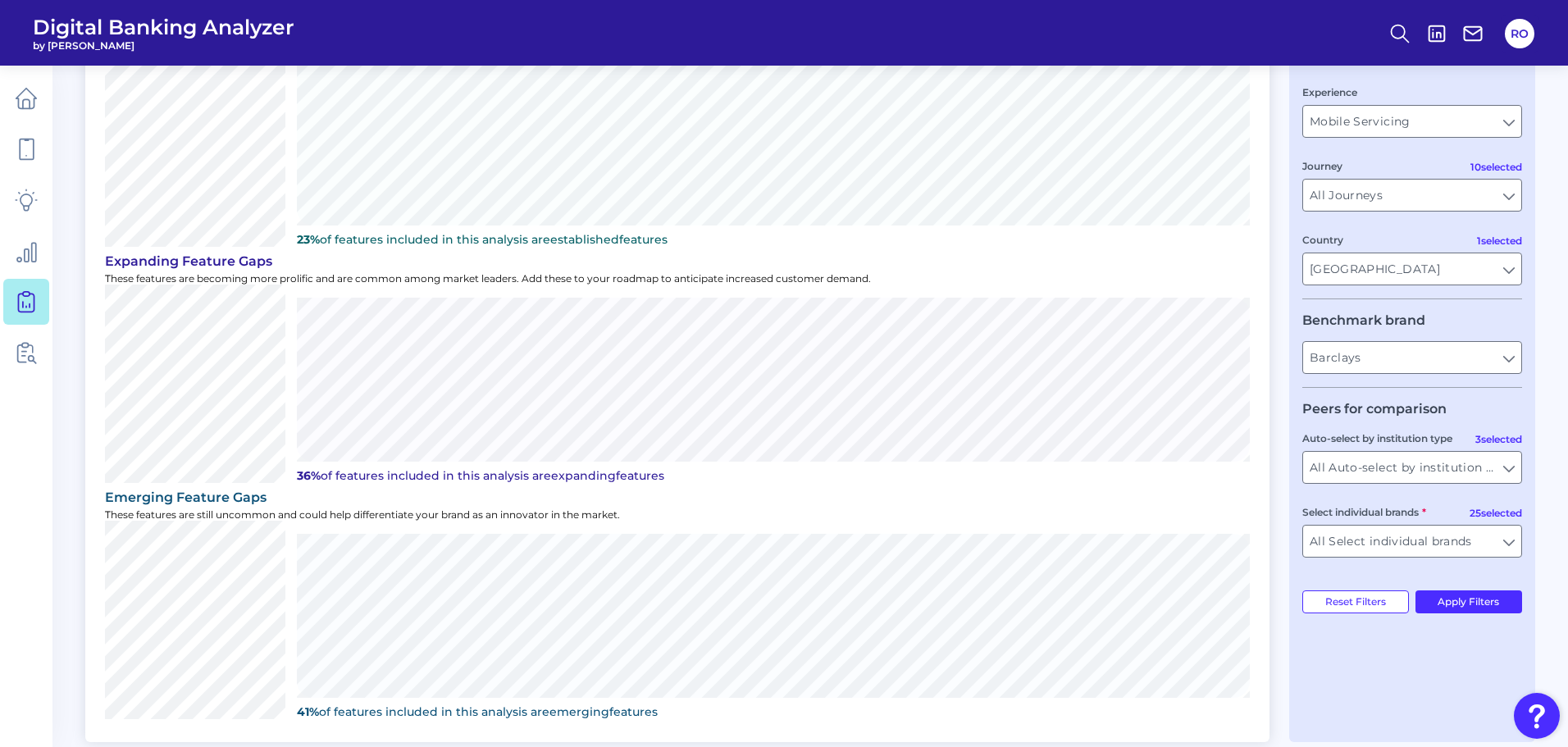
click at [489, 284] on div "expanding Feature Gaps These features are becoming more prolific and are common…" at bounding box center [677, 368] width 1144 height 237
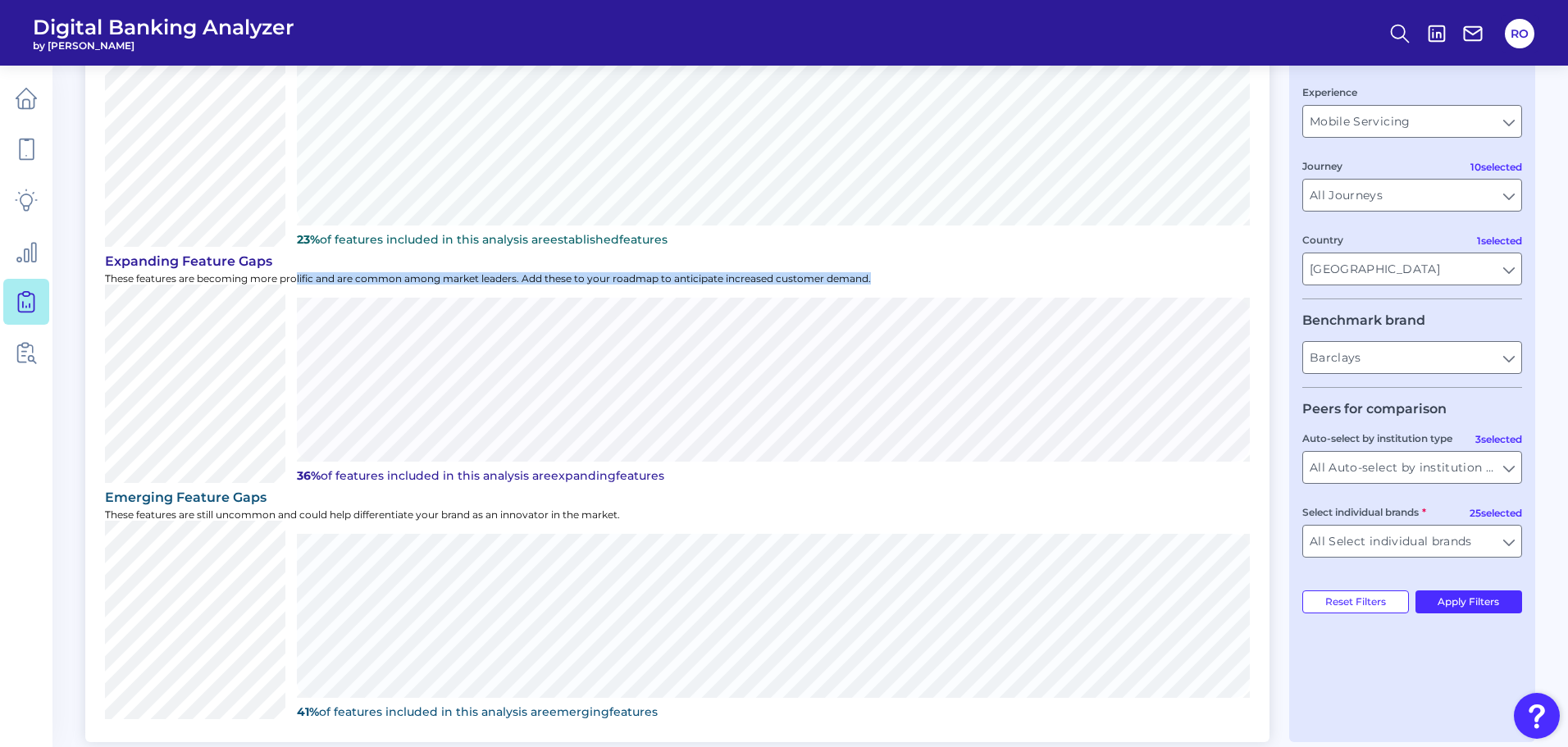
drag, startPoint x: 705, startPoint y: 278, endPoint x: 292, endPoint y: 276, distance: 413.0
click at [294, 276] on p "These features are becoming more prolific and are common among market leaders. …" at bounding box center [677, 279] width 1144 height 13
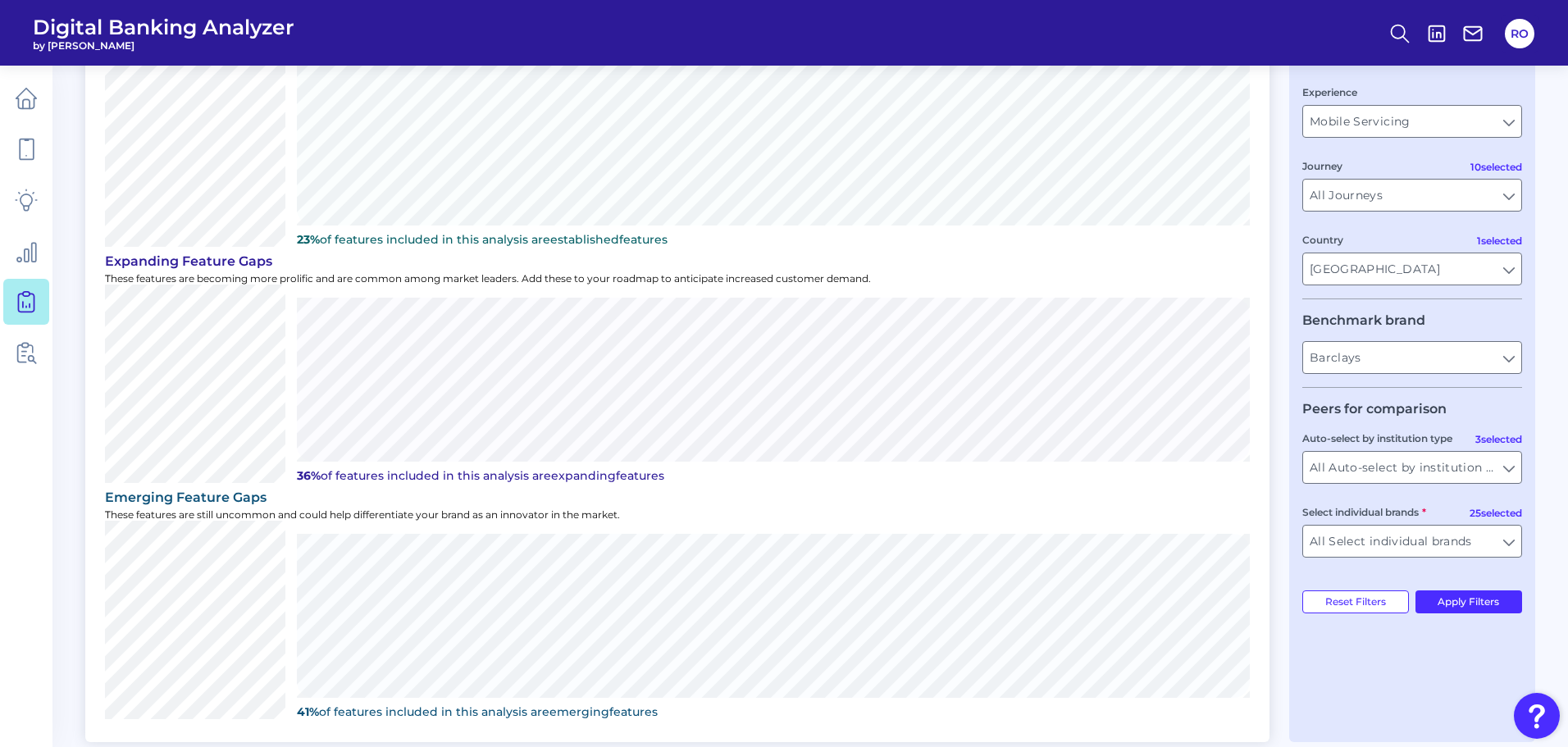
click at [292, 276] on p "These features are becoming more prolific and are common among market leaders. …" at bounding box center [677, 279] width 1144 height 13
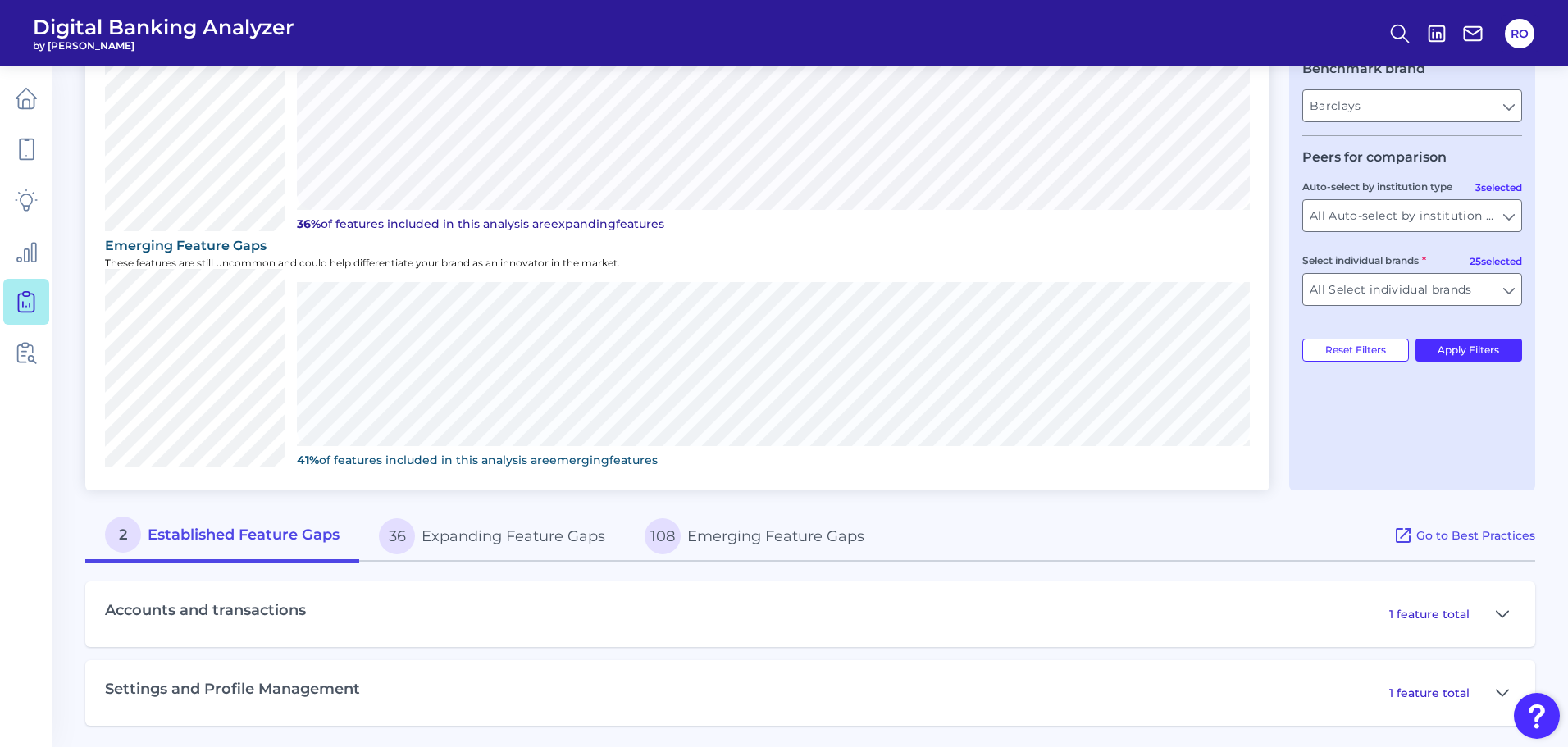
scroll to position [419, 0]
click at [748, 538] on button "108 Emerging Feature Gaps" at bounding box center [755, 533] width 259 height 52
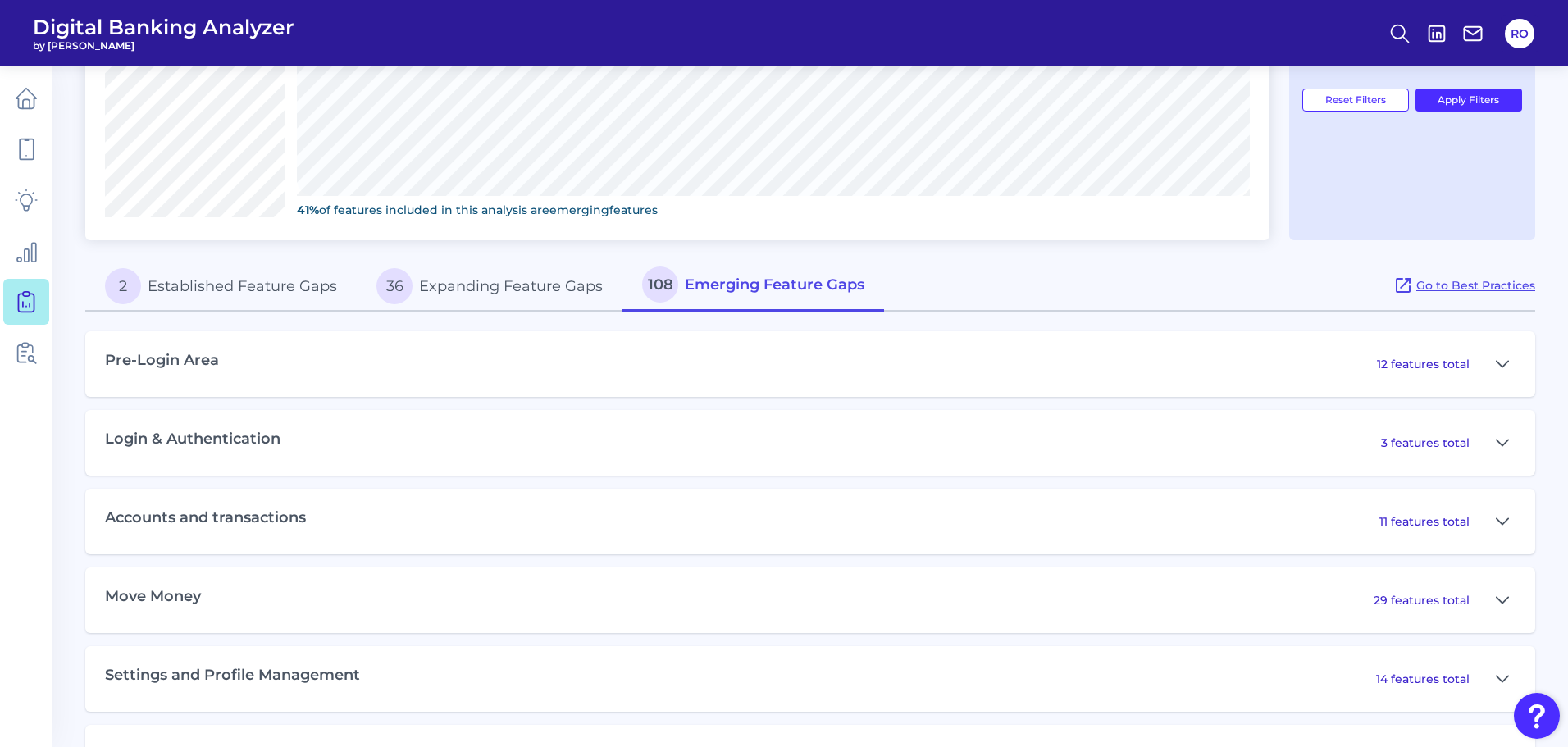
scroll to position [665, 0]
click at [1505, 367] on icon at bounding box center [1502, 365] width 13 height 20
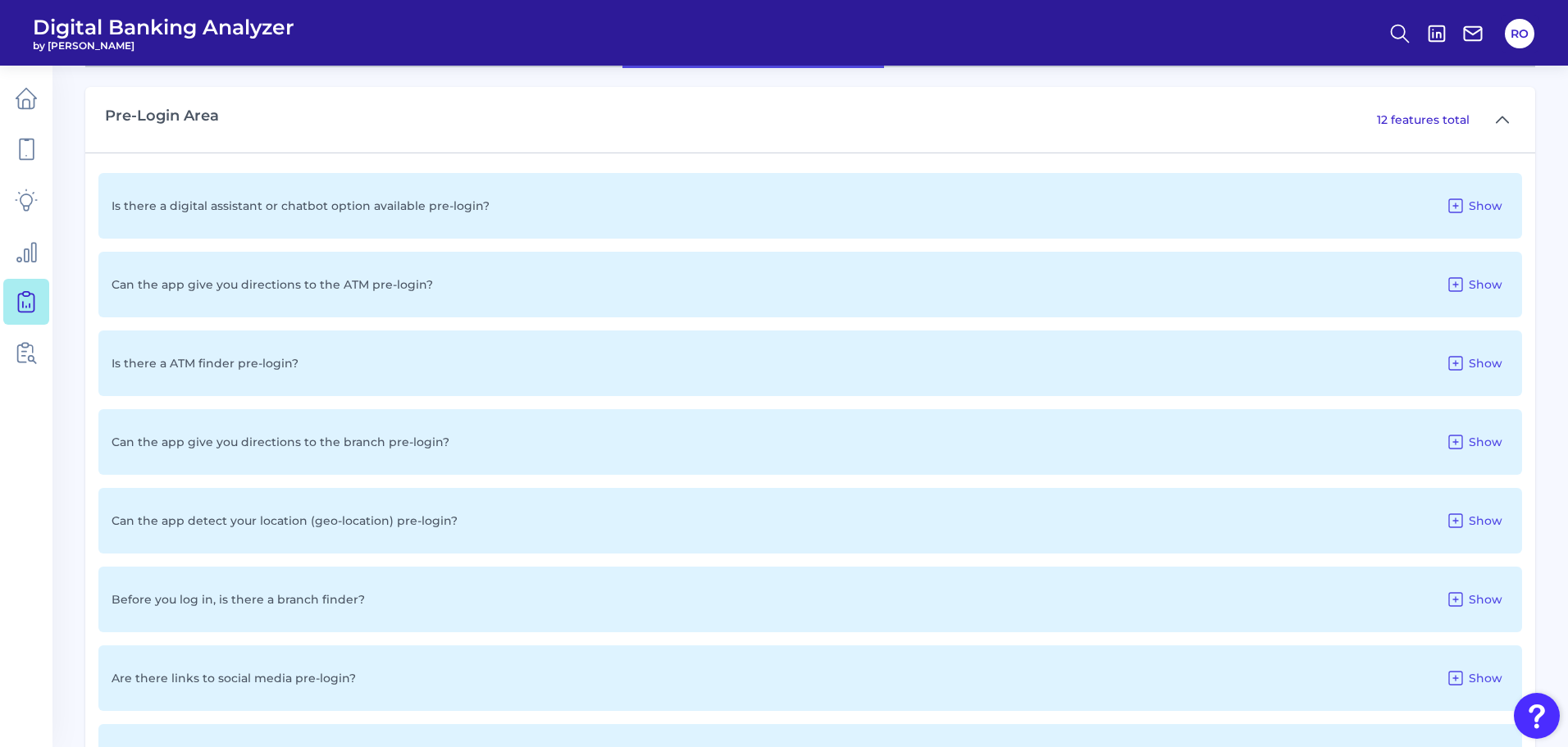
scroll to position [912, 0]
click at [1483, 283] on span "Show" at bounding box center [1485, 284] width 33 height 14
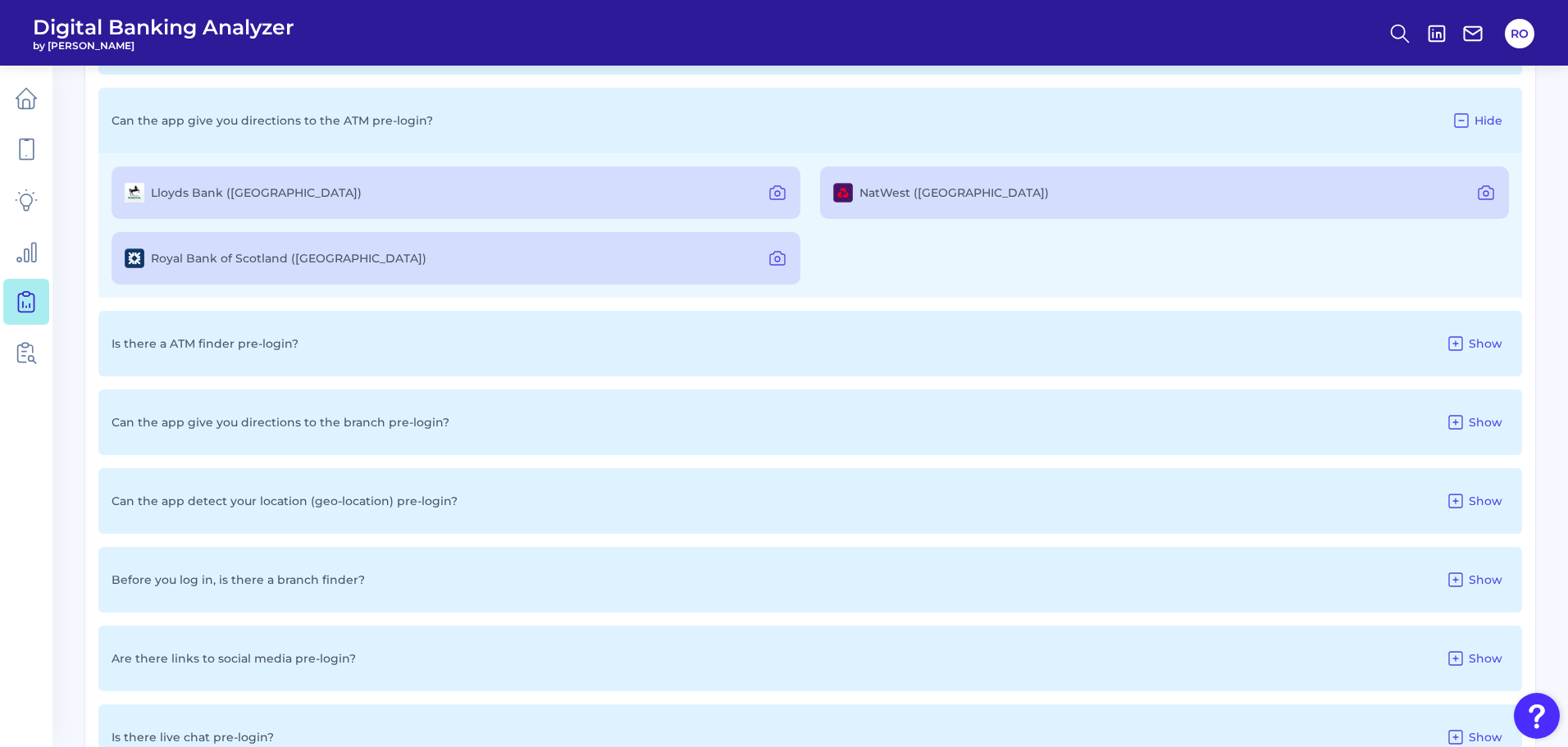
scroll to position [1076, 0]
click at [1465, 413] on icon at bounding box center [1456, 422] width 20 height 20
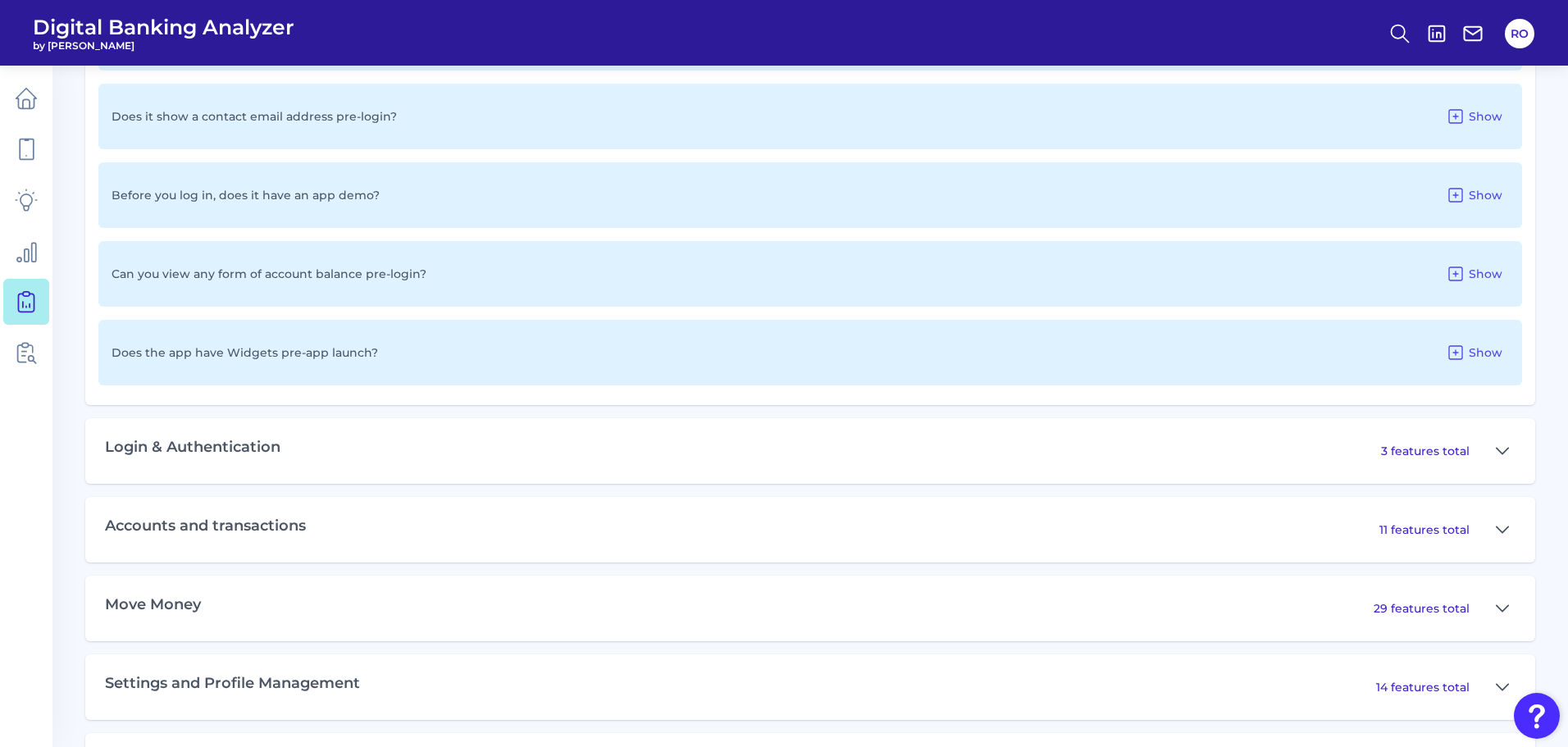
scroll to position [2060, 0]
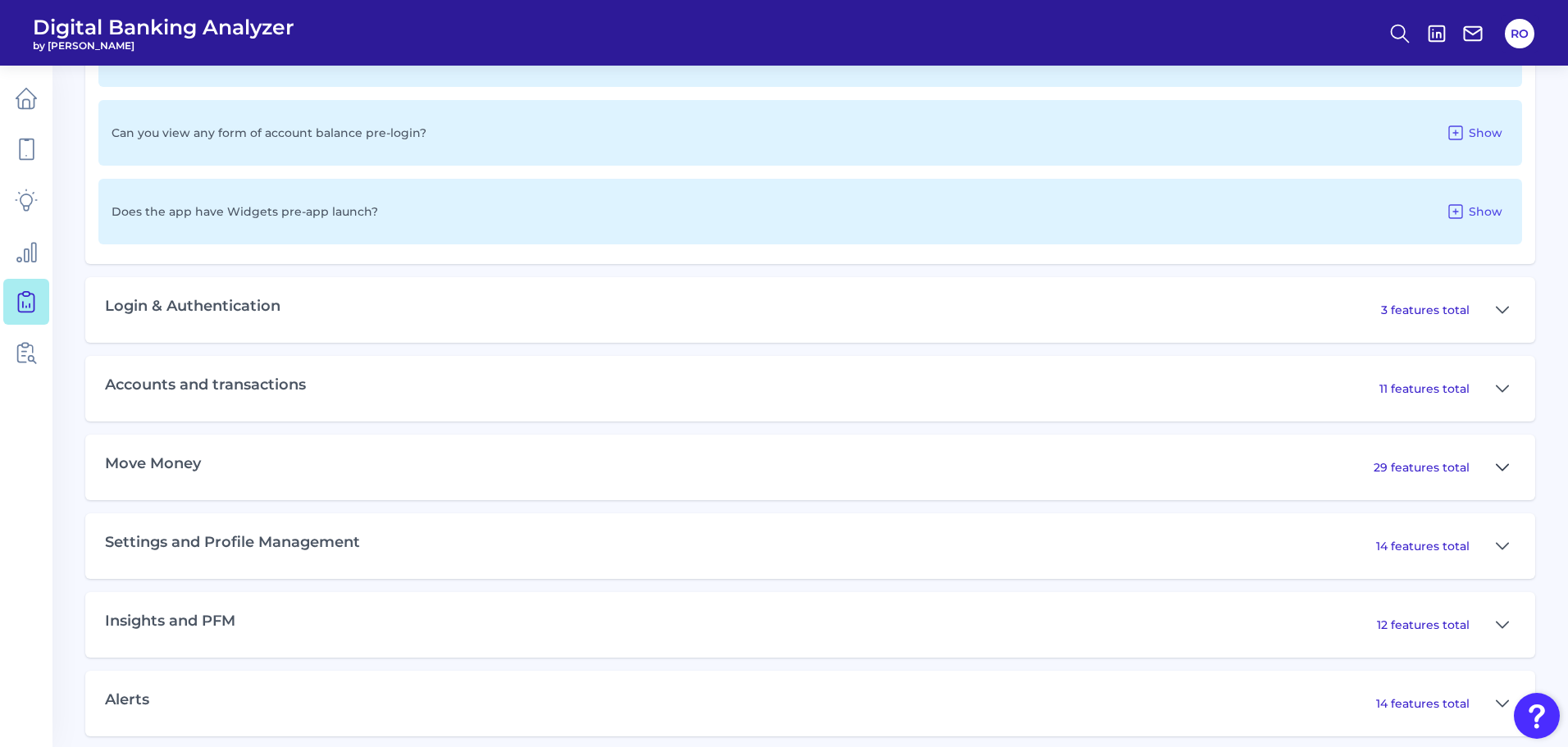
click at [1500, 459] on icon at bounding box center [1502, 468] width 13 height 20
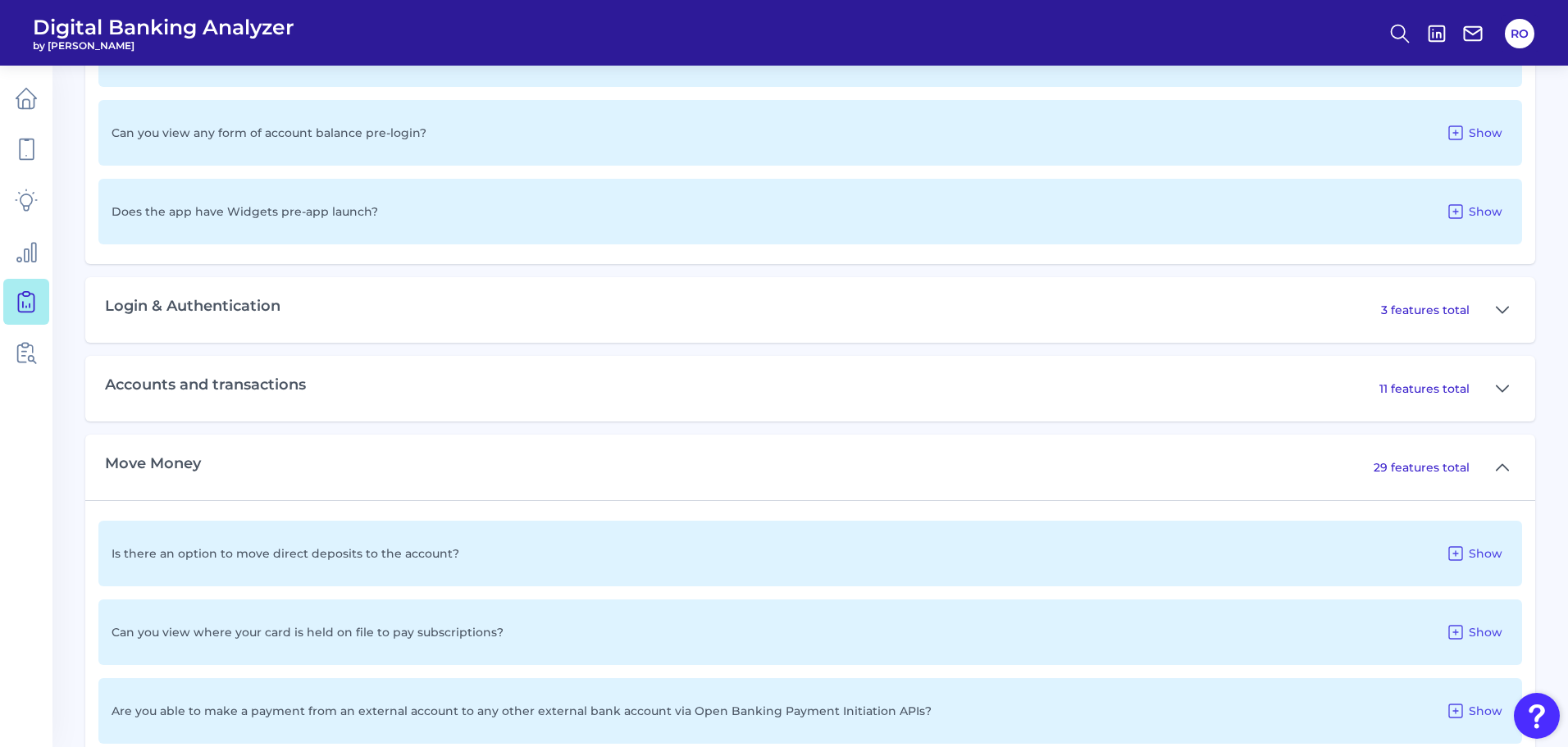
scroll to position [2388, 0]
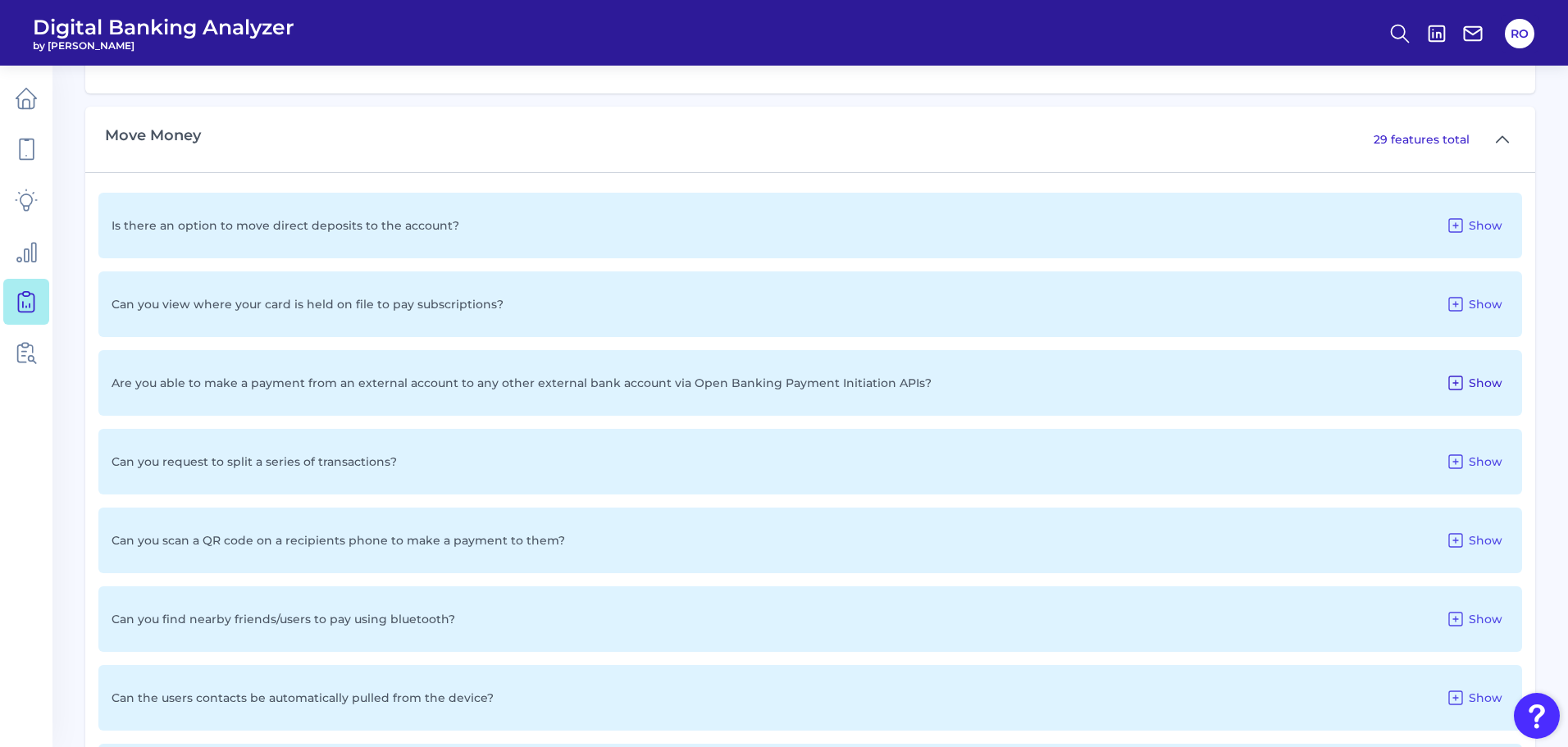
click at [1452, 379] on icon at bounding box center [1456, 383] width 20 height 20
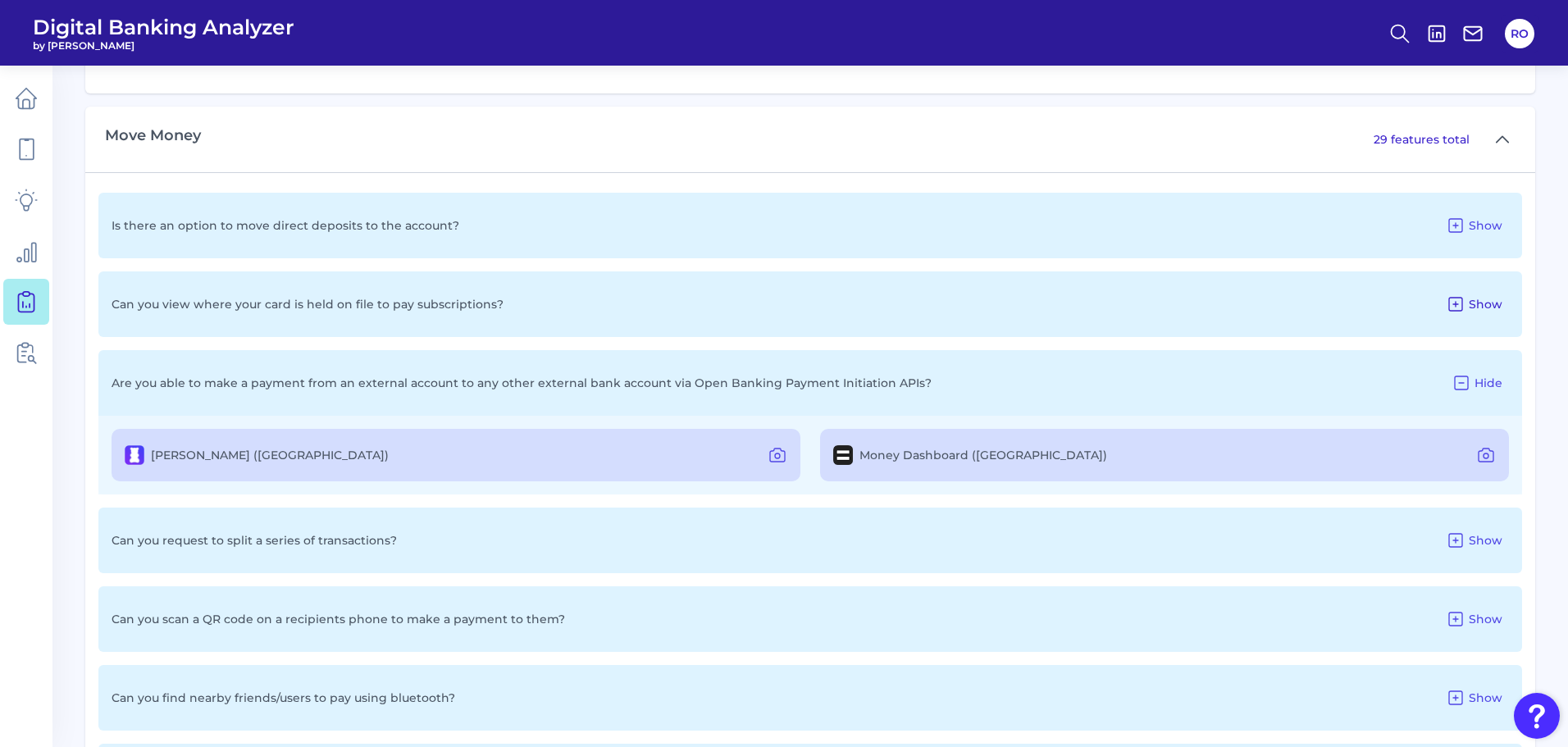
click at [1482, 301] on span "Show" at bounding box center [1485, 304] width 33 height 14
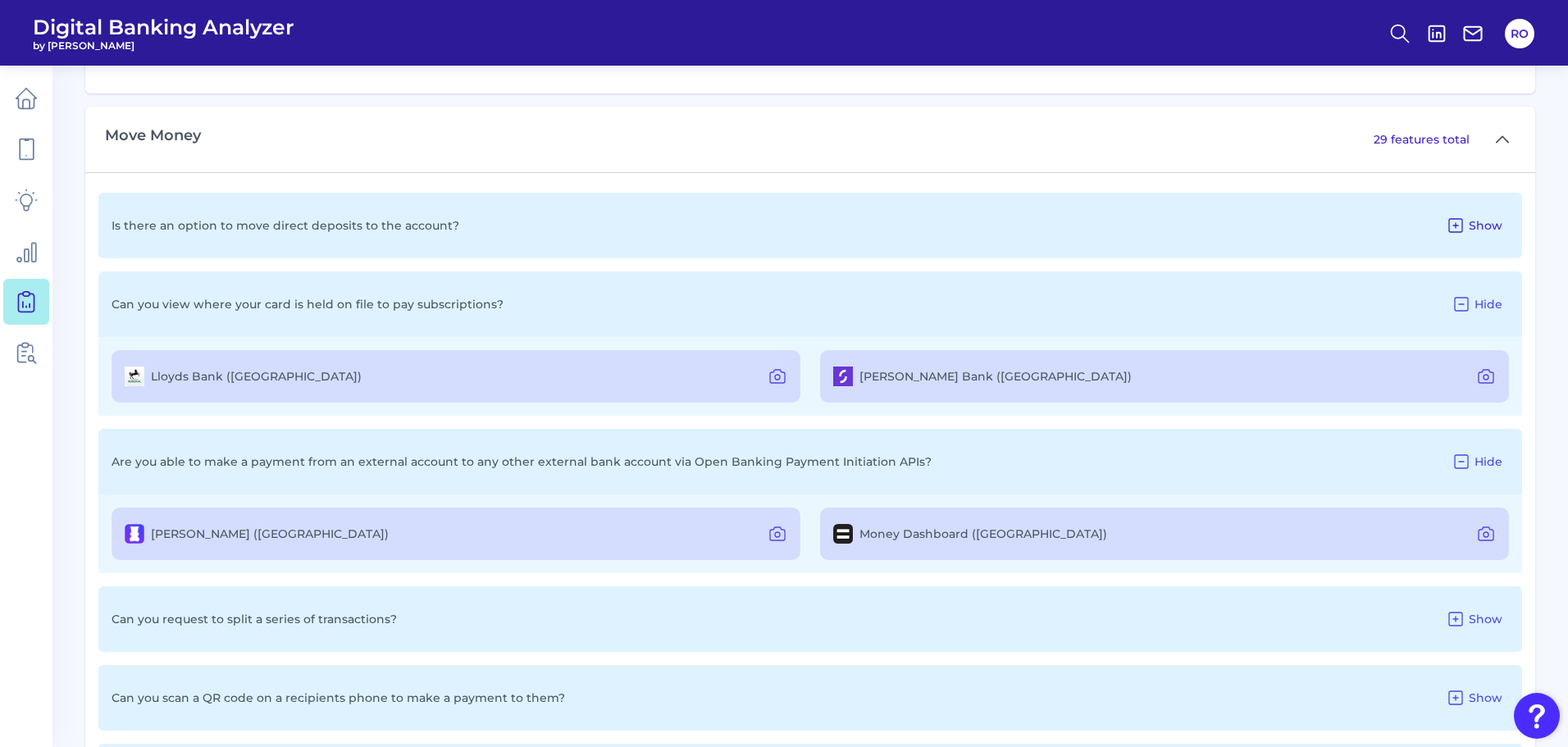
click at [1487, 227] on span "Show" at bounding box center [1485, 225] width 33 height 14
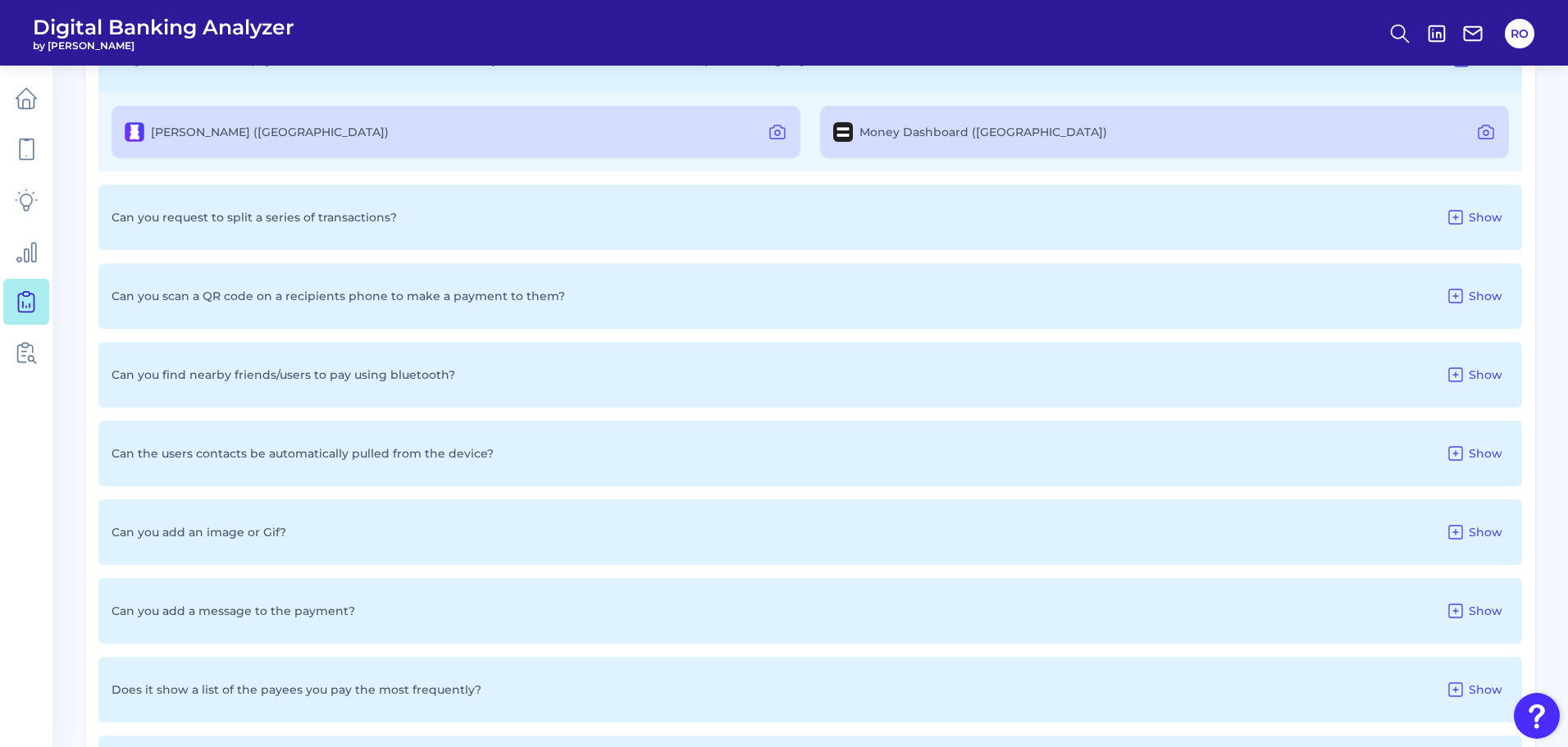
scroll to position [2880, 0]
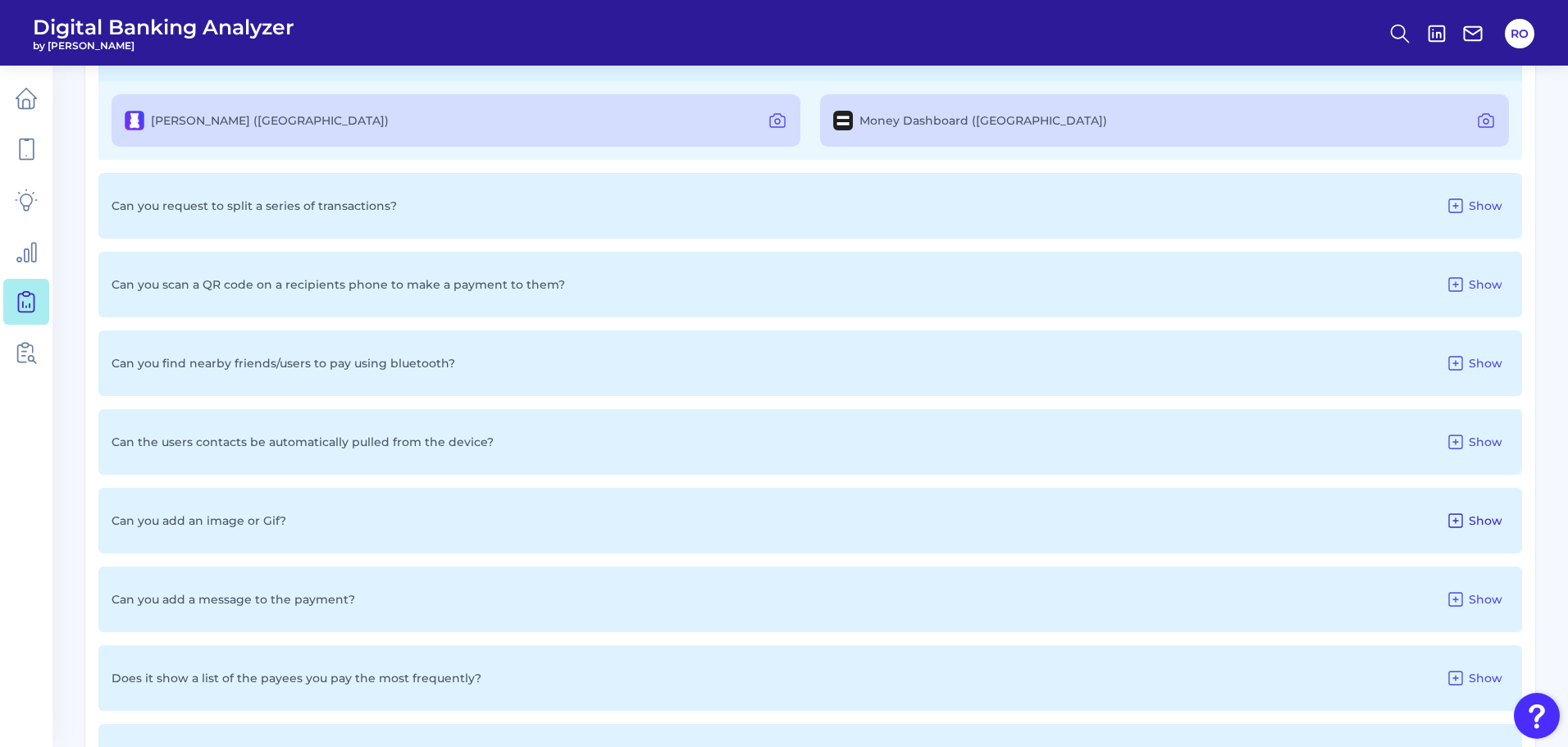
click at [1451, 524] on icon at bounding box center [1456, 521] width 20 height 20
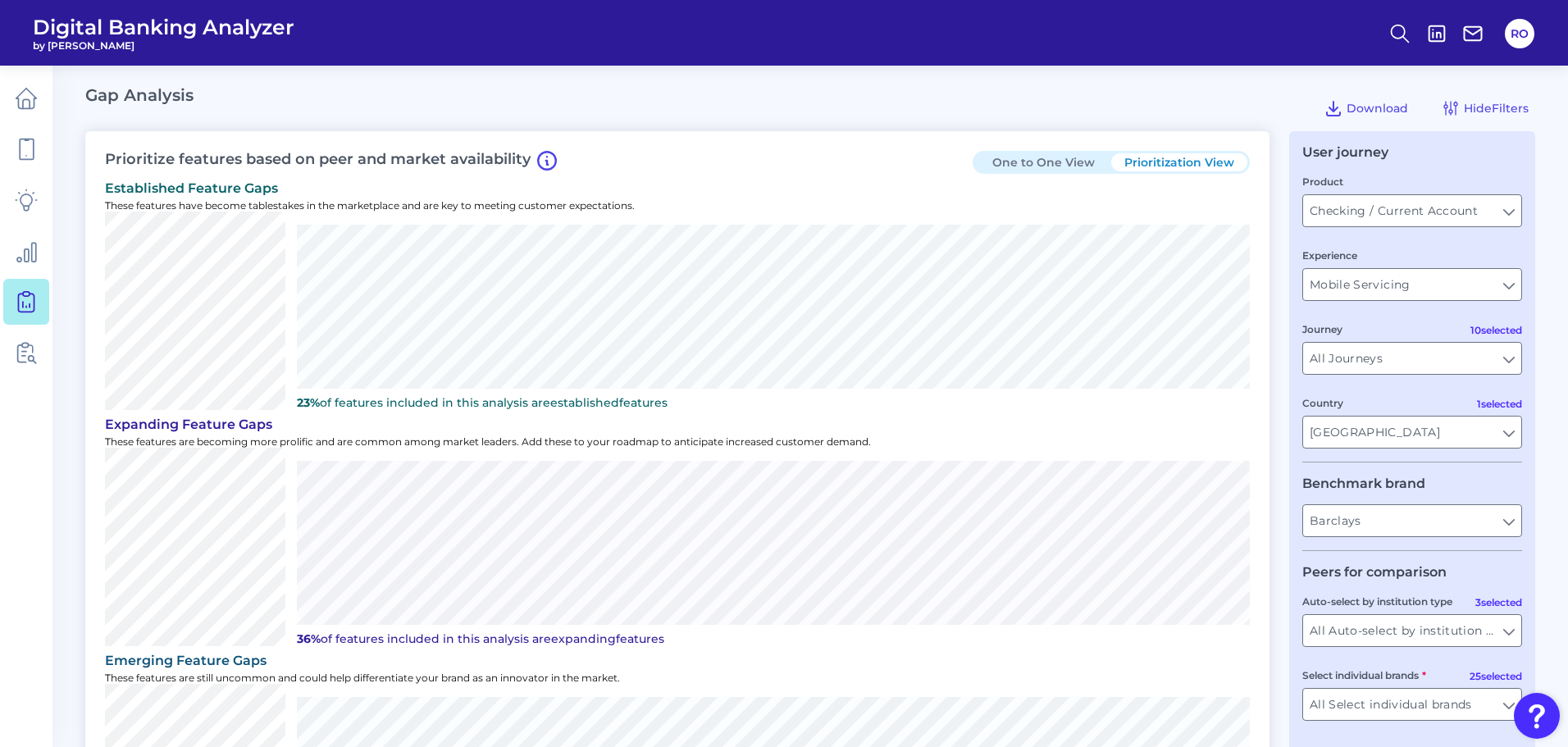
scroll to position [0, 0]
click at [1174, 164] on button "Prioritization View" at bounding box center [1178, 163] width 136 height 18
click at [1068, 165] on button "One to One View" at bounding box center [1043, 163] width 136 height 18
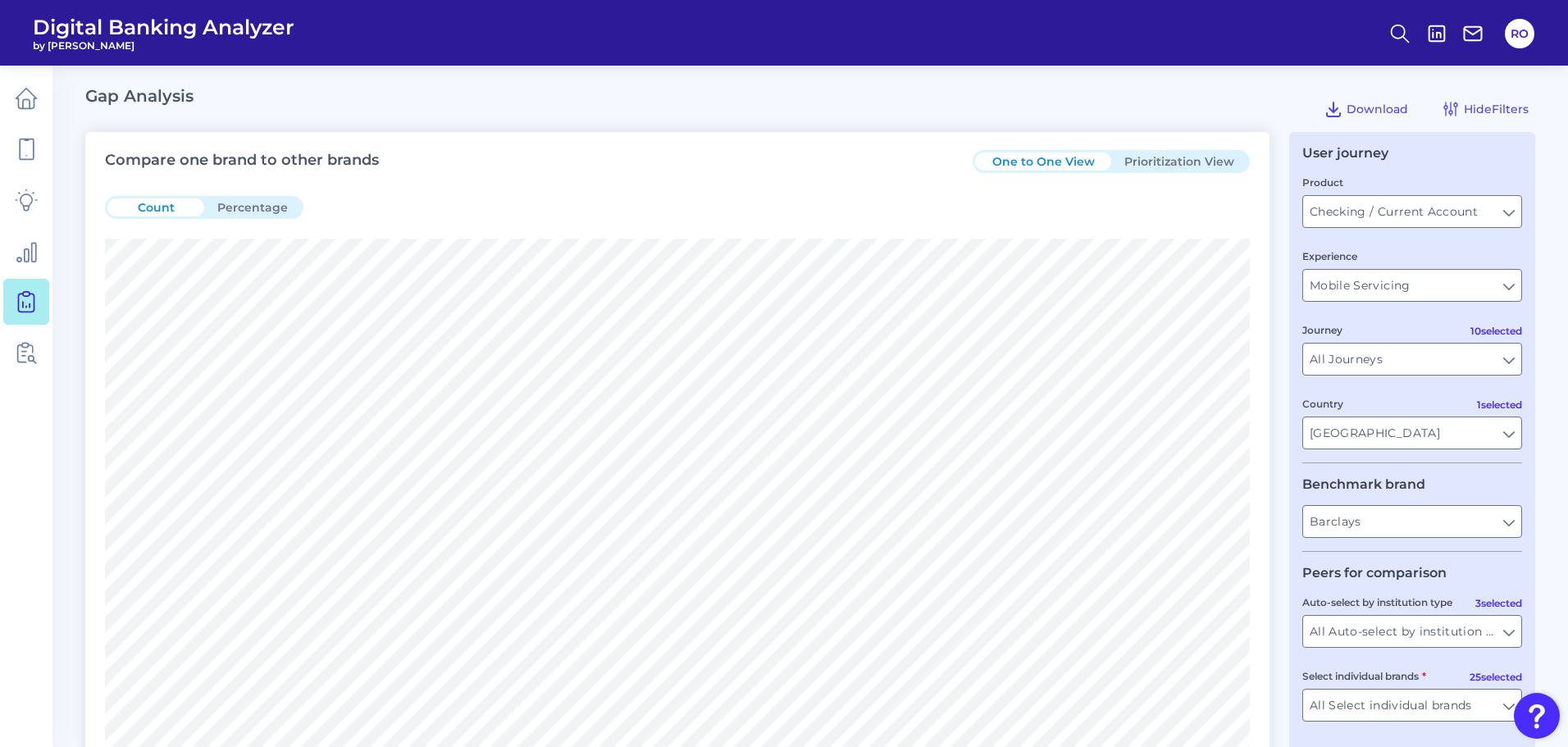
click at [1172, 164] on button "Prioritization View" at bounding box center [1178, 162] width 136 height 18
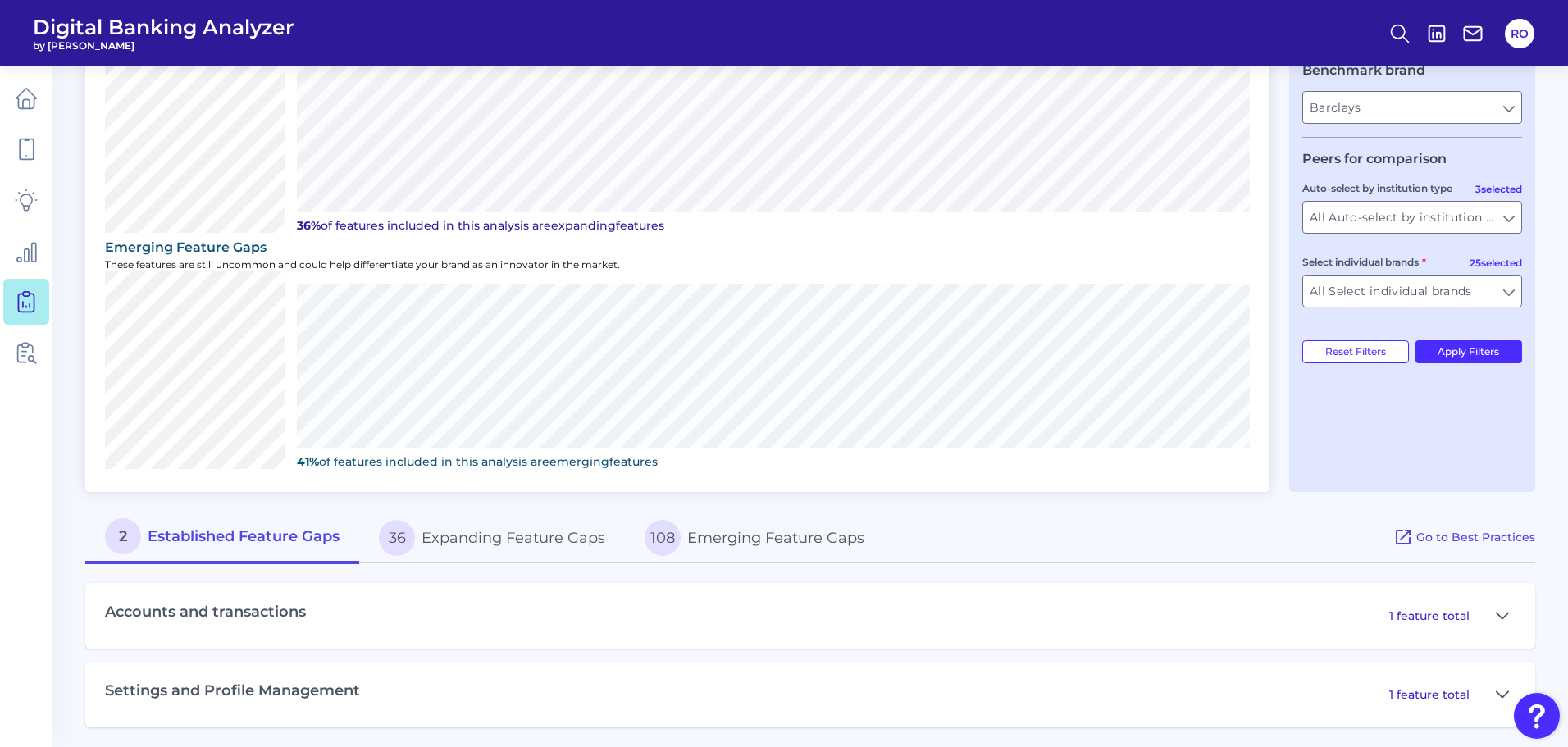
scroll to position [419, 0]
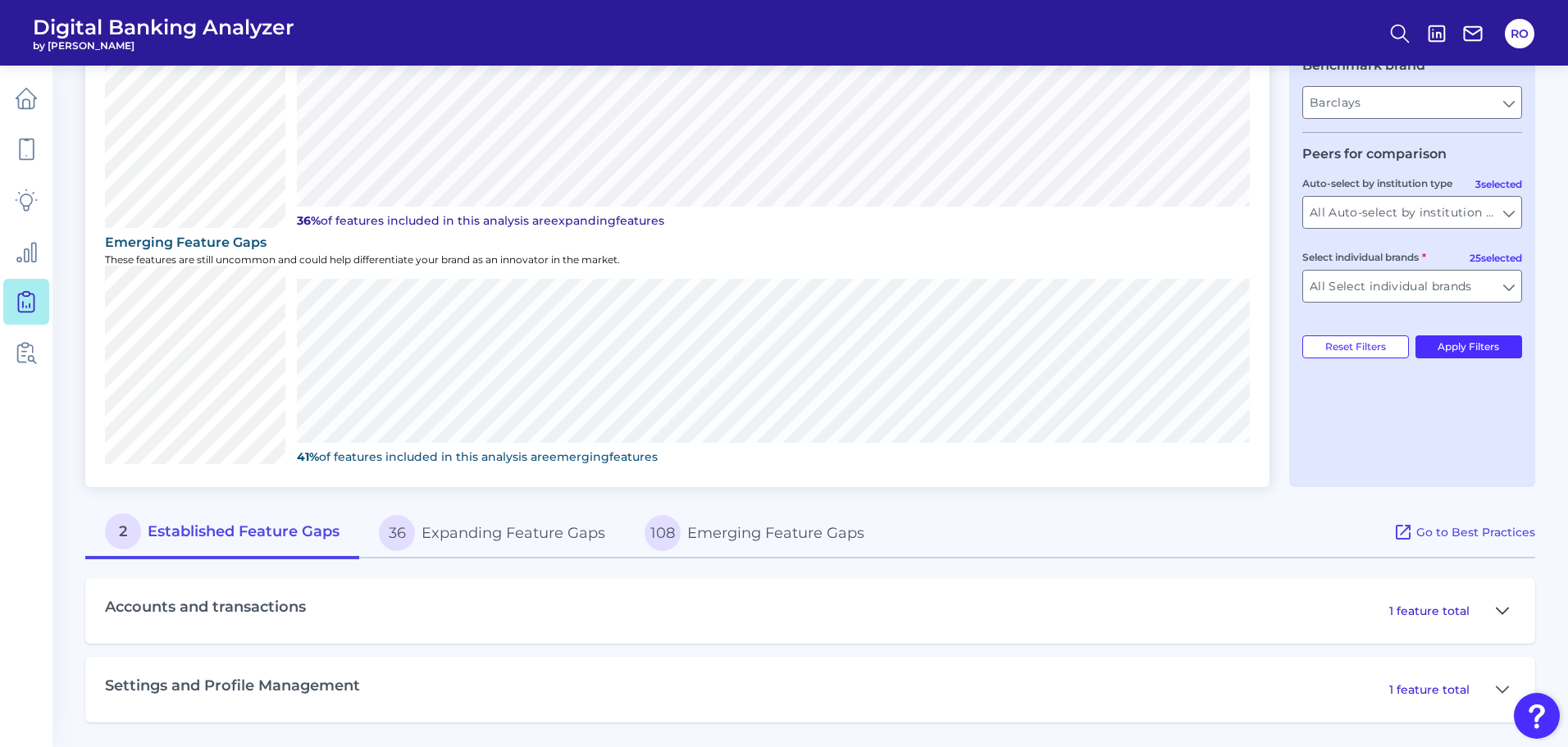
click at [1510, 608] on button at bounding box center [1501, 610] width 26 height 26
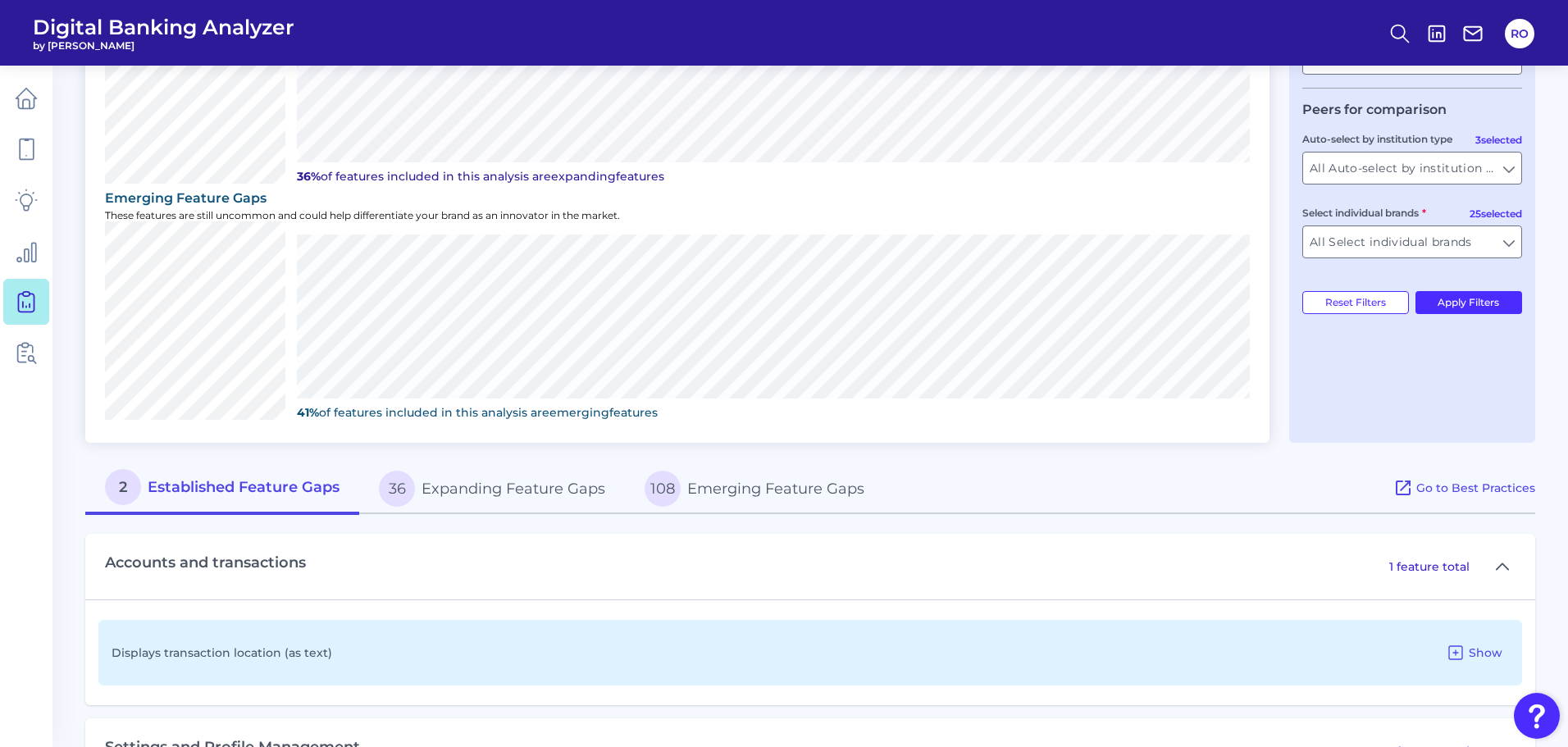
scroll to position [525, 0]
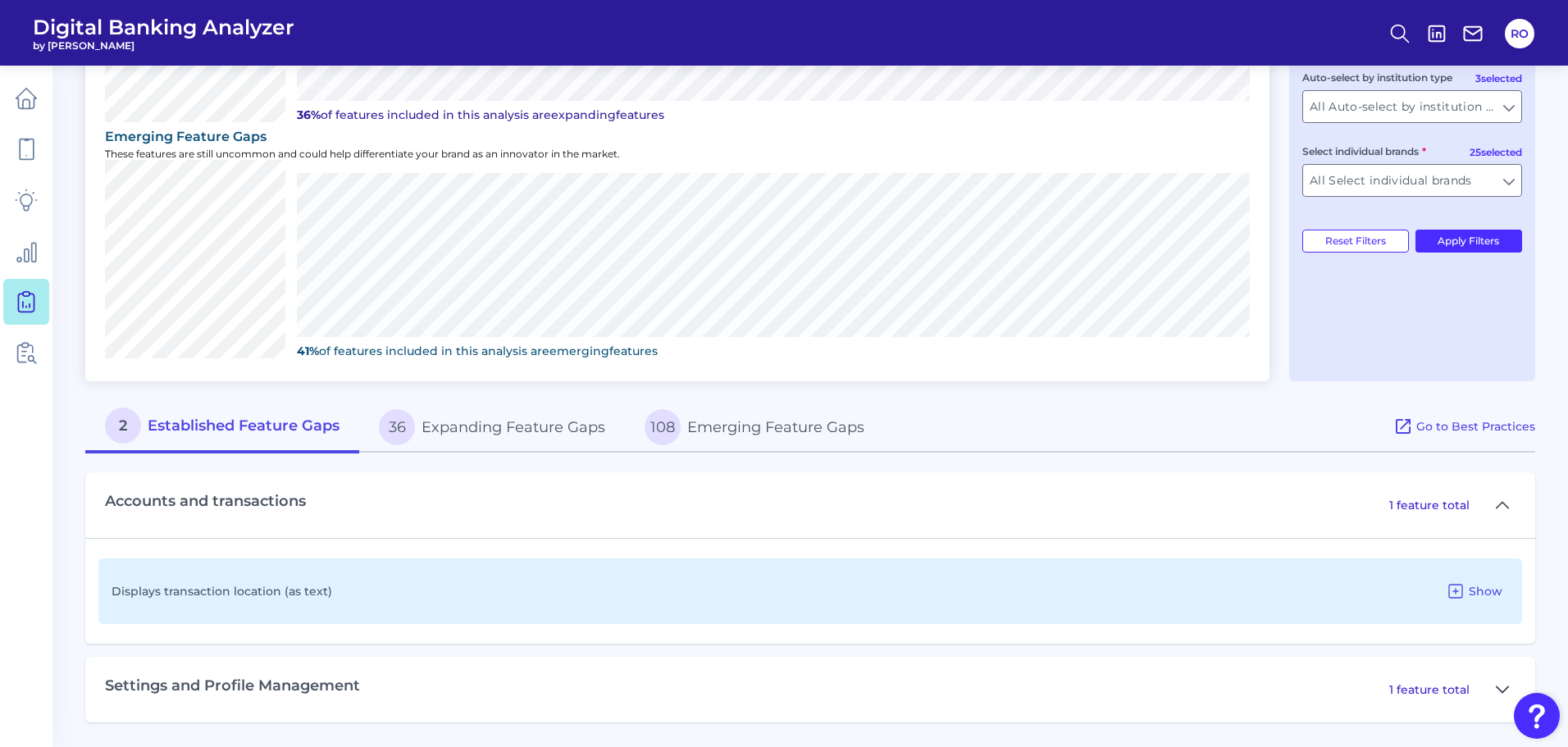
click at [1507, 689] on icon at bounding box center [1502, 690] width 13 height 20
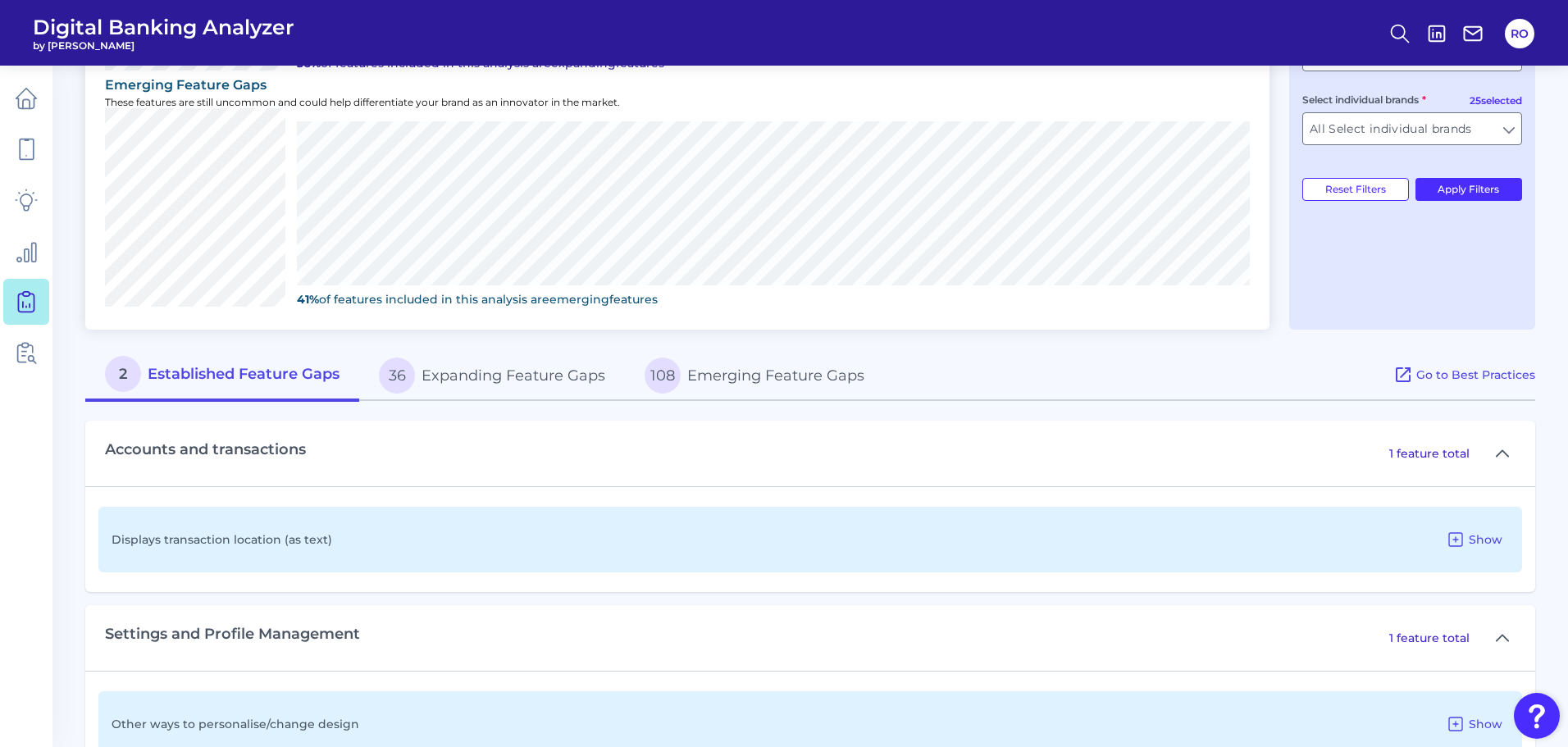
scroll to position [631, 0]
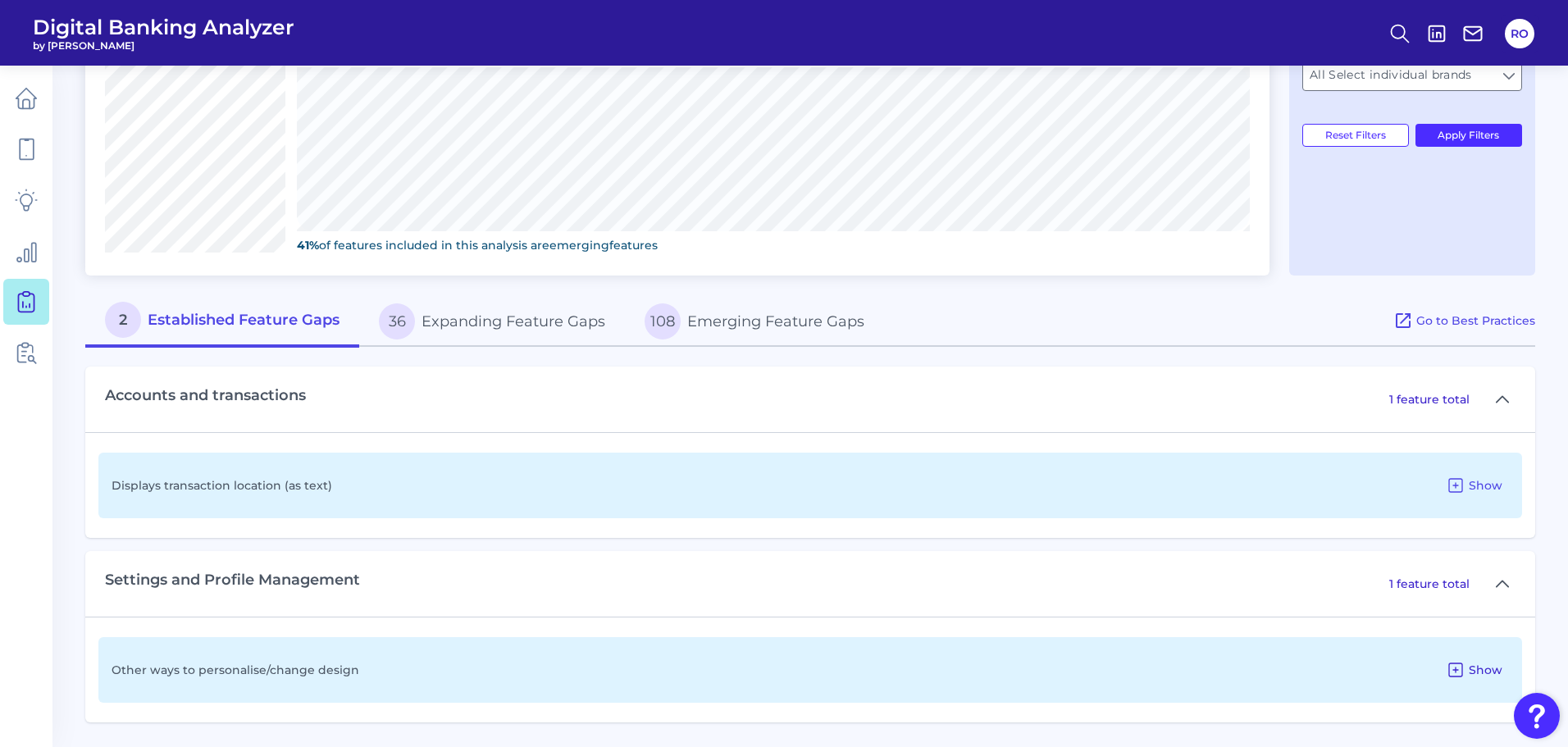
click at [1465, 670] on icon at bounding box center [1456, 670] width 20 height 20
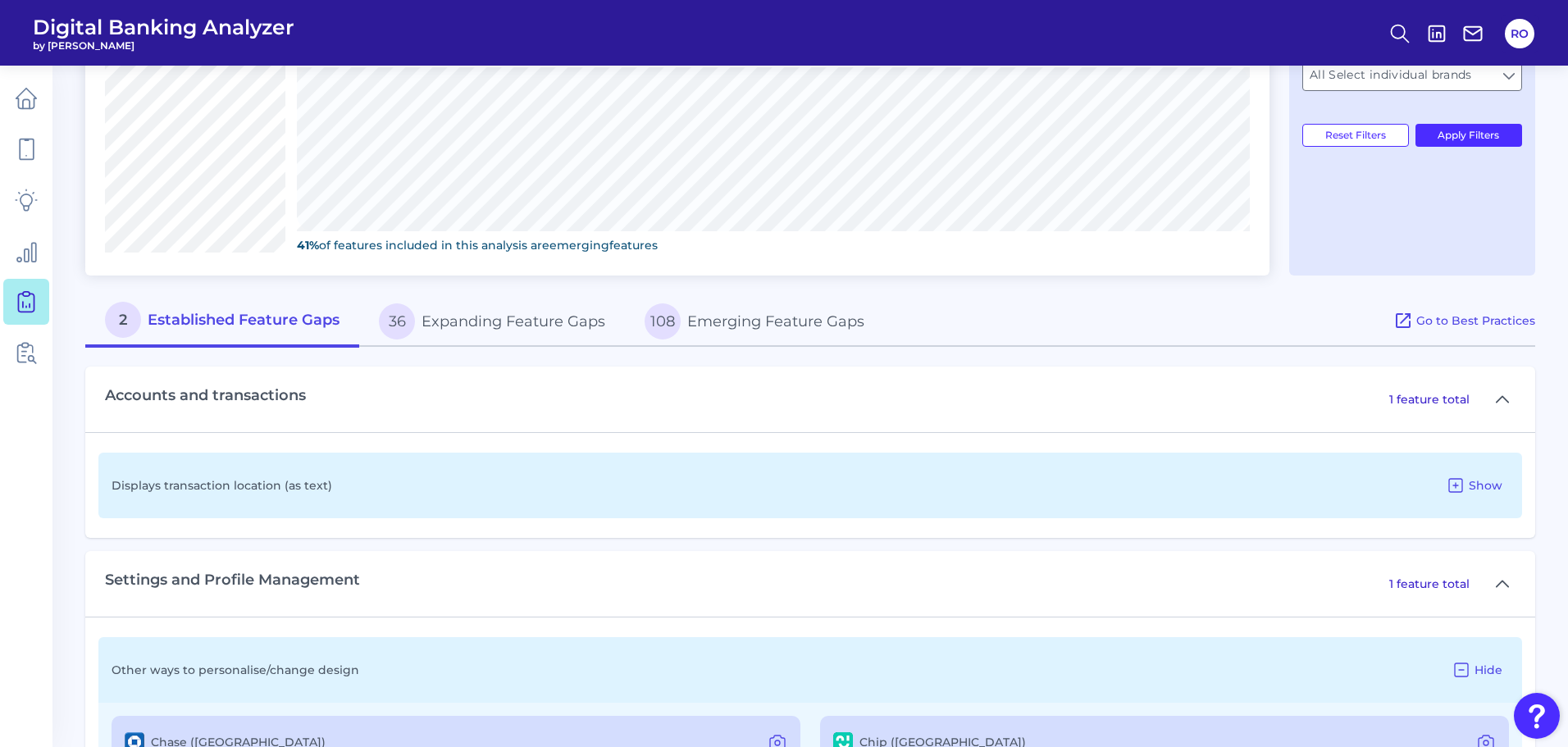
scroll to position [778, 0]
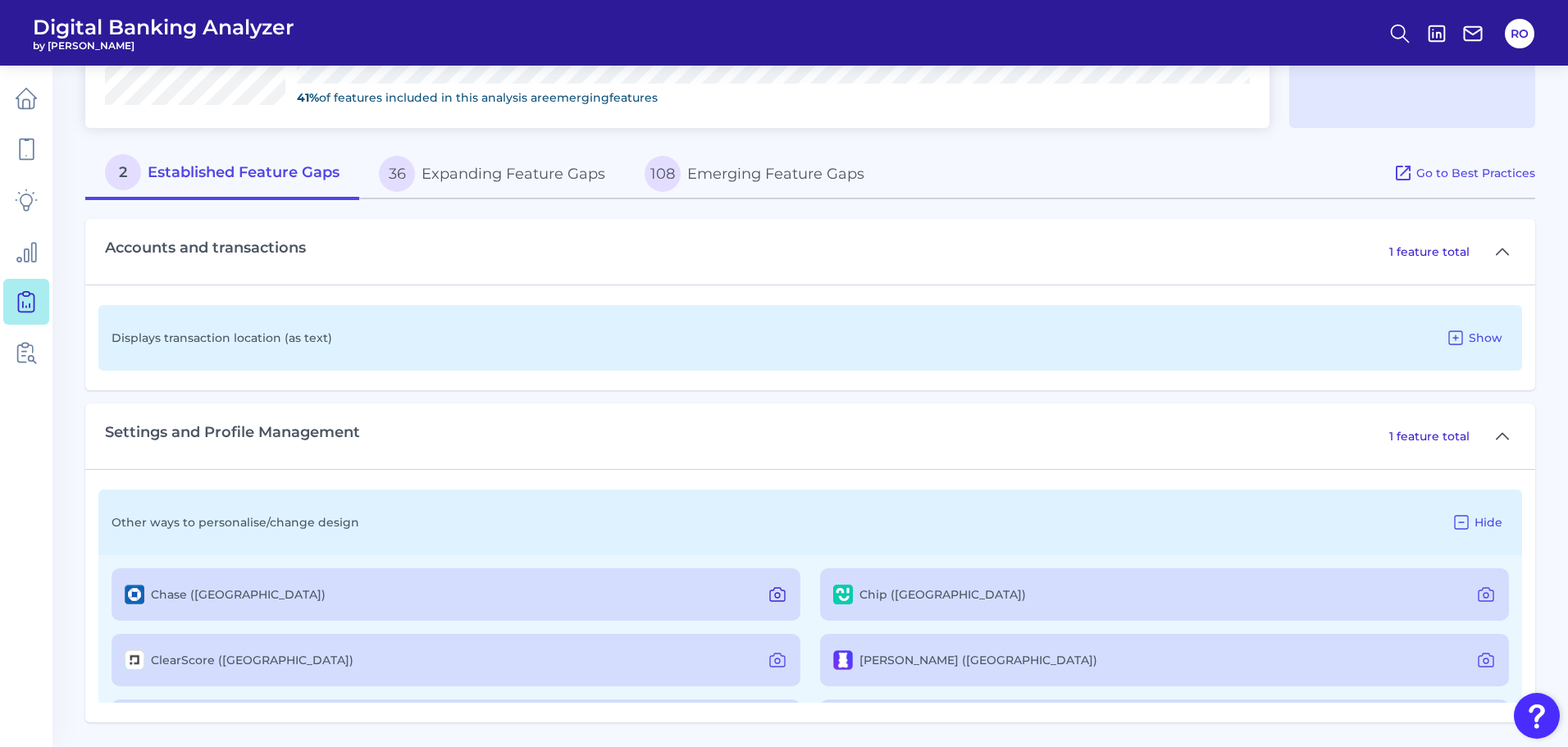
click at [776, 590] on icon at bounding box center [777, 595] width 20 height 20
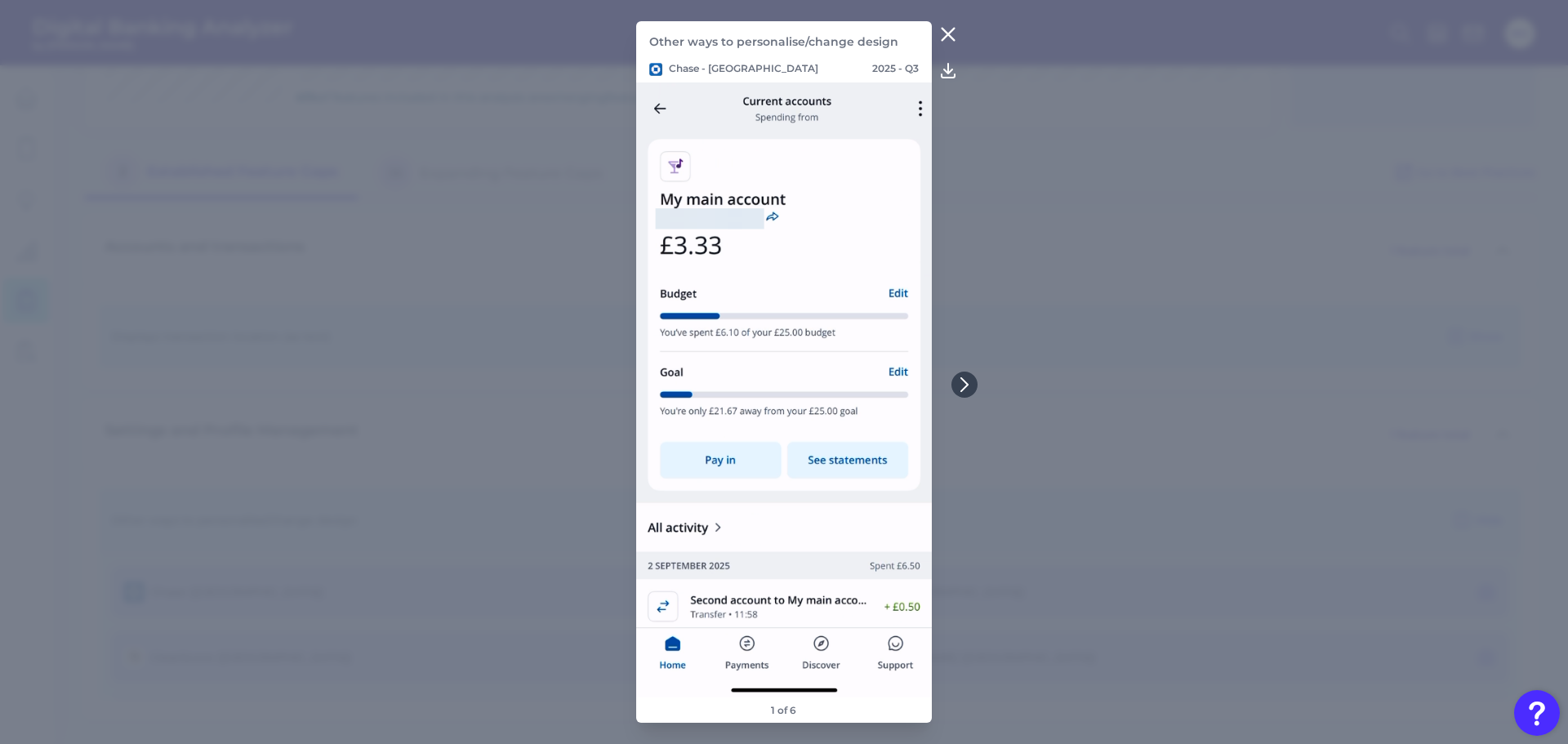
click at [948, 38] on icon at bounding box center [948, 34] width 20 height 20
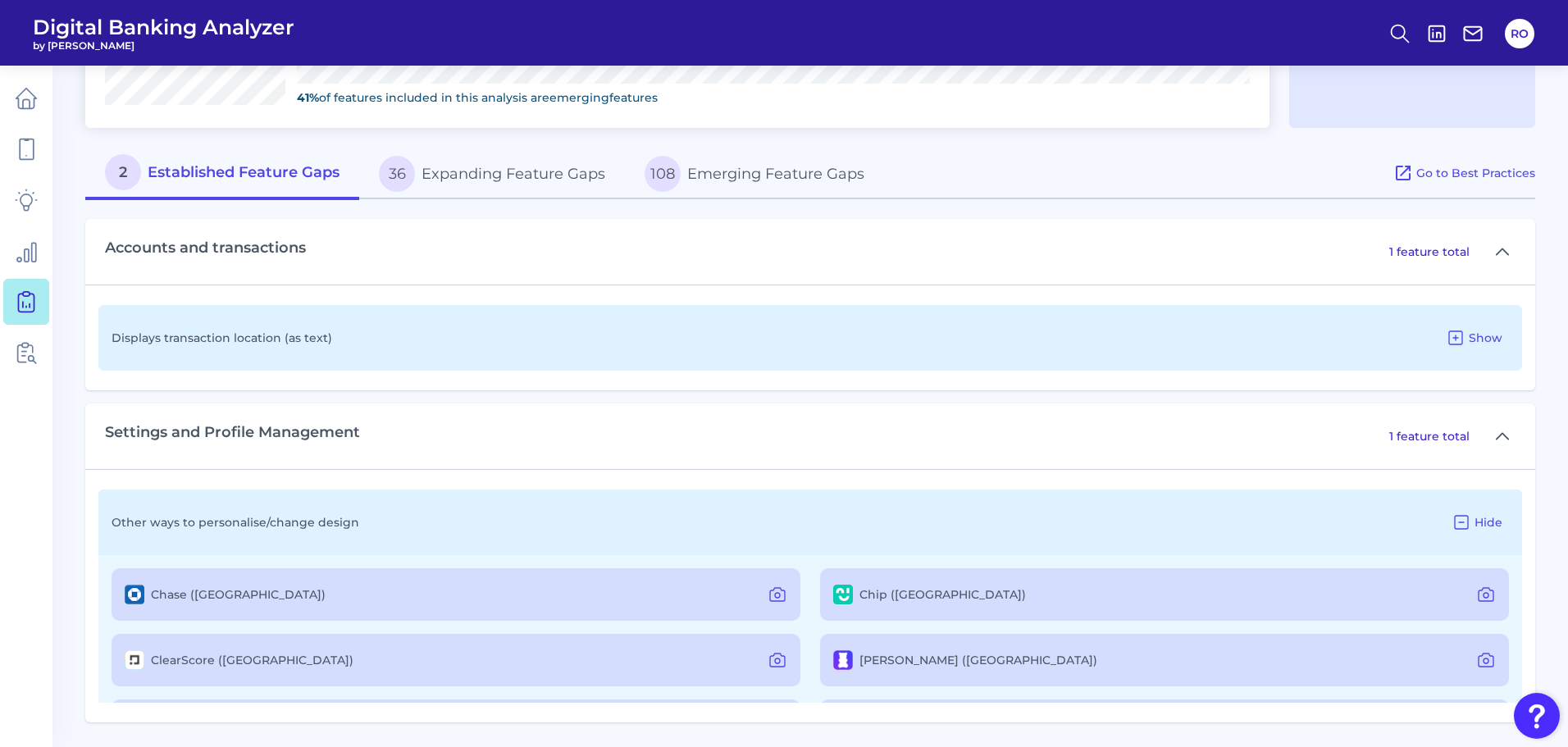
click at [181, 598] on label "Chase ([GEOGRAPHIC_DATA])" at bounding box center [238, 595] width 175 height 14
click at [137, 589] on img at bounding box center [135, 595] width 20 height 20
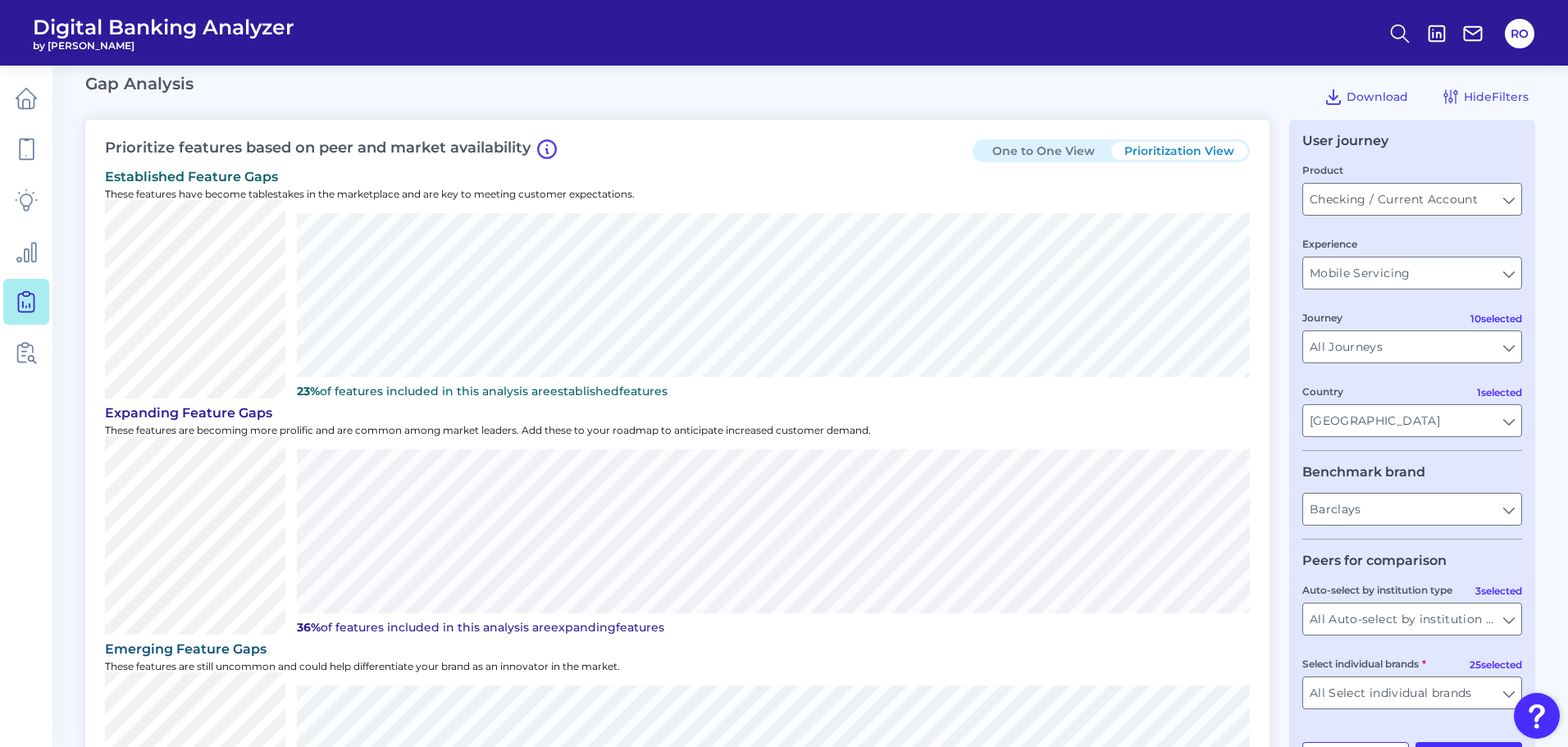
scroll to position [0, 0]
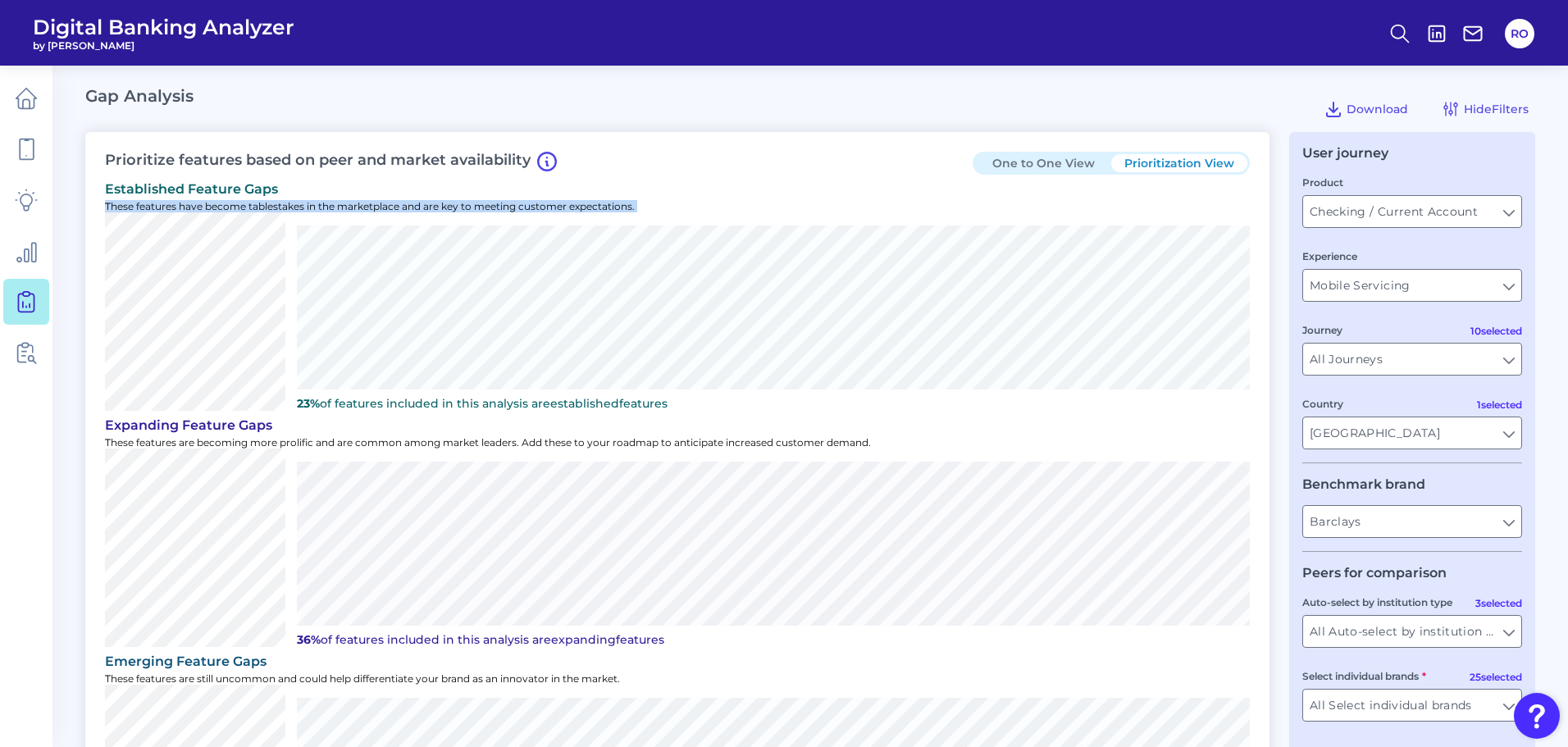
drag, startPoint x: 110, startPoint y: 199, endPoint x: 327, endPoint y: 220, distance: 218.0
click at [327, 220] on div "established Feature Gaps These features have become tablestakes in the marketpl…" at bounding box center [677, 296] width 1144 height 237
click at [333, 205] on p "These features have become tablestakes in the marketplace and are key to meetin…" at bounding box center [677, 206] width 1144 height 13
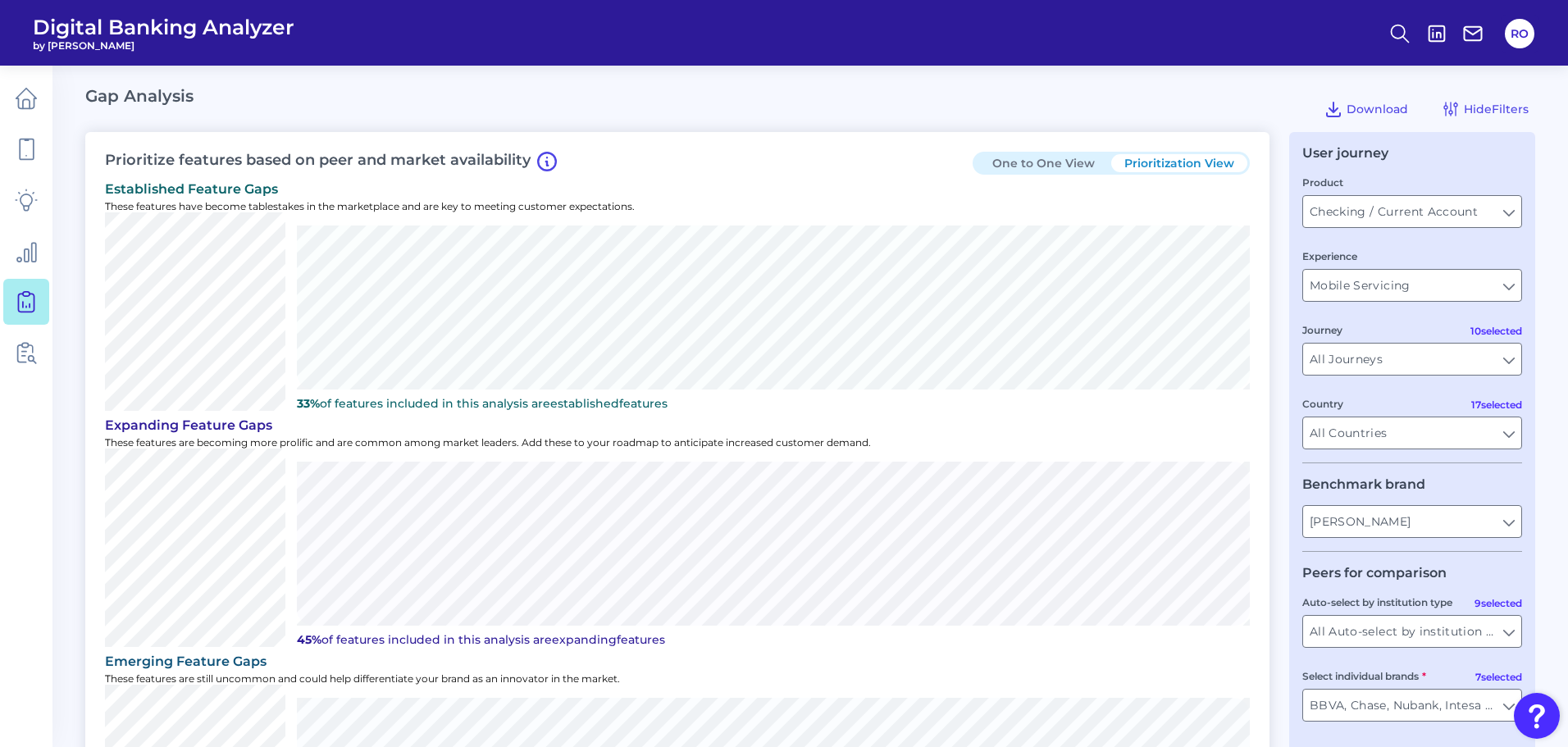
click at [1019, 154] on button "One to One View" at bounding box center [1043, 163] width 136 height 18
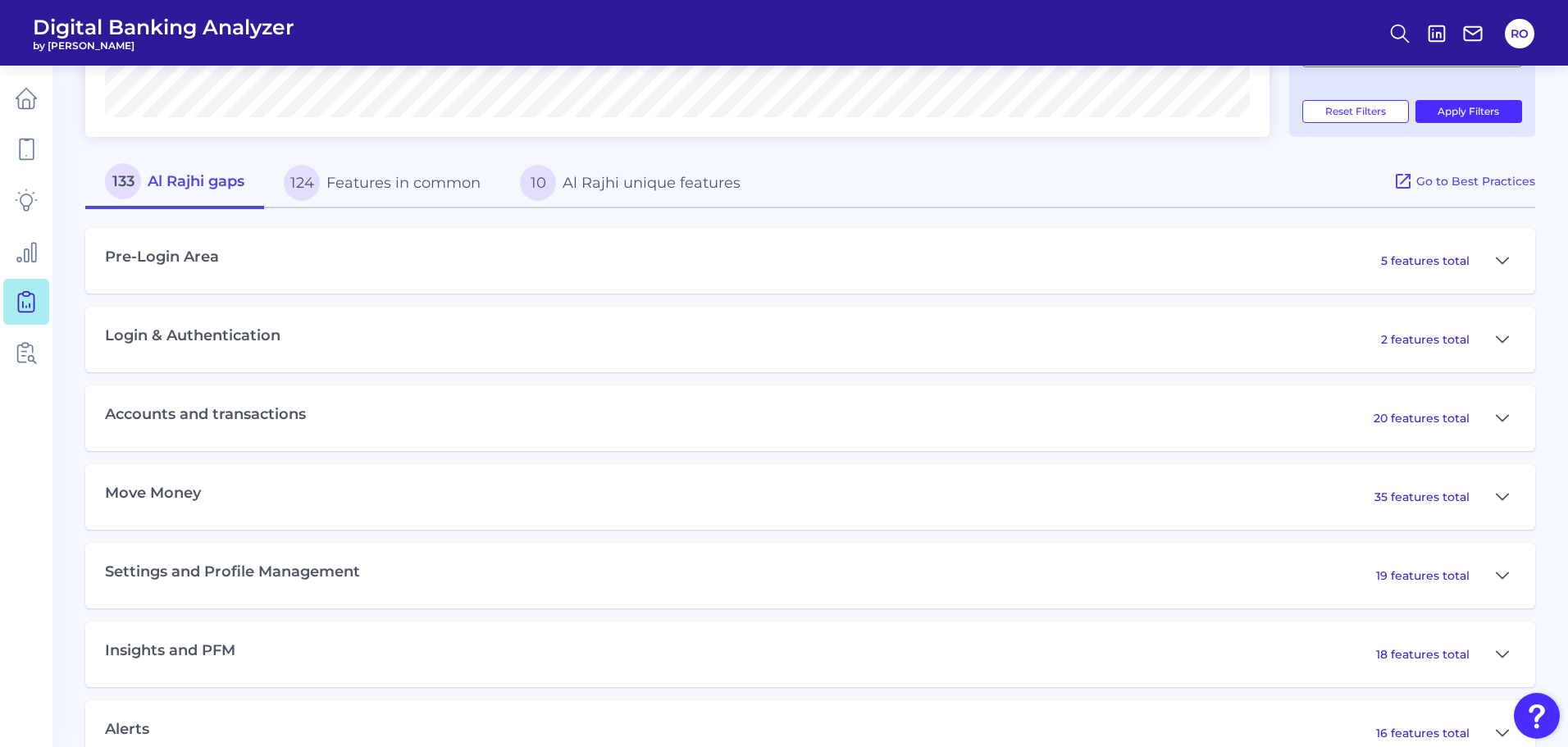
scroll to position [656, 0]
